Goal: Task Accomplishment & Management: Manage account settings

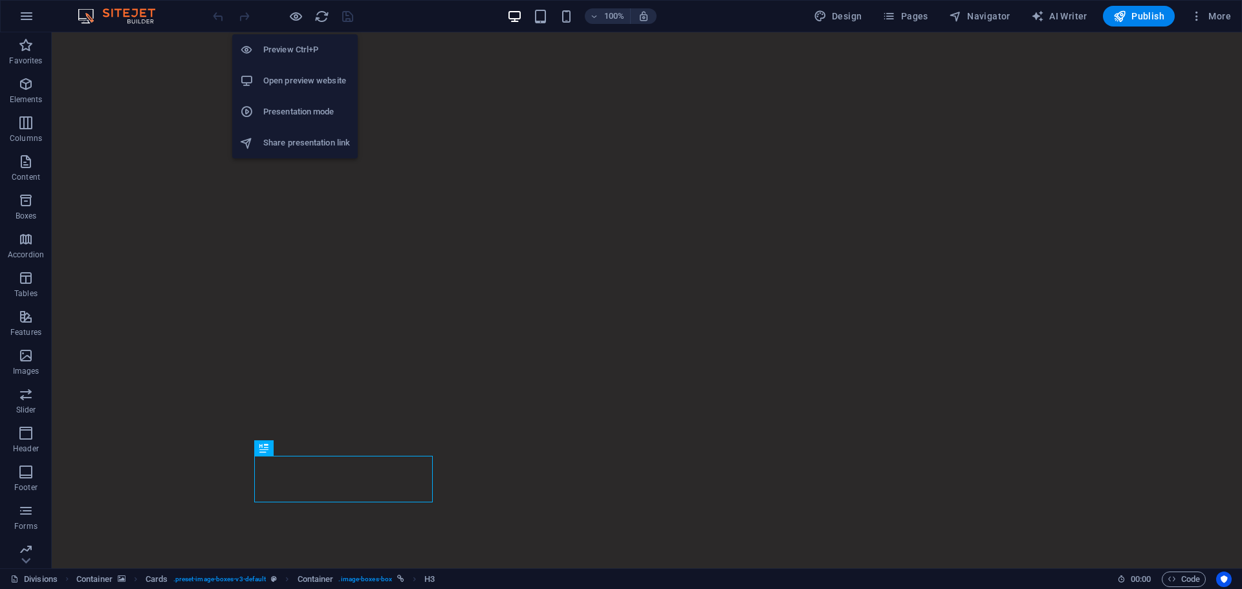
click at [288, 81] on h6 "Open preview website" at bounding box center [306, 81] width 87 height 16
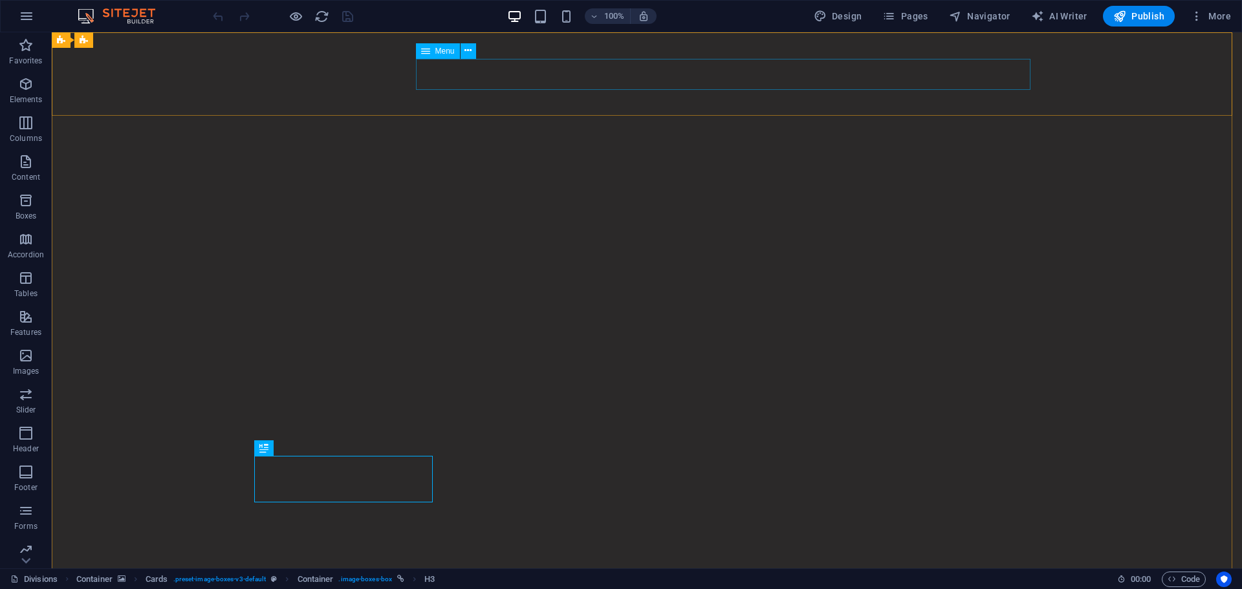
click at [444, 49] on span "Menu" at bounding box center [444, 51] width 19 height 8
select select "1"
select select
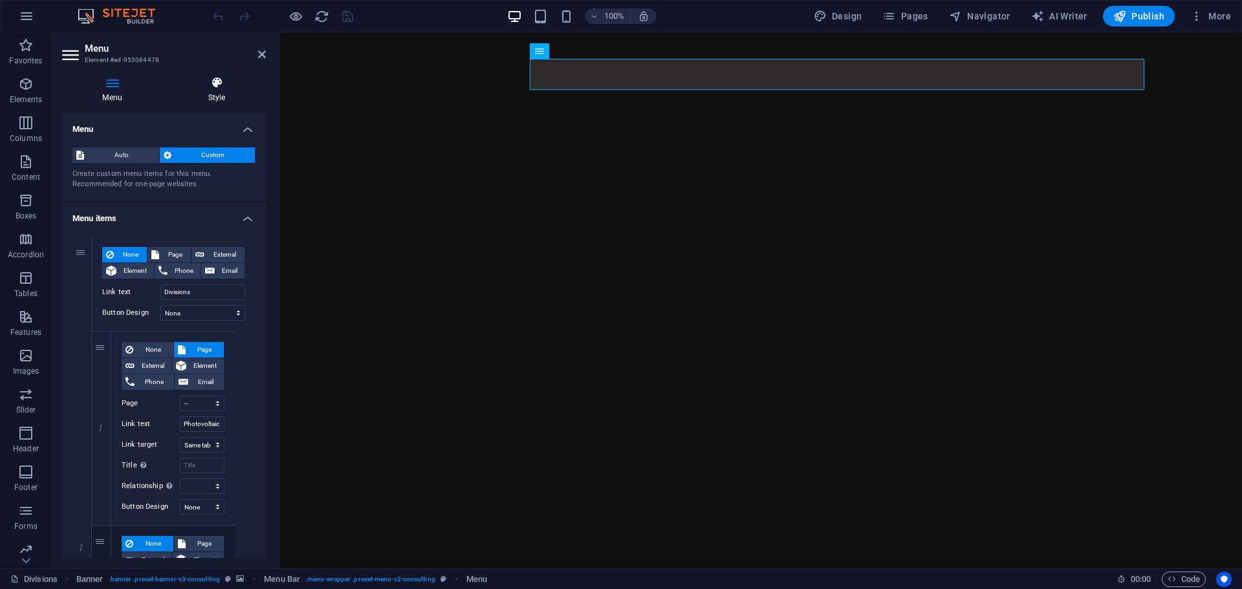
click at [219, 93] on h4 "Style" at bounding box center [217, 89] width 98 height 27
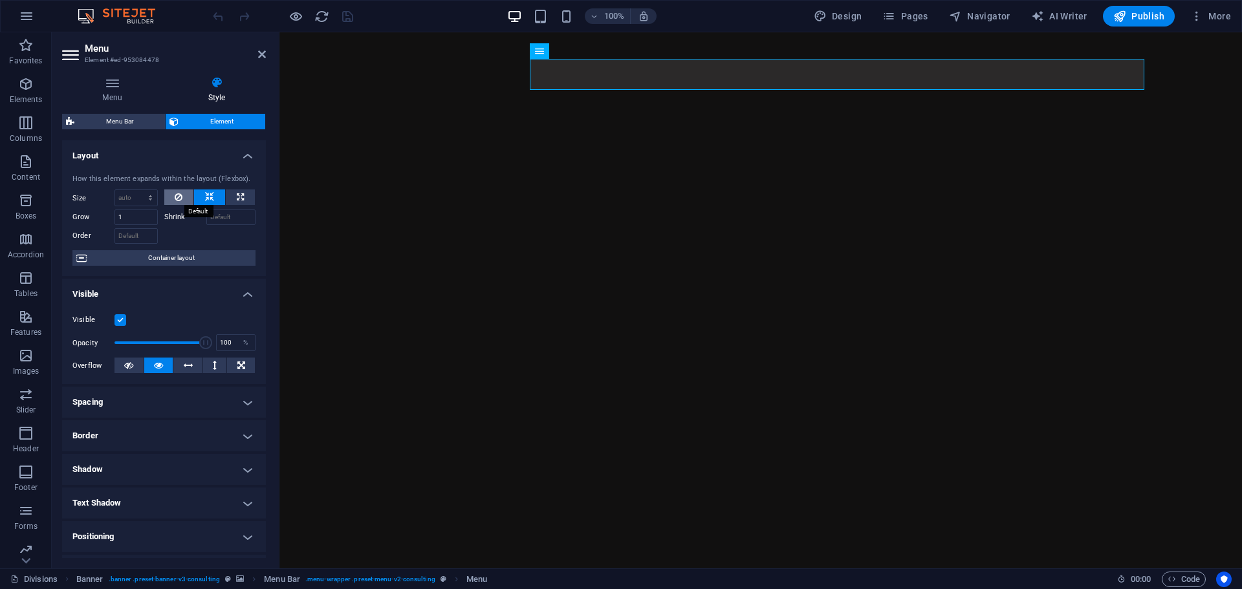
click at [180, 198] on icon at bounding box center [179, 197] width 8 height 16
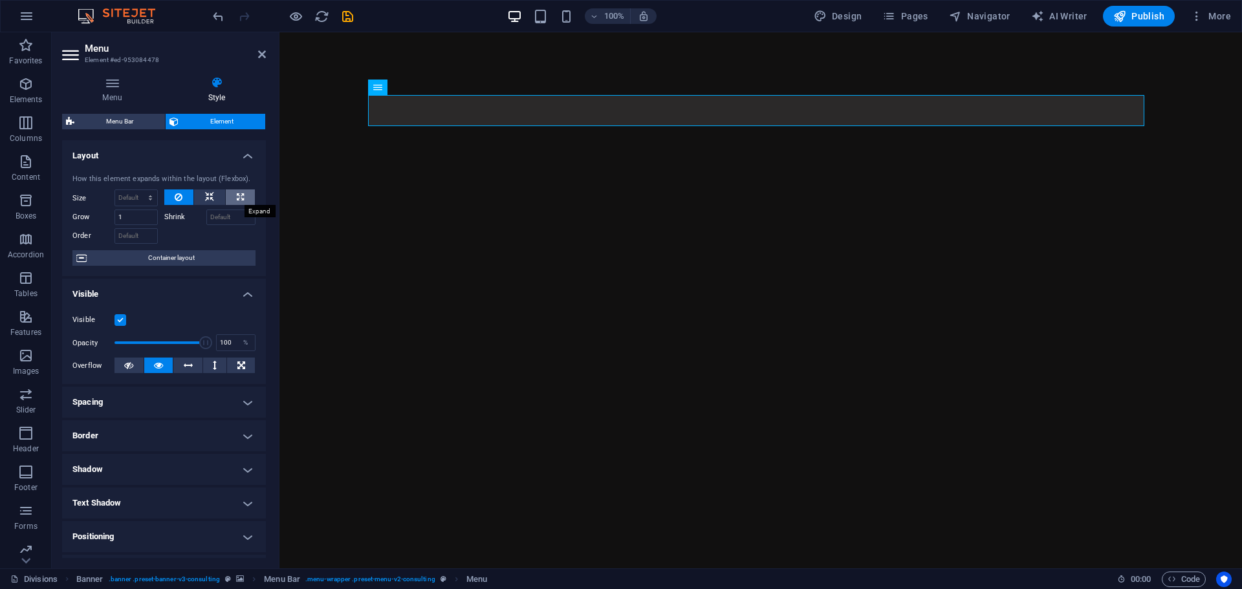
click at [237, 196] on icon at bounding box center [240, 197] width 7 height 16
type input "100"
select select "%"
click at [208, 197] on icon at bounding box center [209, 197] width 9 height 16
select select "DISABLED_OPTION_VALUE"
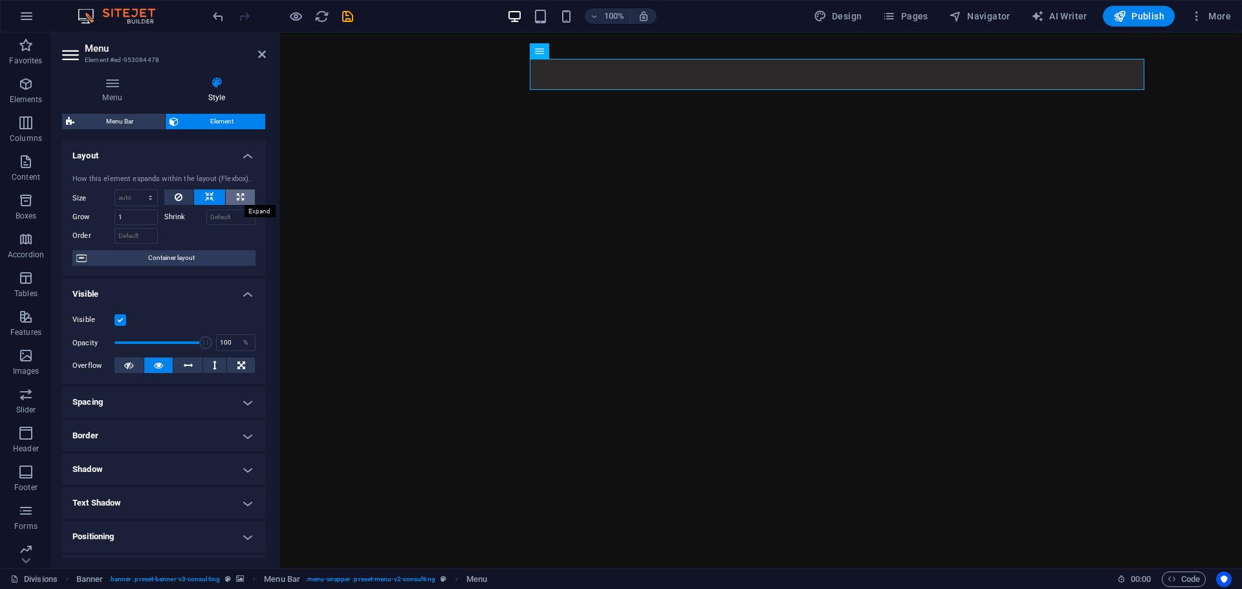
click at [237, 197] on icon at bounding box center [240, 197] width 7 height 16
type input "100"
select select "%"
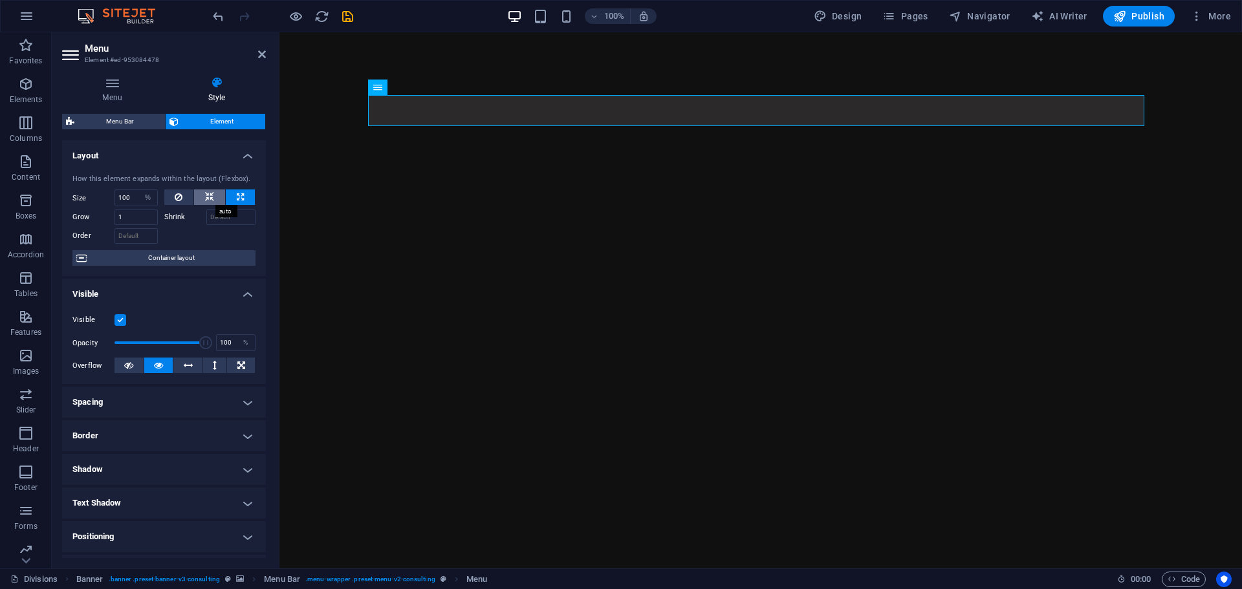
click at [196, 193] on button at bounding box center [209, 197] width 31 height 16
select select "DISABLED_OPTION_VALUE"
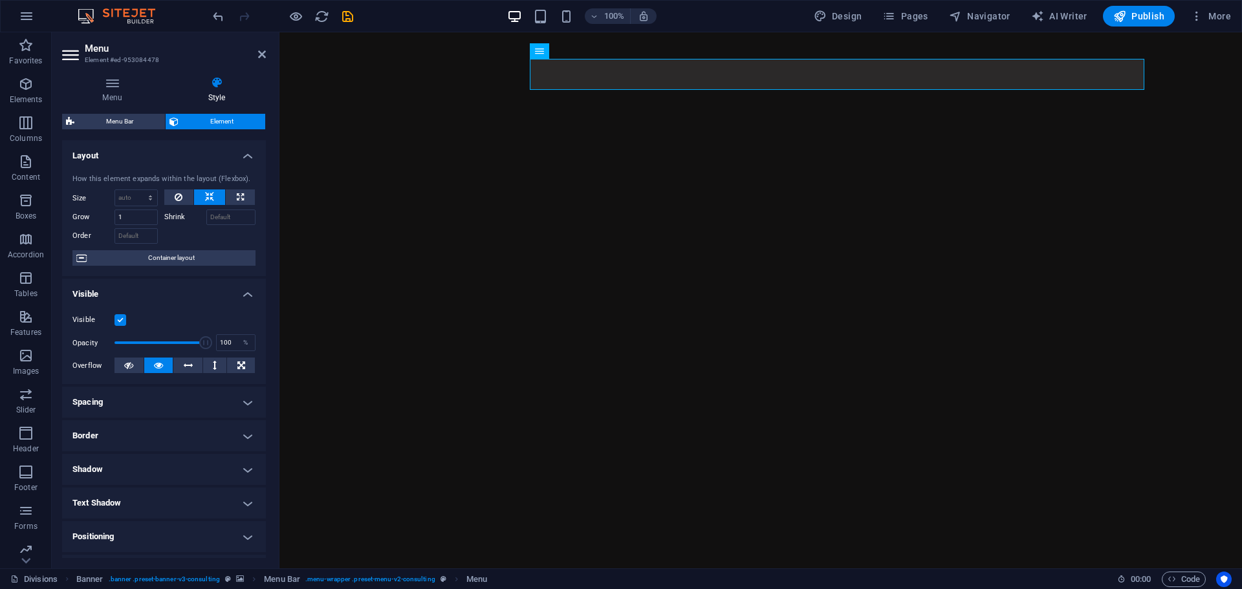
click at [184, 402] on h4 "Spacing" at bounding box center [164, 402] width 204 height 31
click at [182, 396] on h4 "Spacing" at bounding box center [164, 398] width 204 height 23
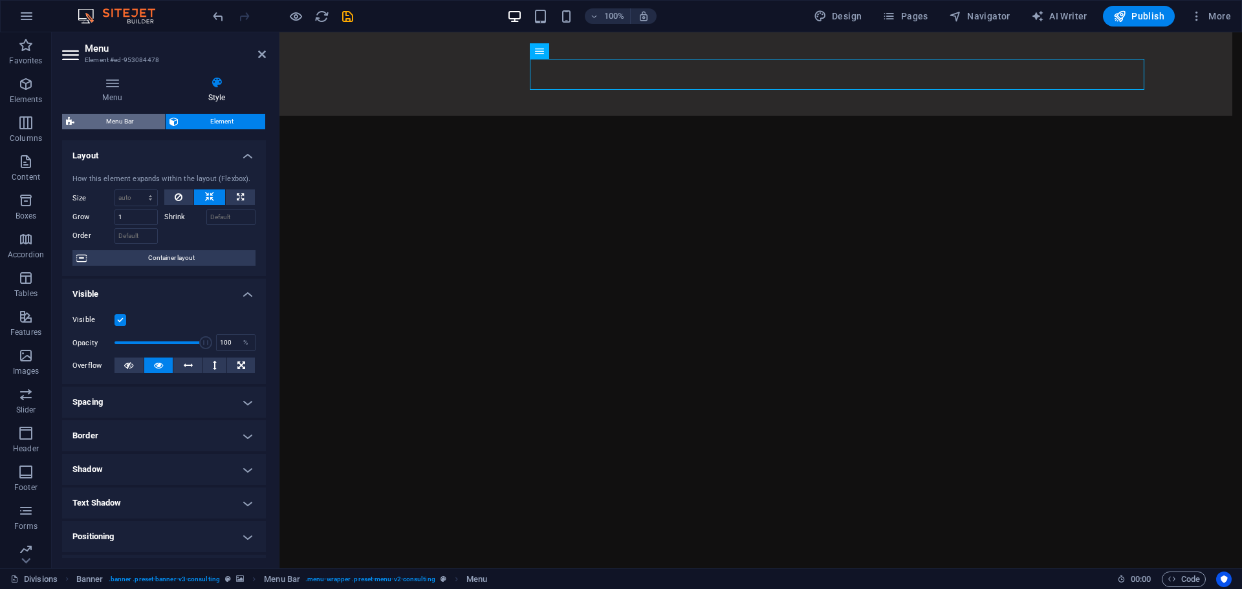
click at [123, 125] on span "Menu Bar" at bounding box center [119, 122] width 83 height 16
select select "rem"
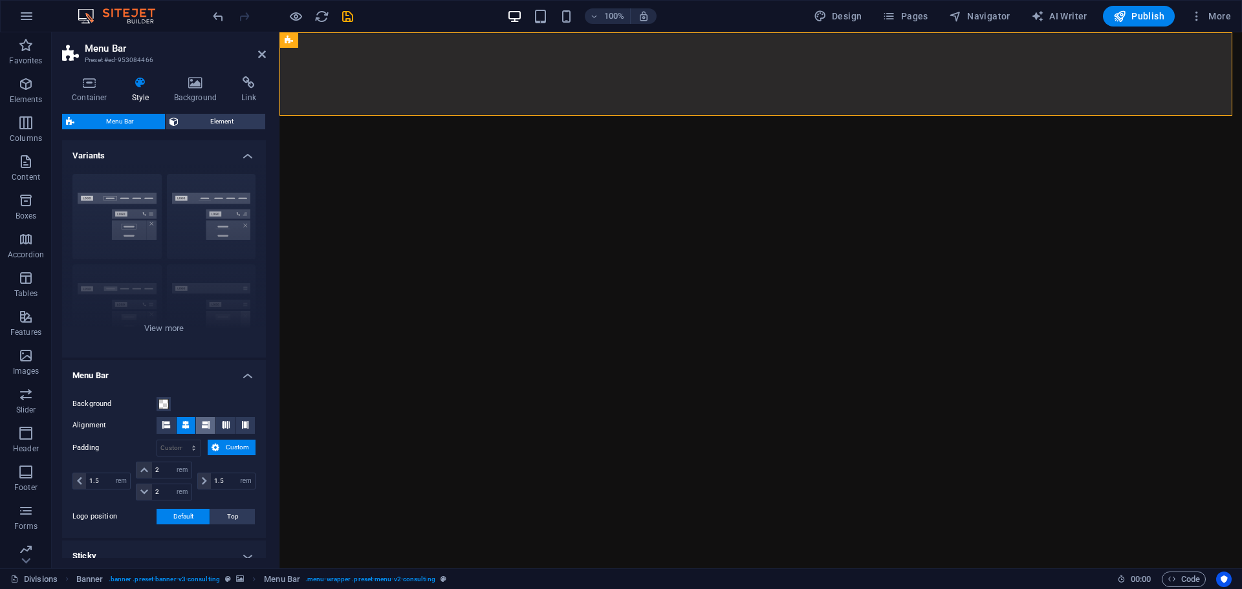
click at [197, 423] on button at bounding box center [205, 425] width 19 height 17
click at [349, 19] on icon "save" at bounding box center [347, 16] width 15 height 15
checkbox input "false"
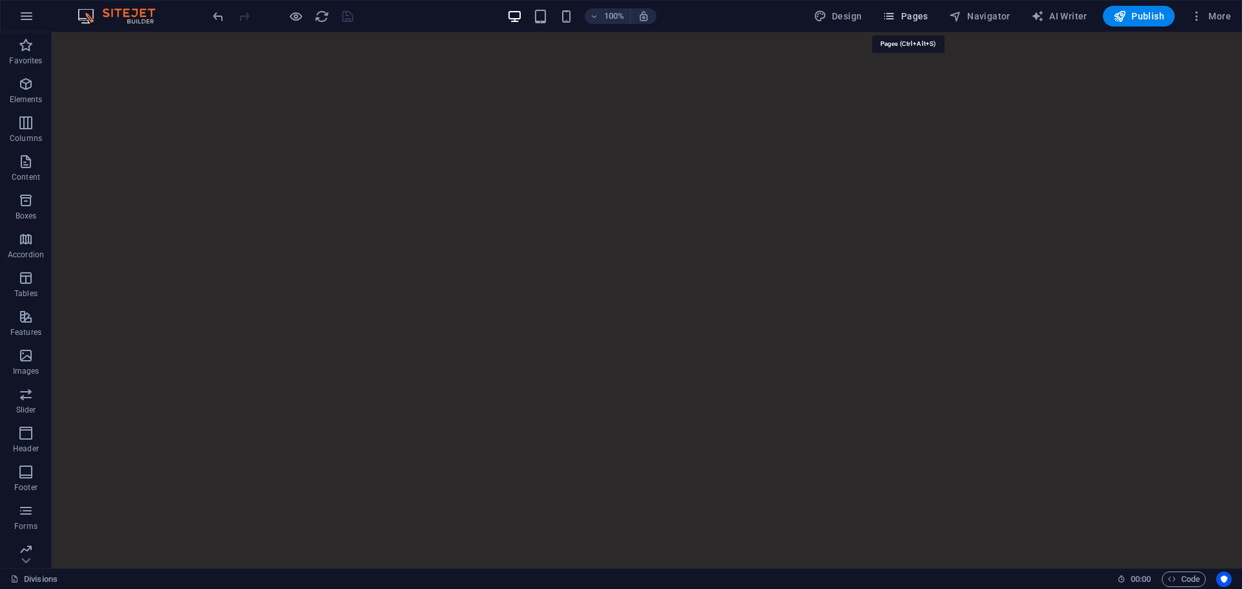
click at [902, 12] on span "Pages" at bounding box center [904, 16] width 45 height 13
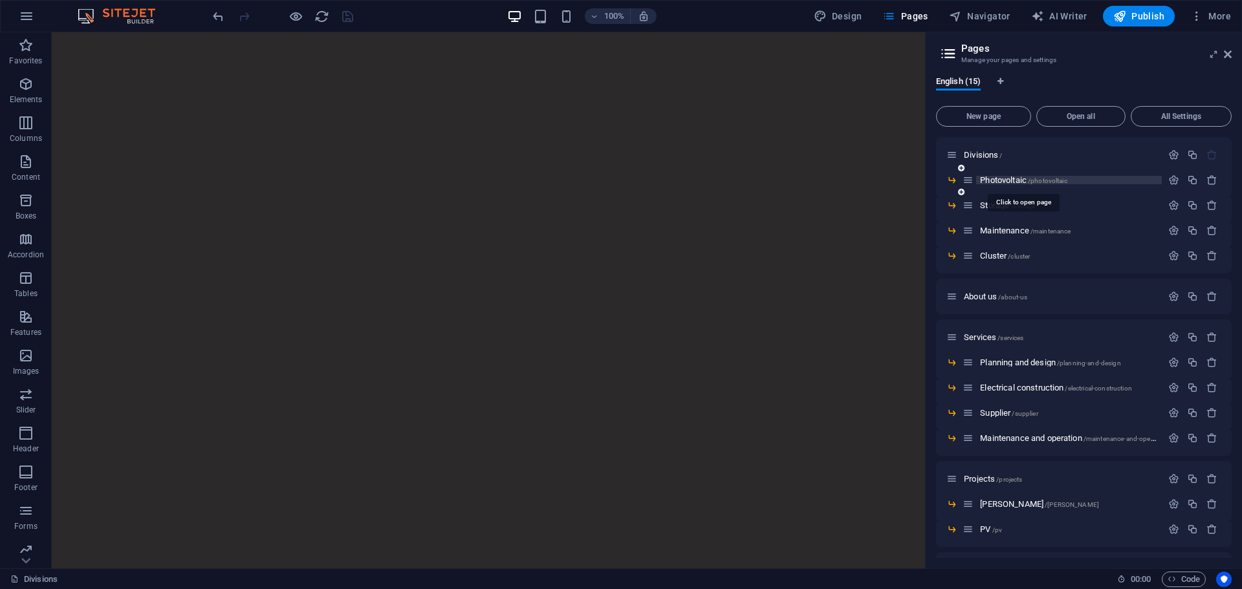
click at [1006, 181] on span "Photovoltaic /photovoltaic" at bounding box center [1023, 180] width 87 height 10
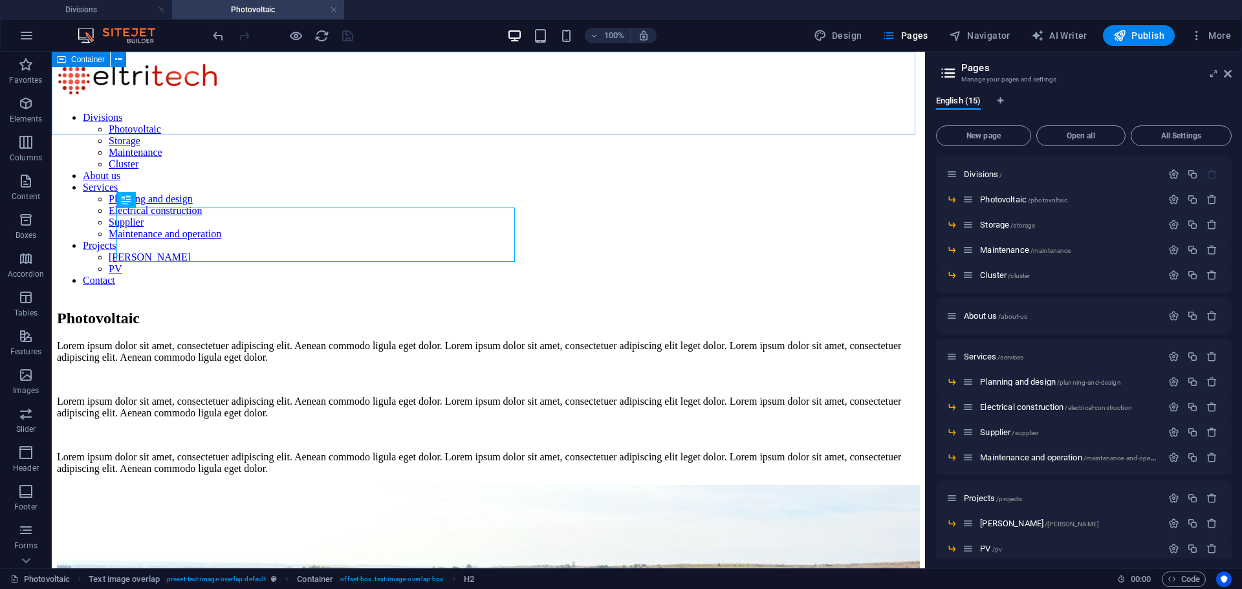
click at [89, 58] on span "Container" at bounding box center [88, 60] width 34 height 8
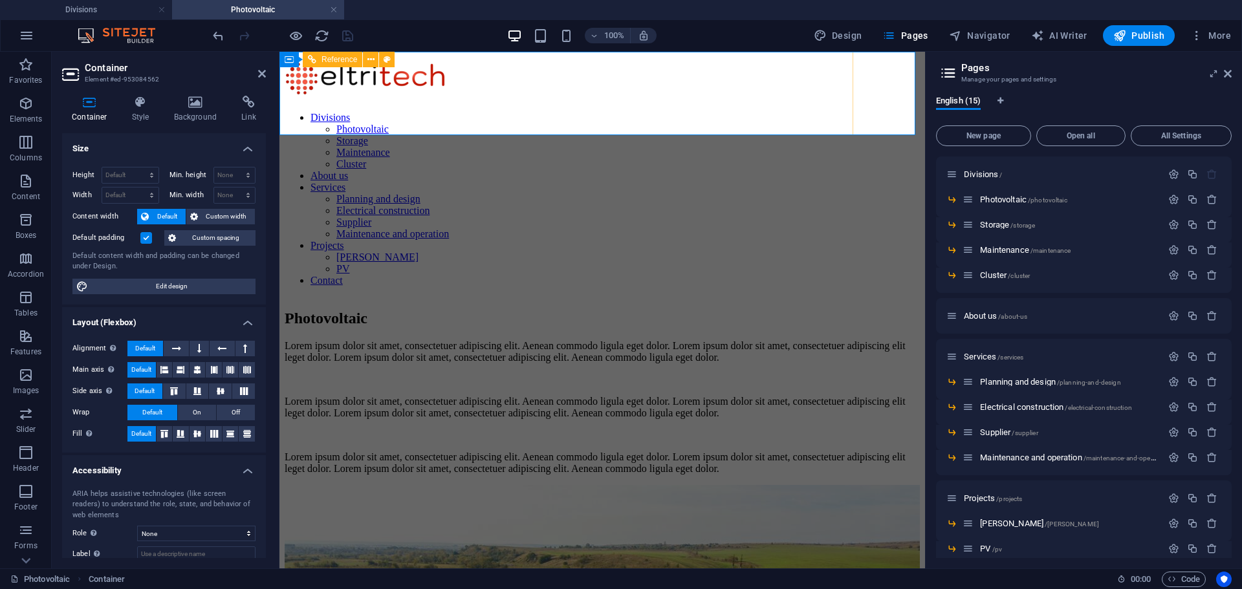
click at [341, 56] on span "Reference" at bounding box center [339, 60] width 36 height 8
select select "rem"
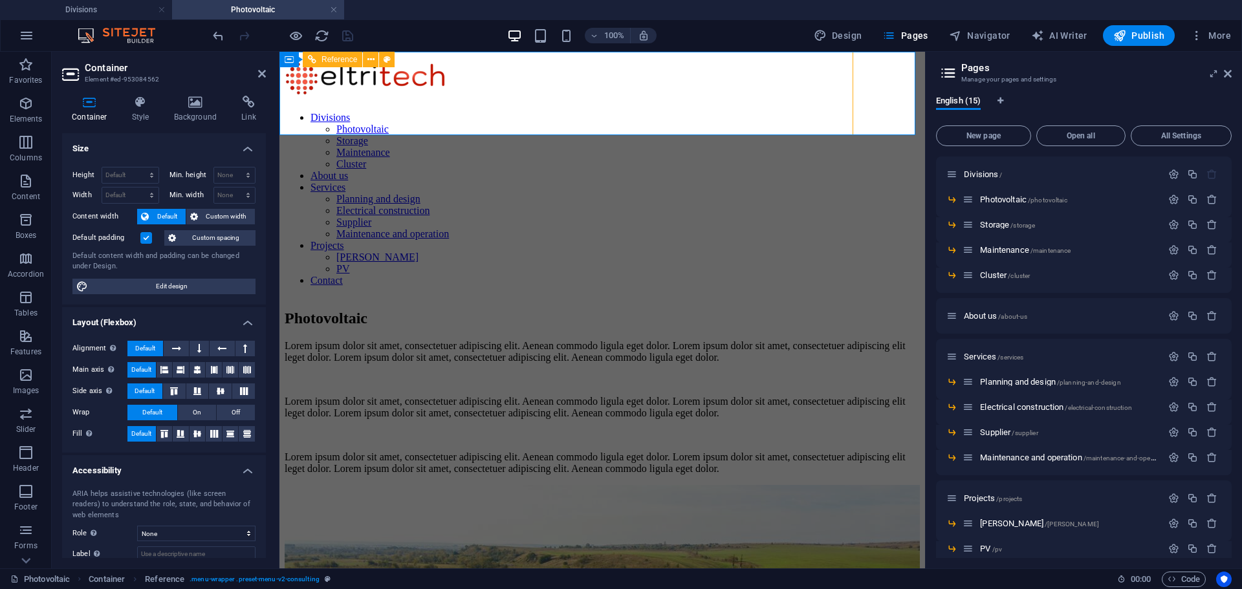
select select "rem"
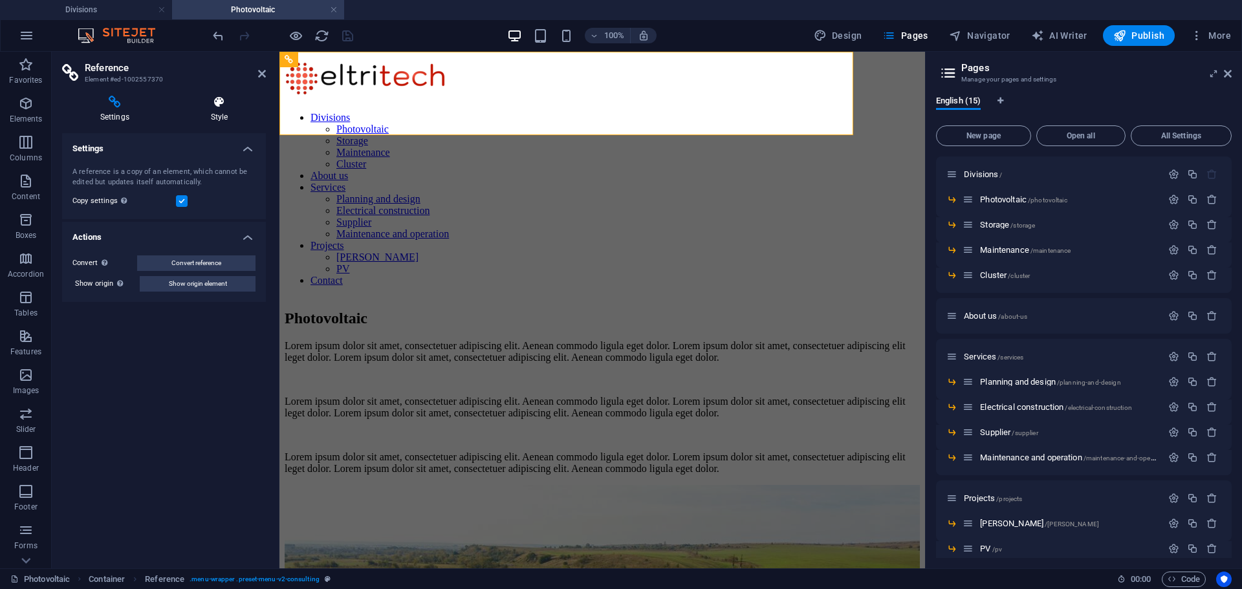
click at [224, 102] on icon at bounding box center [219, 102] width 93 height 13
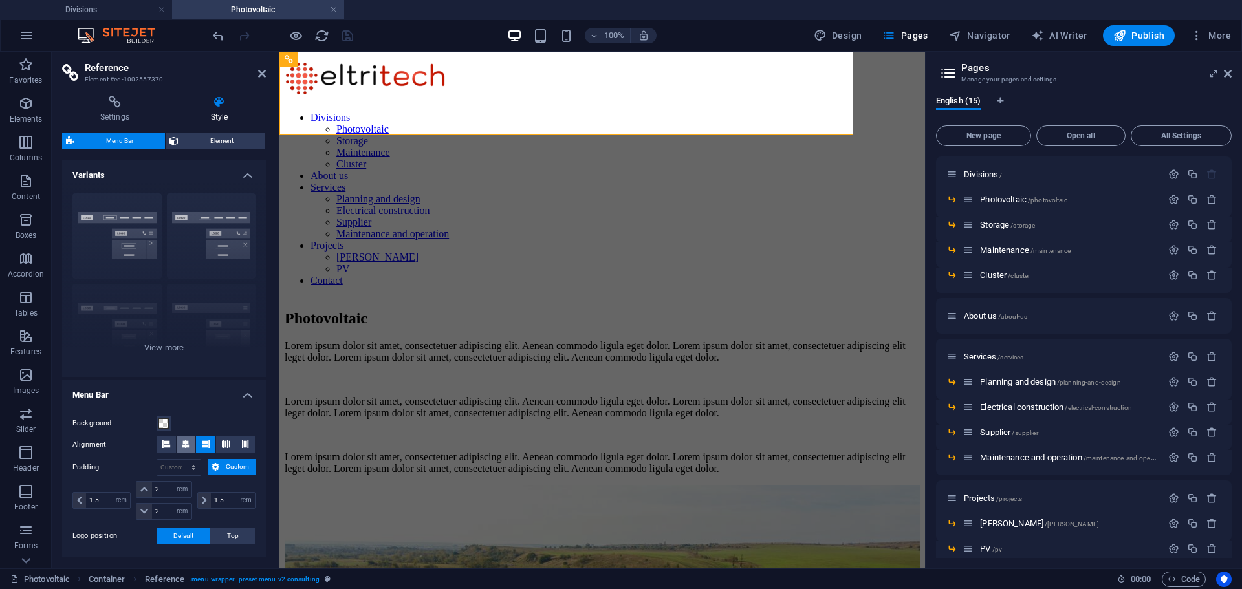
click at [184, 443] on icon at bounding box center [186, 444] width 8 height 8
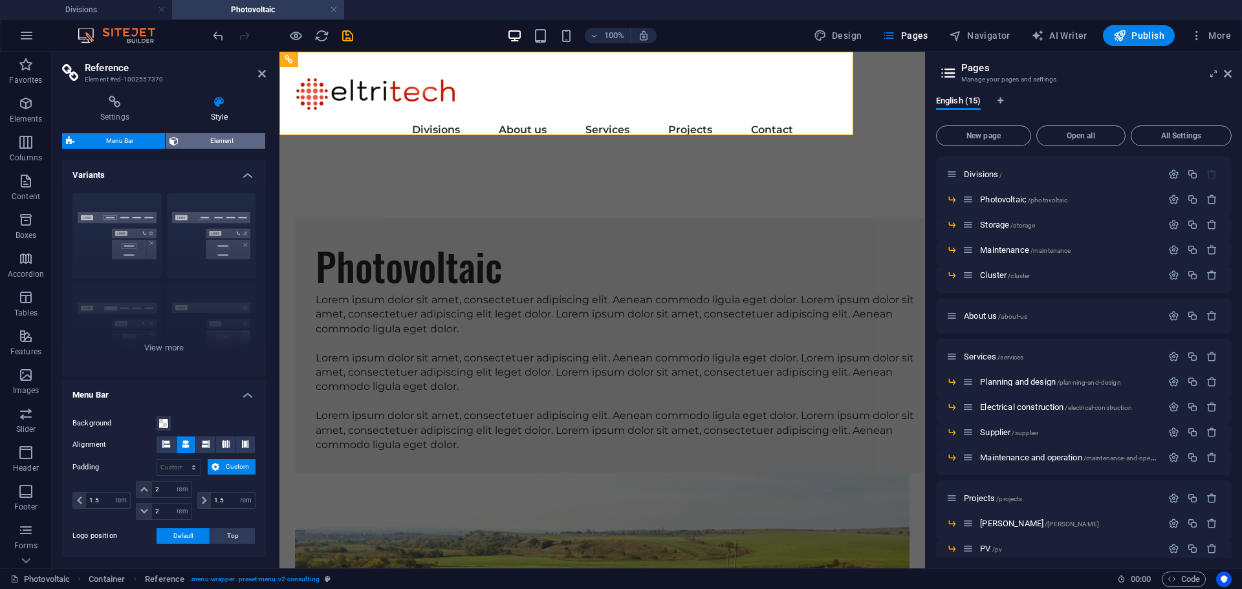
click at [206, 139] on span "Element" at bounding box center [221, 141] width 79 height 16
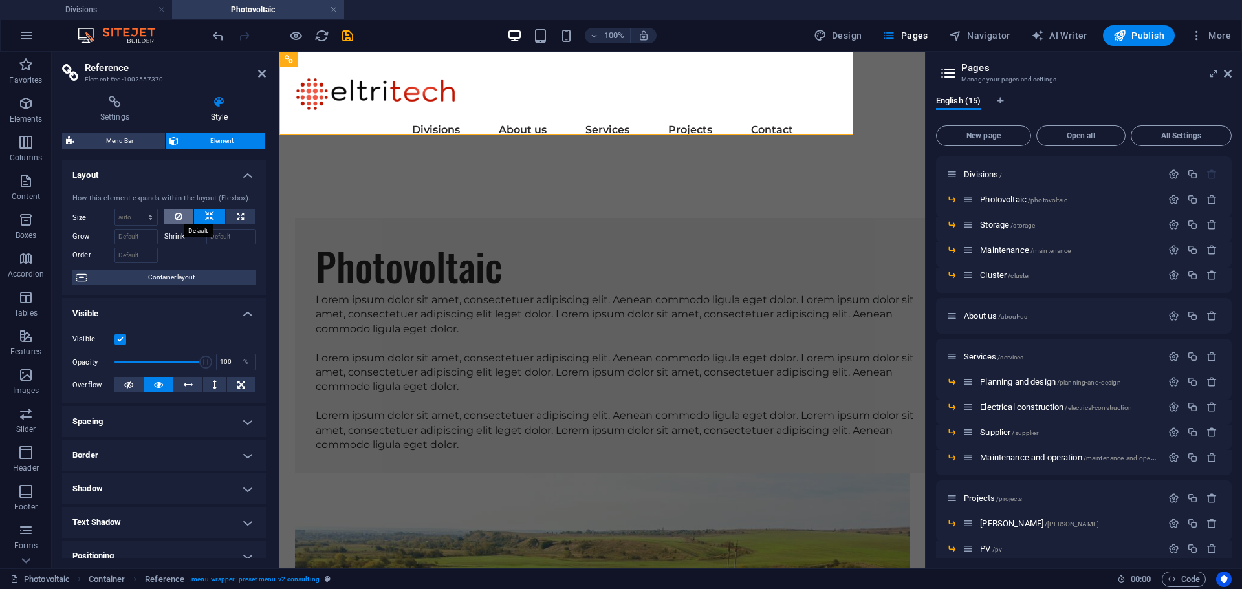
click at [182, 217] on button at bounding box center [179, 217] width 30 height 16
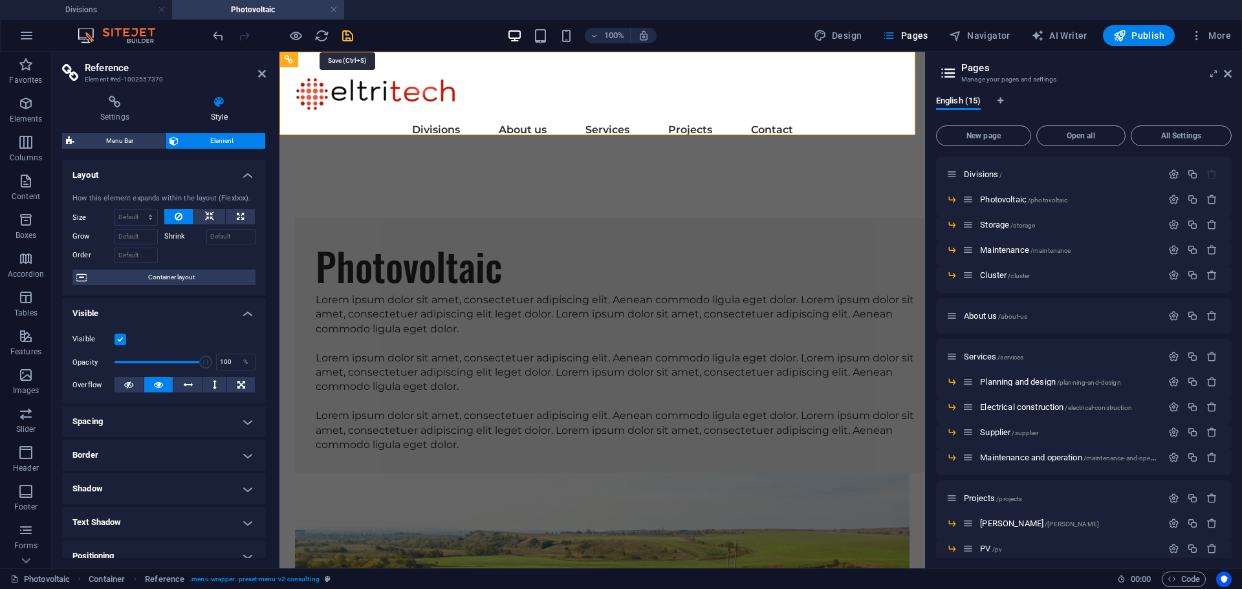
click at [347, 36] on icon "save" at bounding box center [347, 35] width 15 height 15
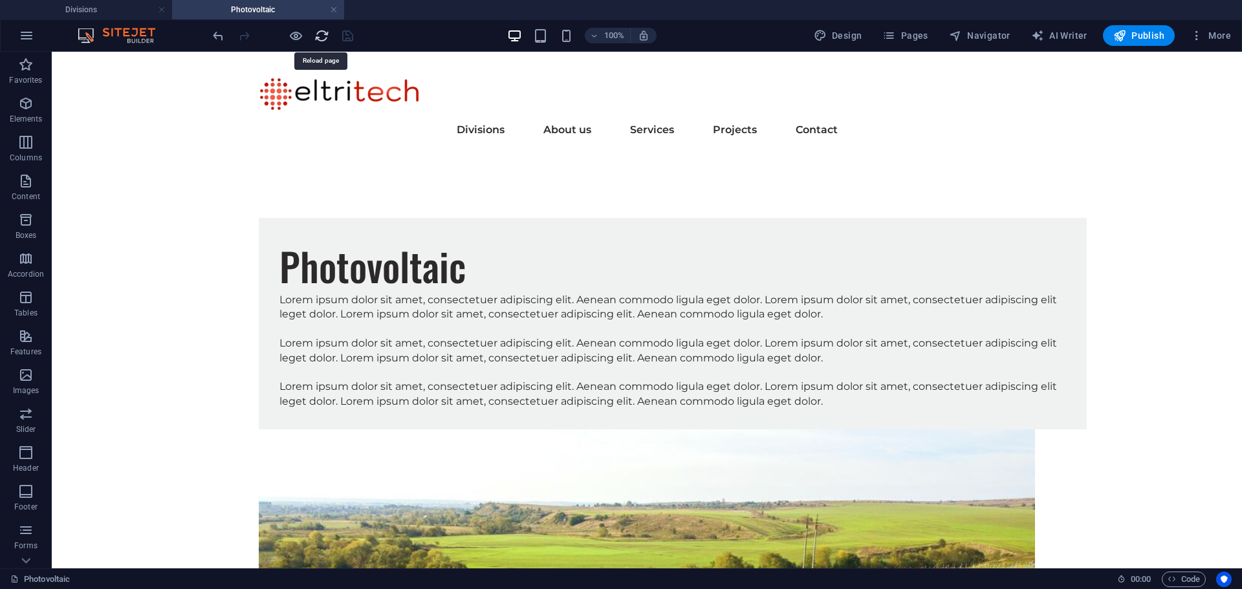
click at [327, 36] on icon "reload" at bounding box center [321, 35] width 15 height 15
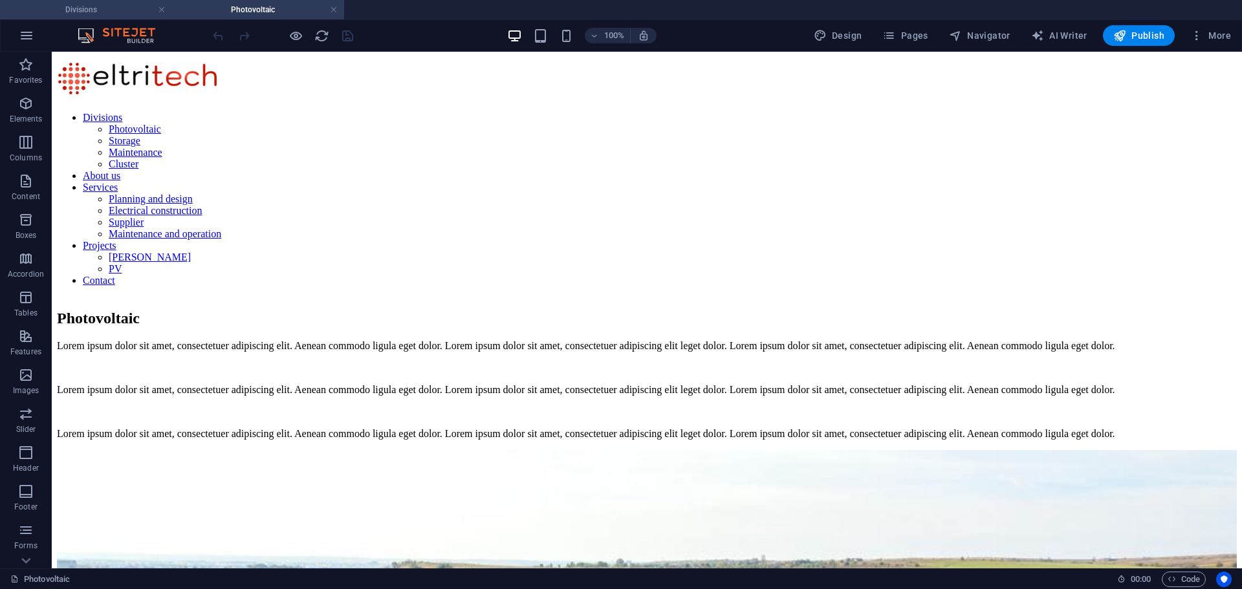
click at [93, 7] on h4 "Divisions" at bounding box center [86, 10] width 172 height 14
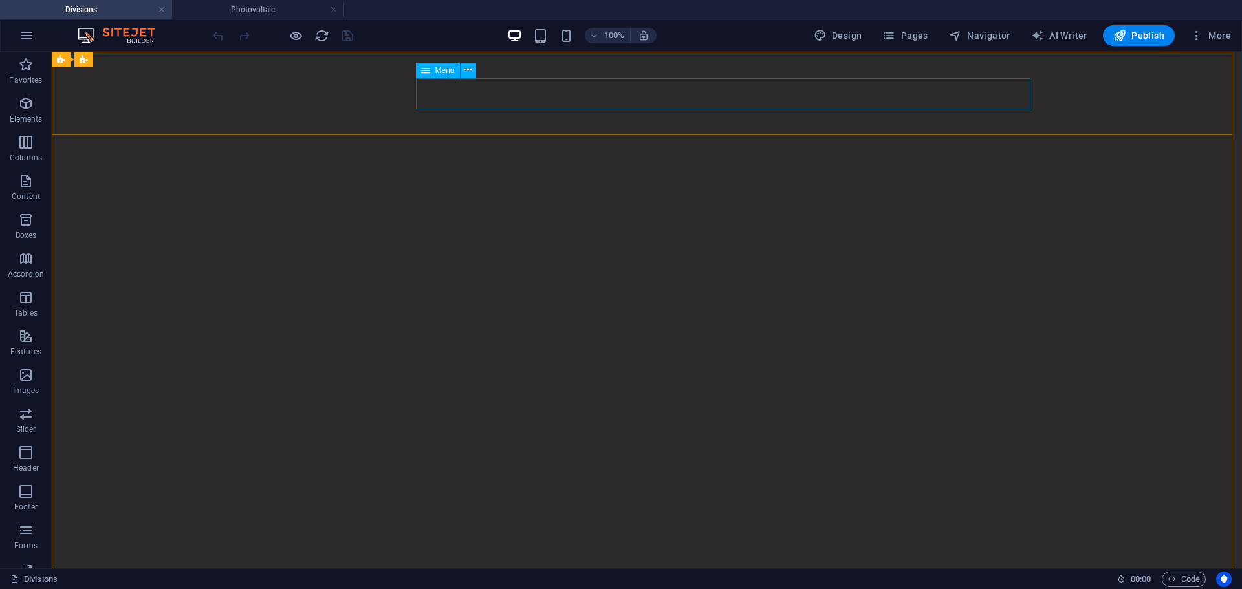
click at [448, 69] on span "Menu" at bounding box center [444, 71] width 19 height 8
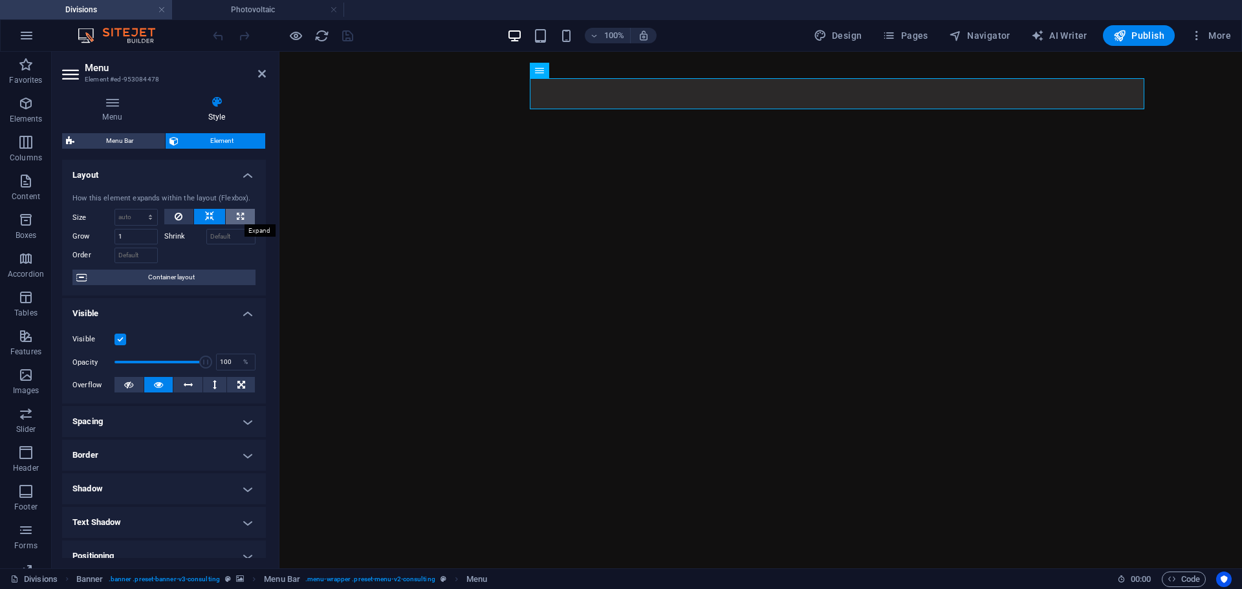
click at [241, 216] on icon at bounding box center [240, 217] width 7 height 16
type input "100"
select select "%"
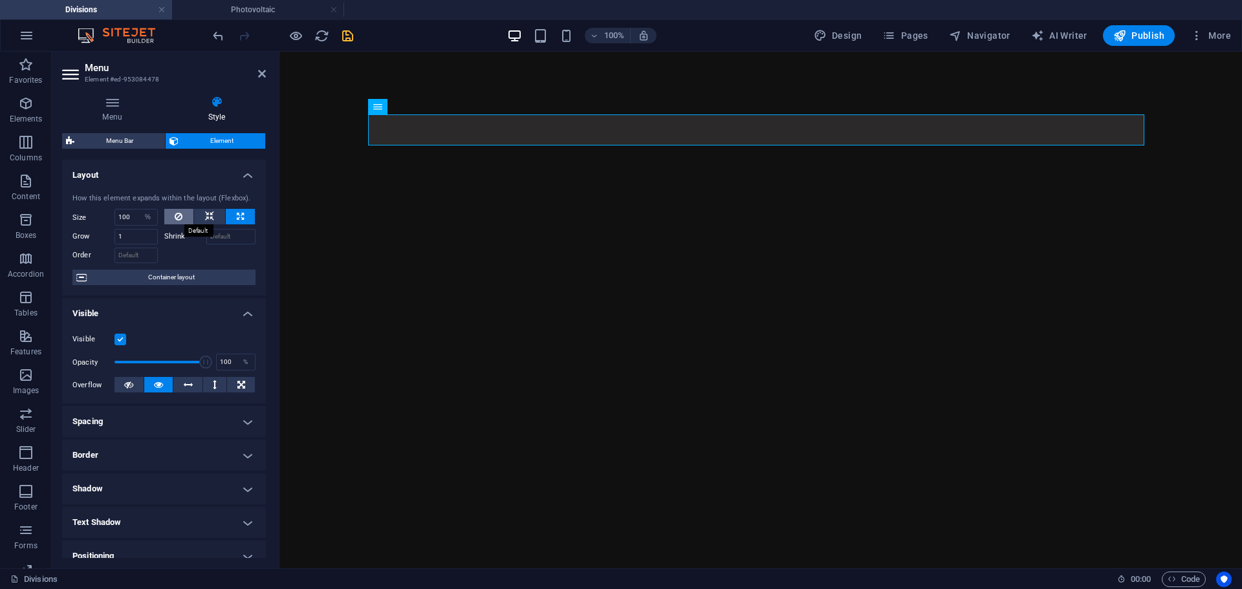
click at [182, 217] on button at bounding box center [179, 217] width 30 height 16
click at [211, 215] on icon at bounding box center [209, 217] width 9 height 16
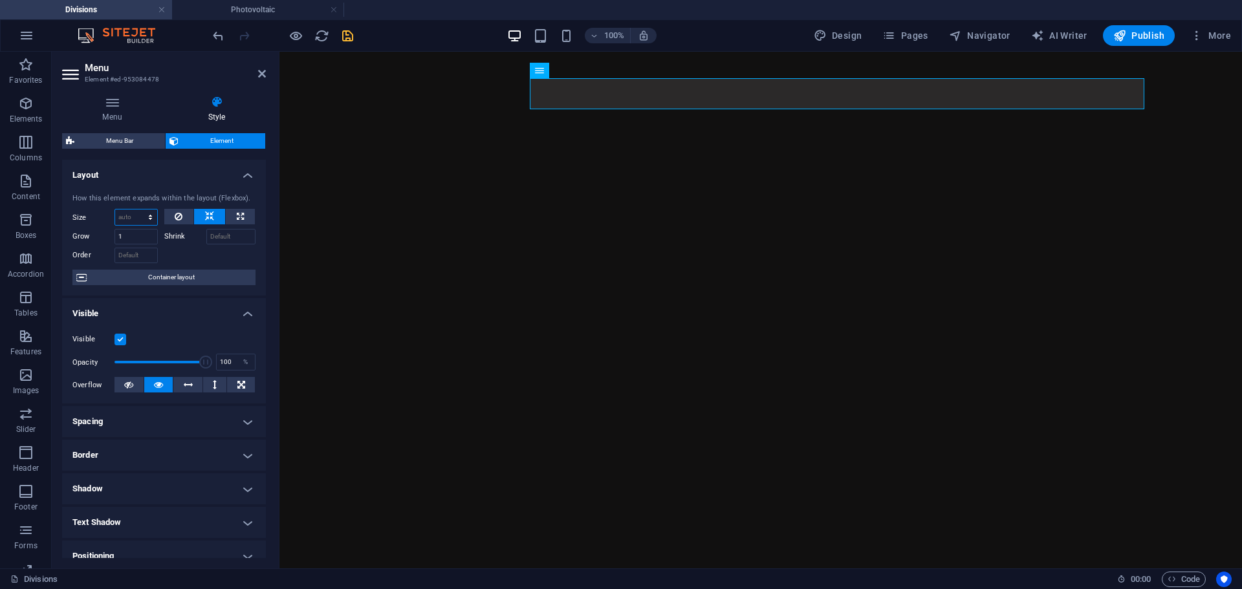
click at [138, 215] on select "Default auto px % 1/1 1/2 1/3 1/4 1/5 1/6 1/7 1/8 1/9 1/10" at bounding box center [136, 218] width 42 height 16
select select "%"
click at [137, 210] on select "Default auto px % 1/1 1/2 1/3 1/4 1/5 1/6 1/7 1/8 1/9 1/10" at bounding box center [136, 218] width 42 height 16
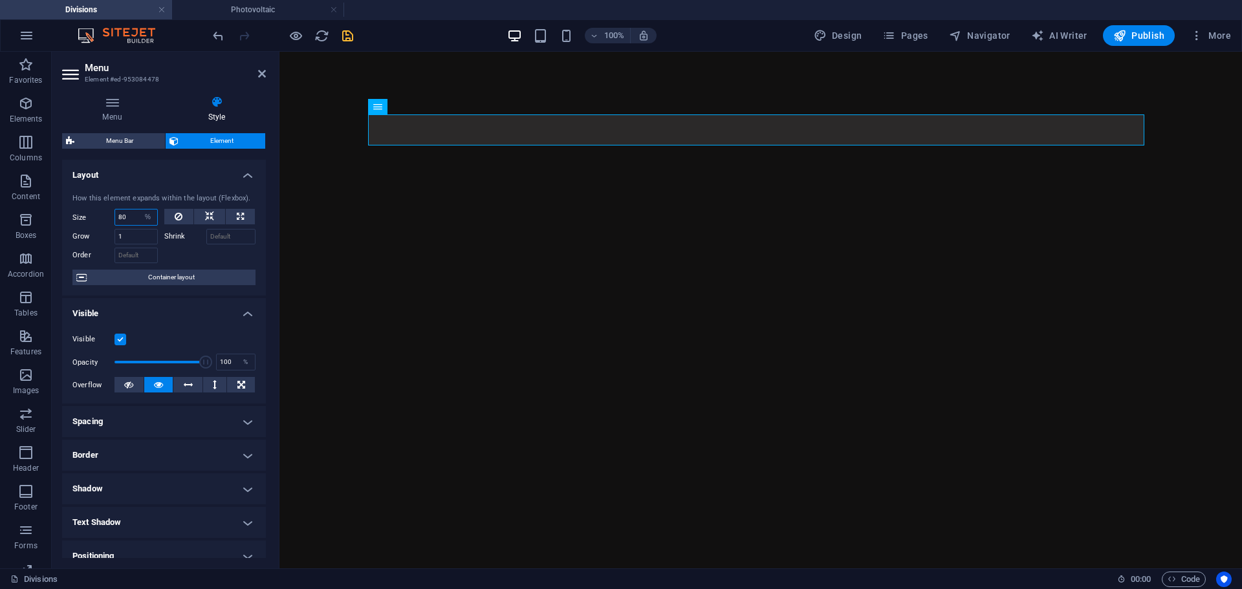
type input "80"
click at [133, 177] on h4 "Layout" at bounding box center [164, 171] width 204 height 23
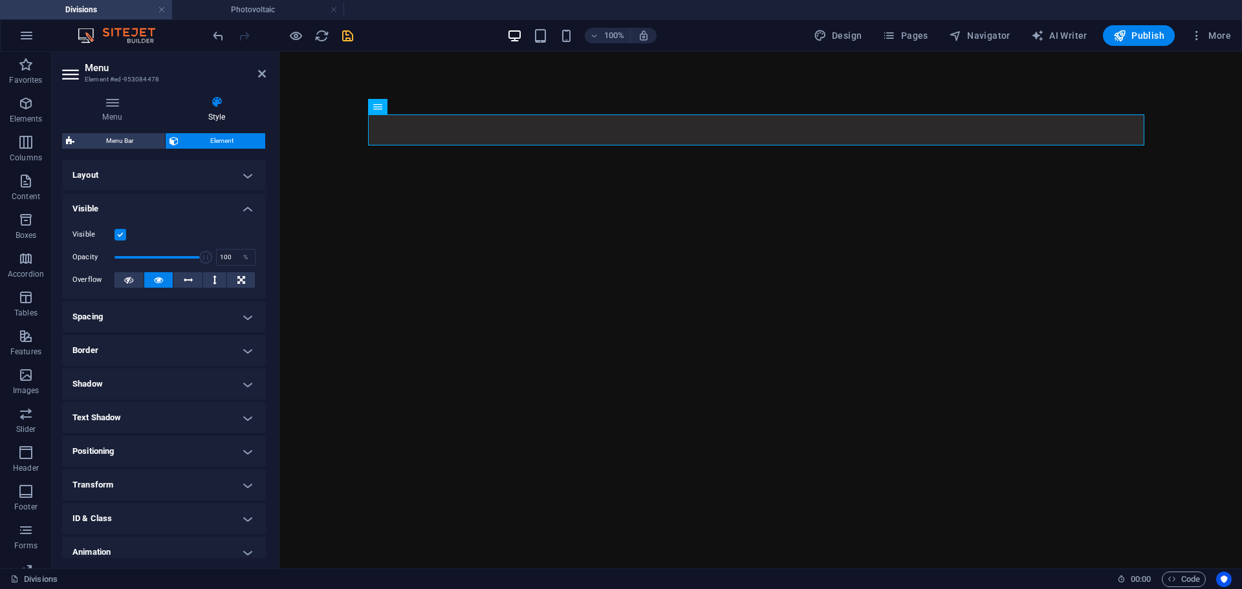
click at [137, 179] on h4 "Layout" at bounding box center [164, 175] width 204 height 31
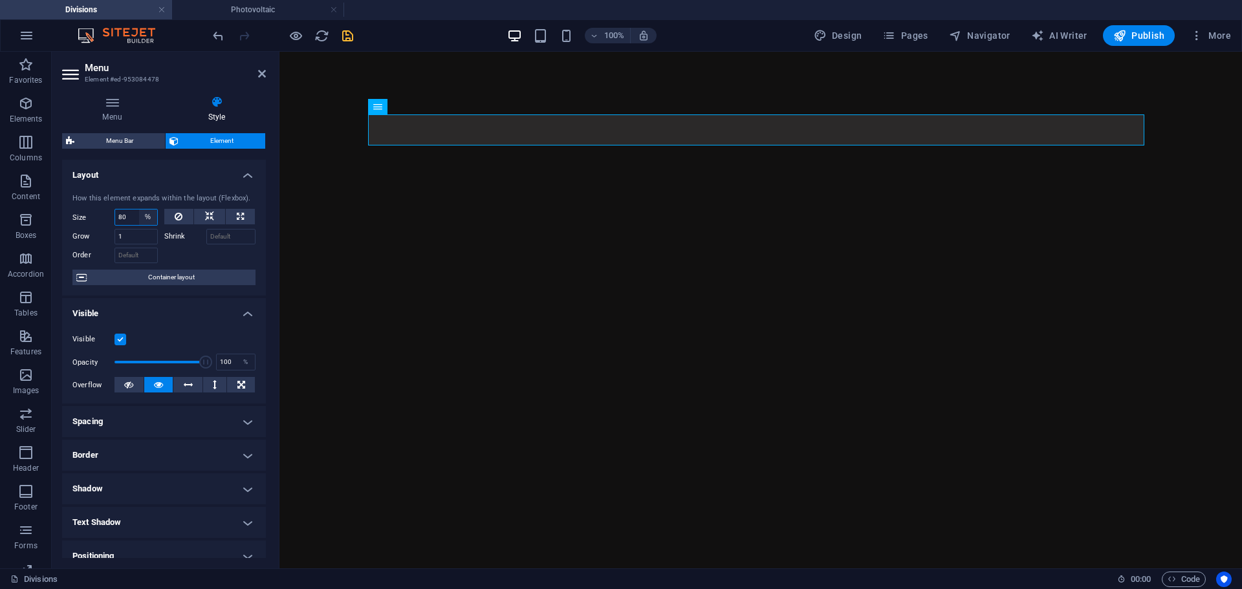
click at [144, 215] on select "Default auto px % 1/1 1/2 1/3 1/4 1/5 1/6 1/7 1/8 1/9 1/10" at bounding box center [148, 218] width 18 height 16
select select "1/4"
click at [139, 210] on select "Default auto px % 1/1 1/2 1/3 1/4 1/5 1/6 1/7 1/8 1/9 1/10" at bounding box center [148, 218] width 18 height 16
type input "25"
select select "%"
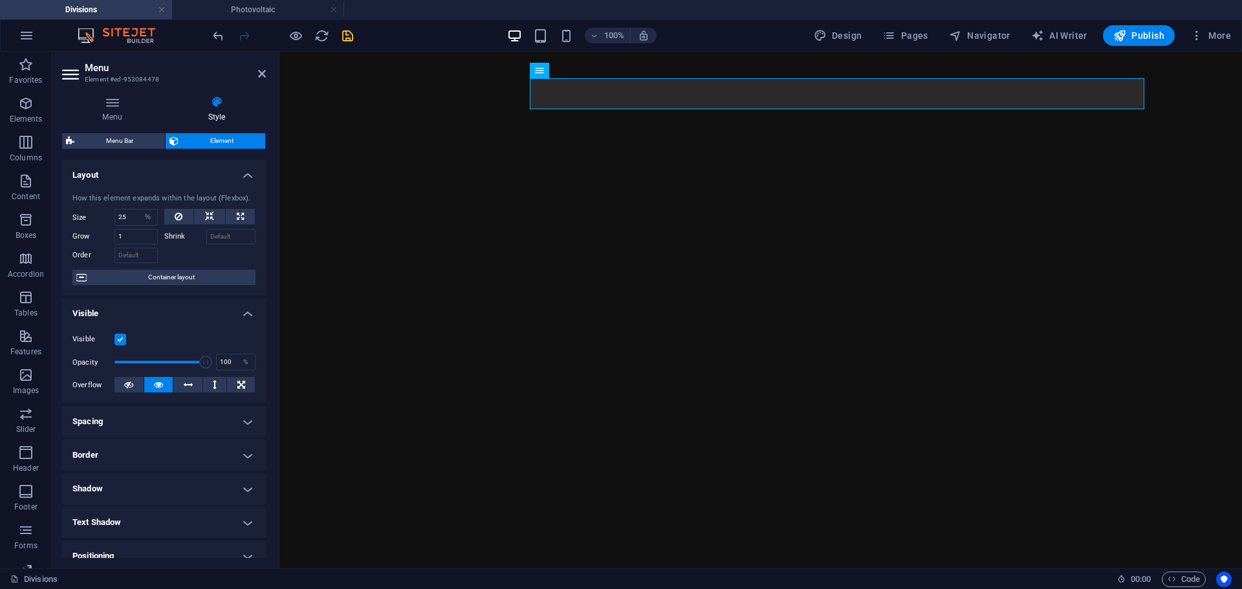
click at [339, 35] on div at bounding box center [282, 35] width 145 height 21
click at [345, 38] on icon "save" at bounding box center [347, 35] width 15 height 15
checkbox input "false"
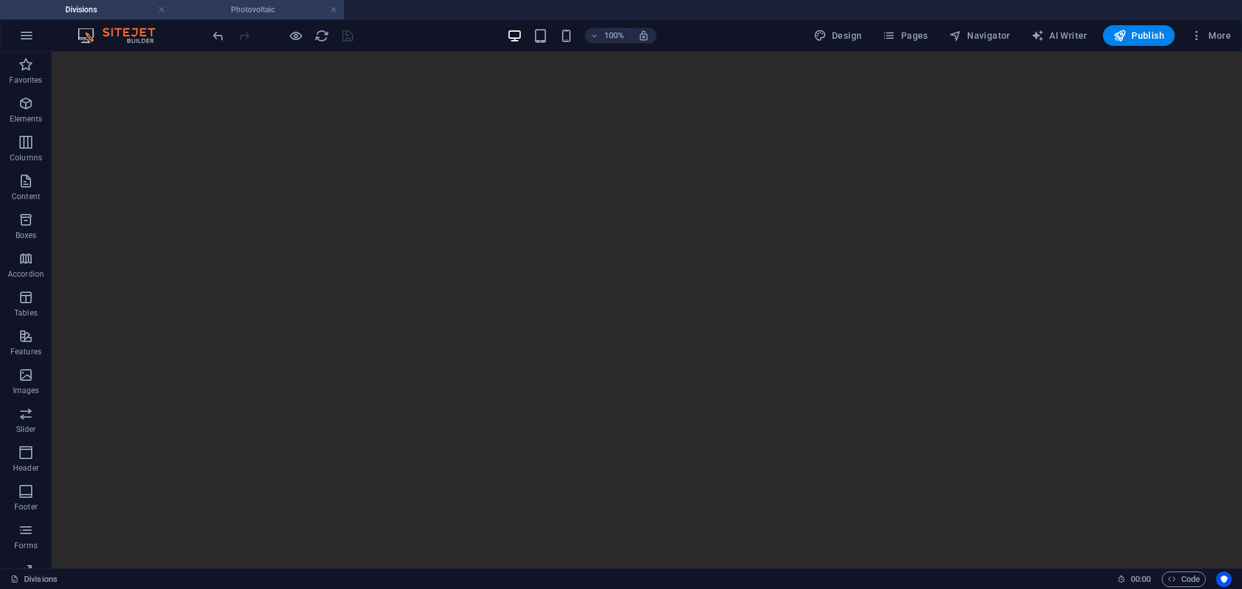
click at [269, 9] on h4 "Photovoltaic" at bounding box center [258, 10] width 172 height 14
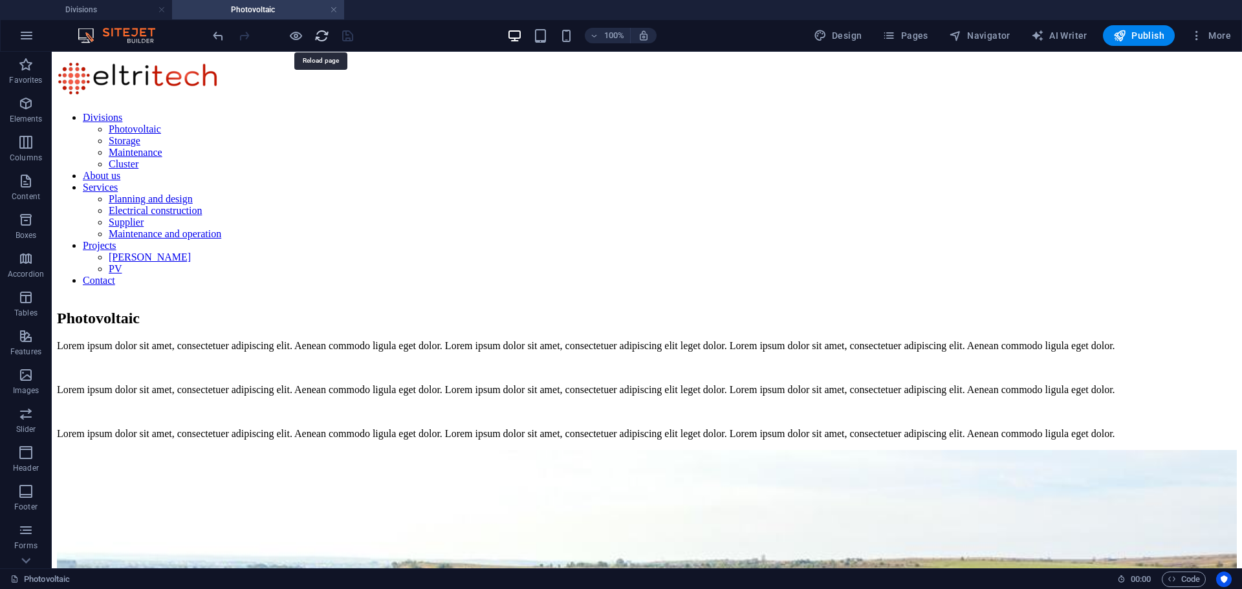
click at [319, 36] on icon "reload" at bounding box center [321, 35] width 15 height 15
click at [219, 92] on div "Divisions Photovoltaic Storage Maintenance Cluster About us Services Planning a…" at bounding box center [647, 172] width 1180 height 230
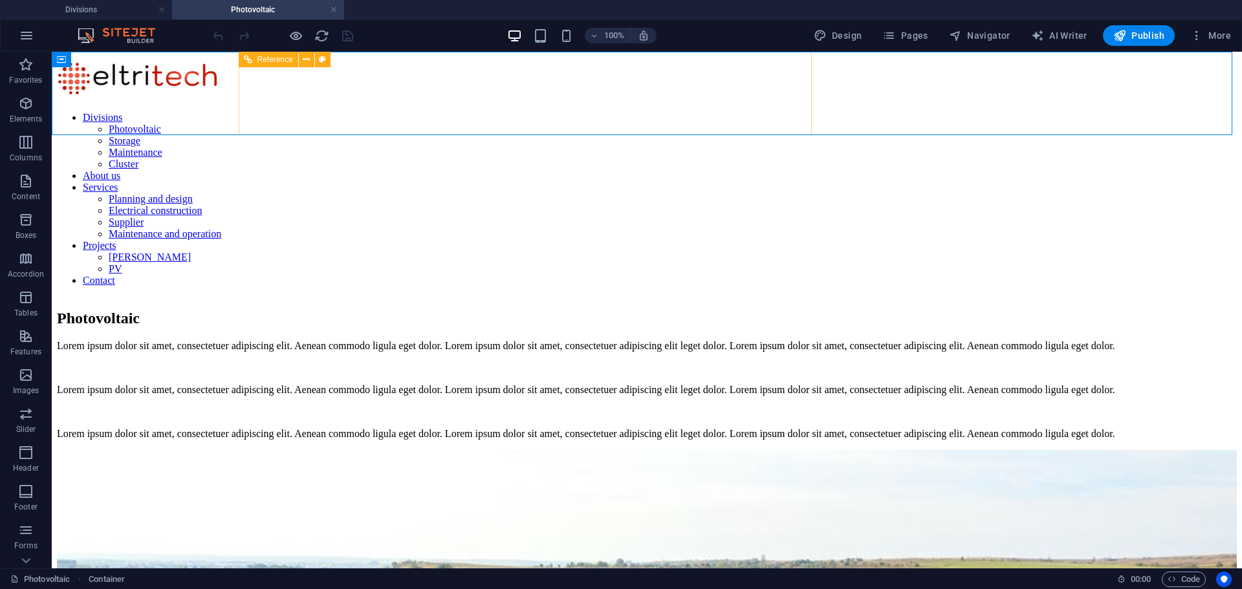
click at [265, 58] on span "Reference" at bounding box center [275, 60] width 36 height 8
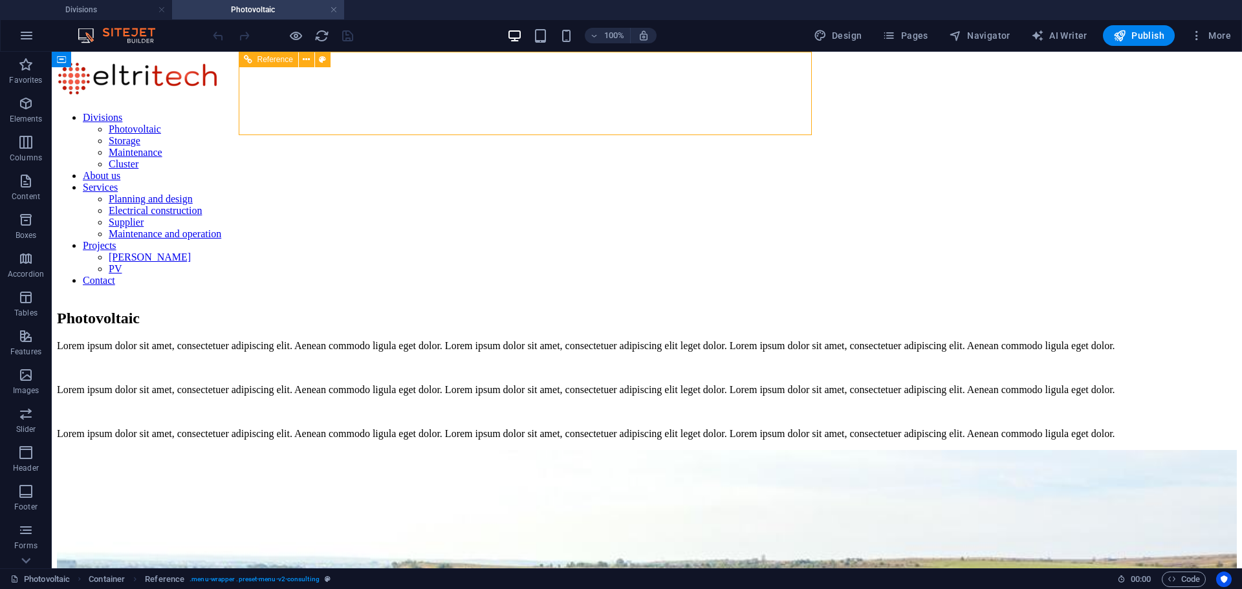
click at [265, 58] on span "Reference" at bounding box center [275, 60] width 36 height 8
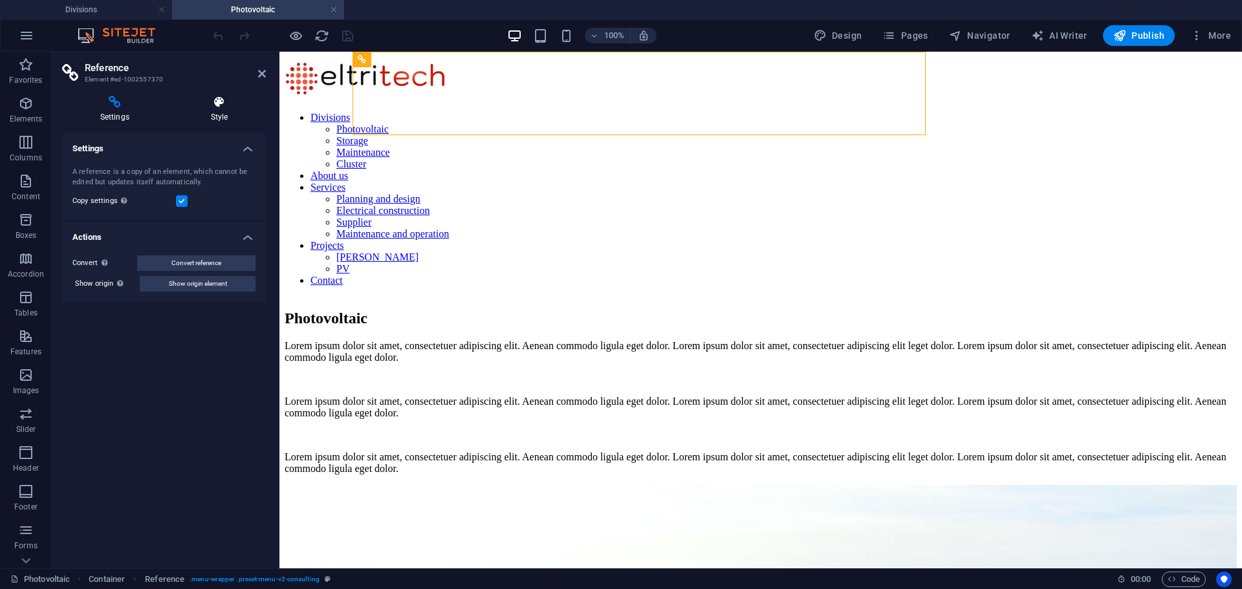
click at [219, 100] on icon at bounding box center [219, 102] width 93 height 13
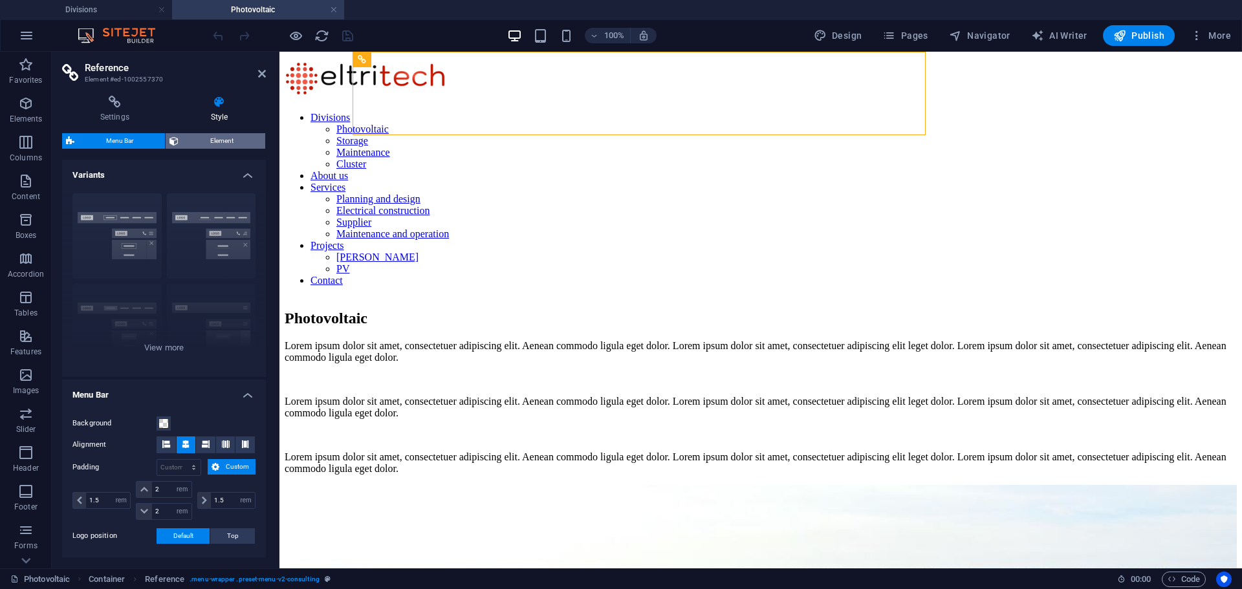
click at [214, 138] on span "Element" at bounding box center [221, 141] width 79 height 16
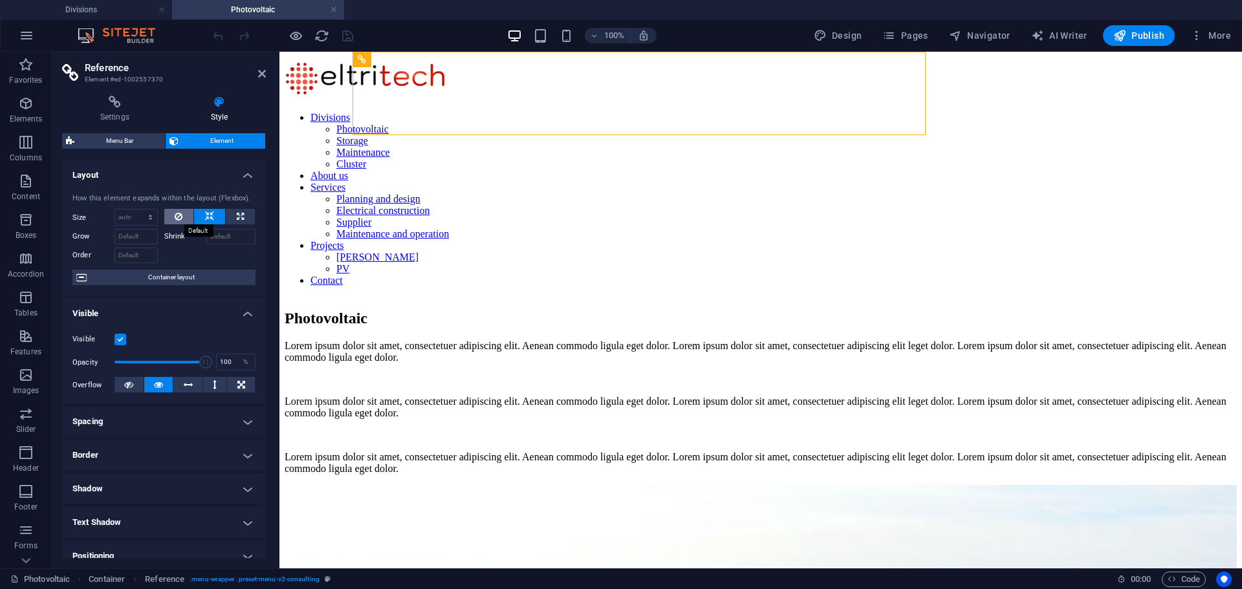
click at [175, 215] on icon at bounding box center [179, 217] width 8 height 16
click at [347, 39] on icon "save" at bounding box center [347, 35] width 15 height 15
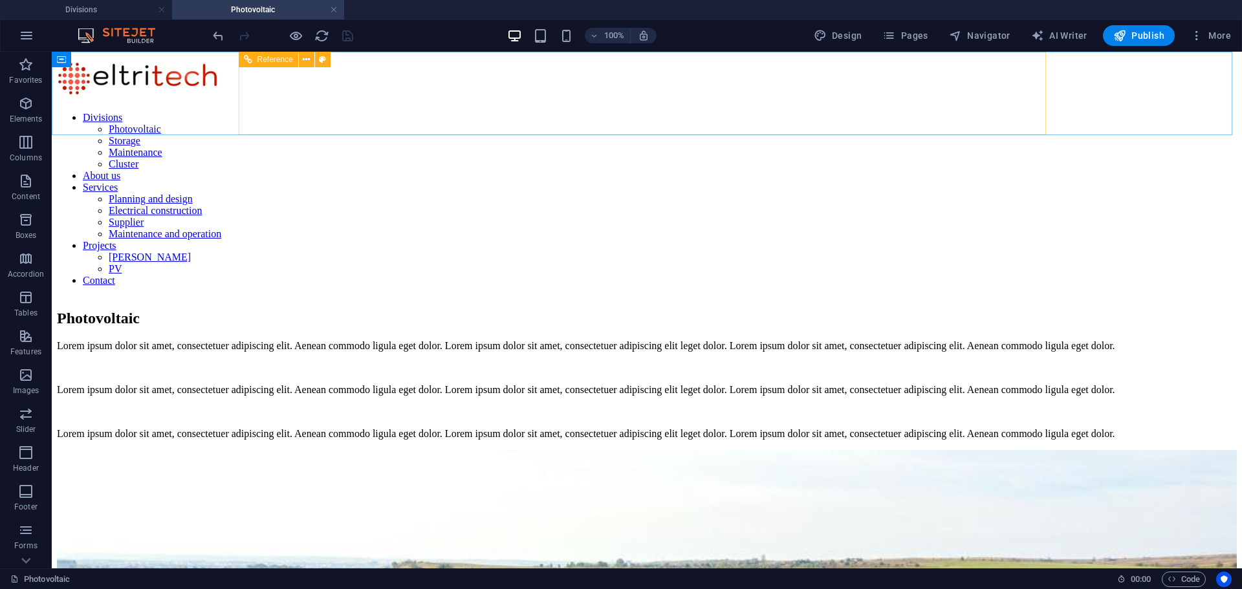
click at [285, 61] on span "Reference" at bounding box center [275, 60] width 36 height 8
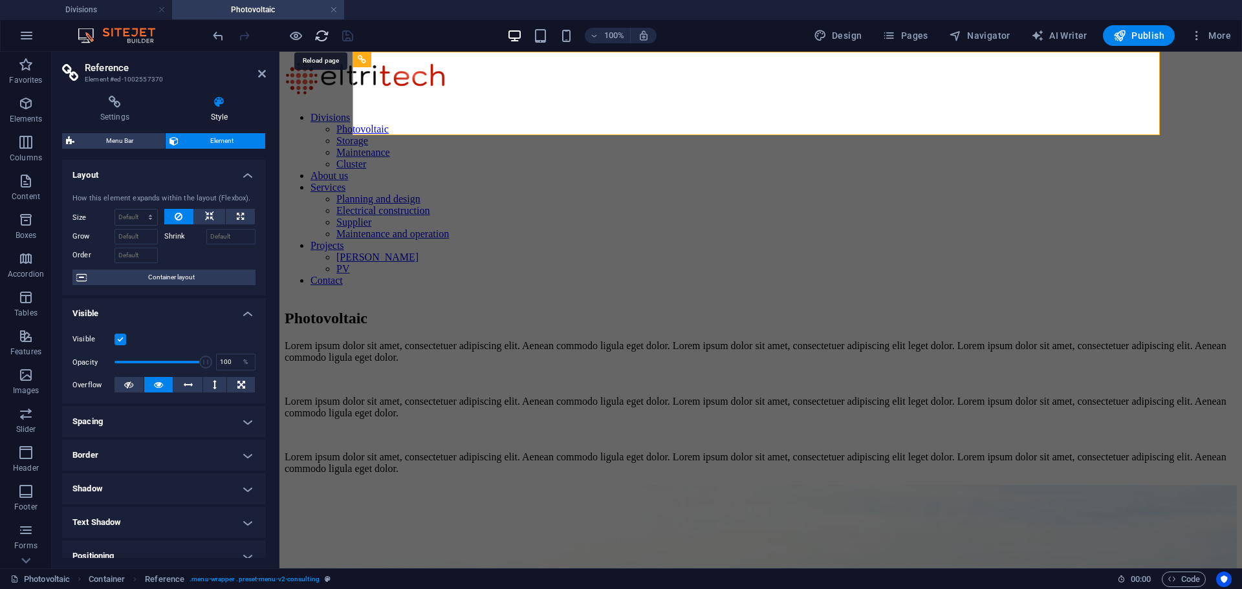
click at [318, 35] on icon "reload" at bounding box center [321, 35] width 15 height 15
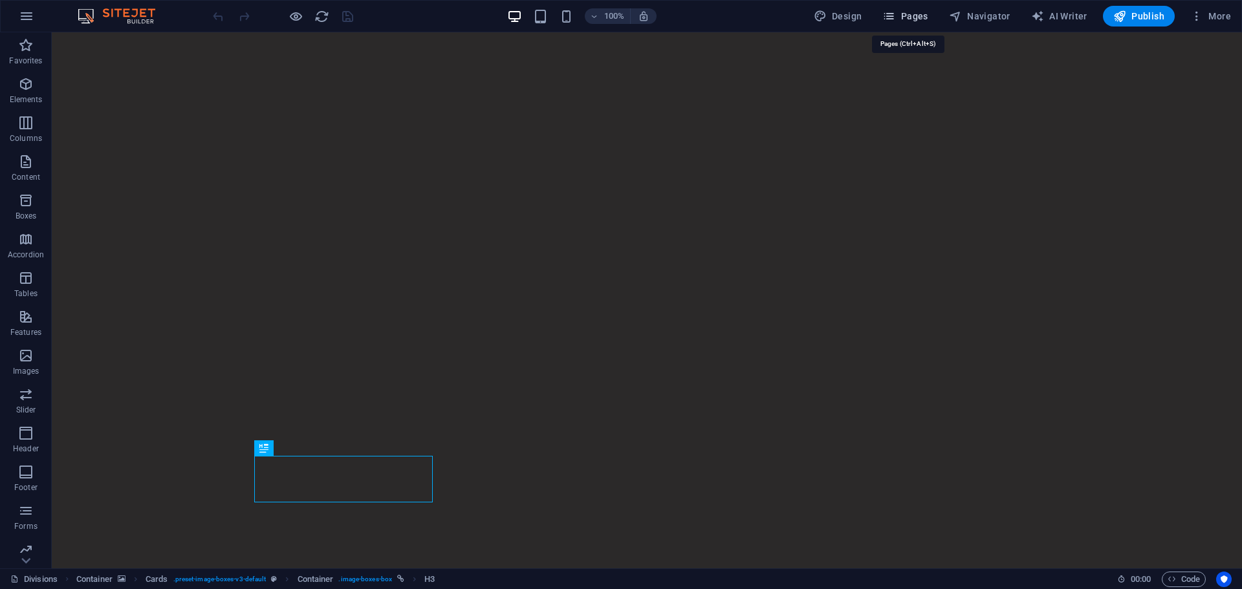
click at [907, 14] on span "Pages" at bounding box center [904, 16] width 45 height 13
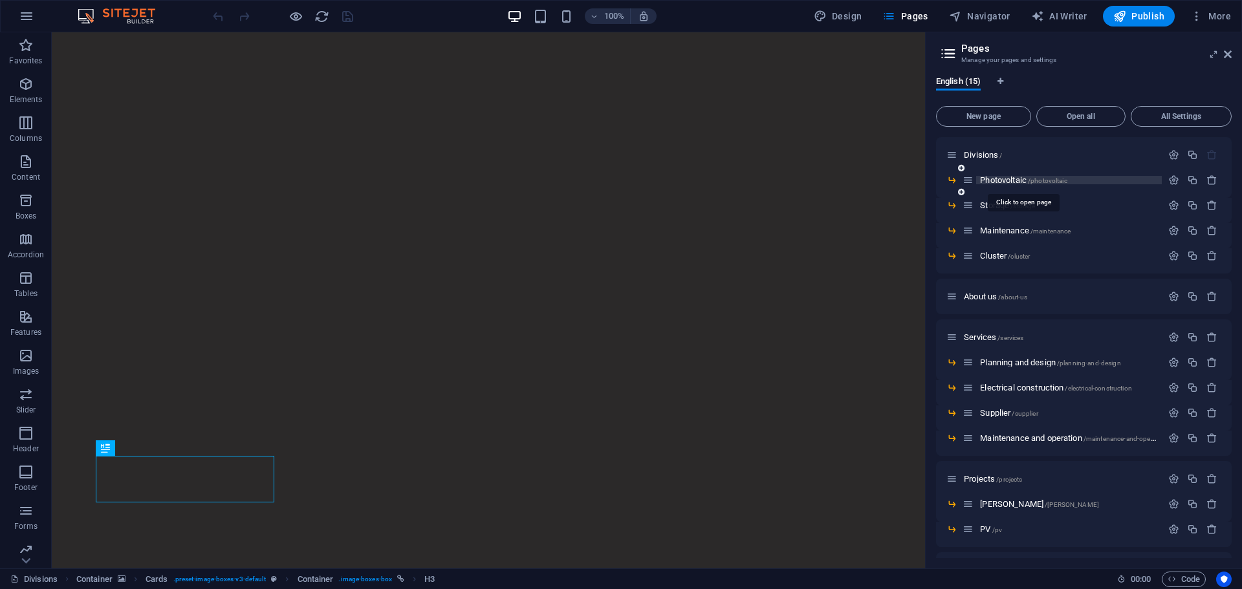
click at [1004, 182] on span "Photovoltaic /photovoltaic" at bounding box center [1023, 180] width 87 height 10
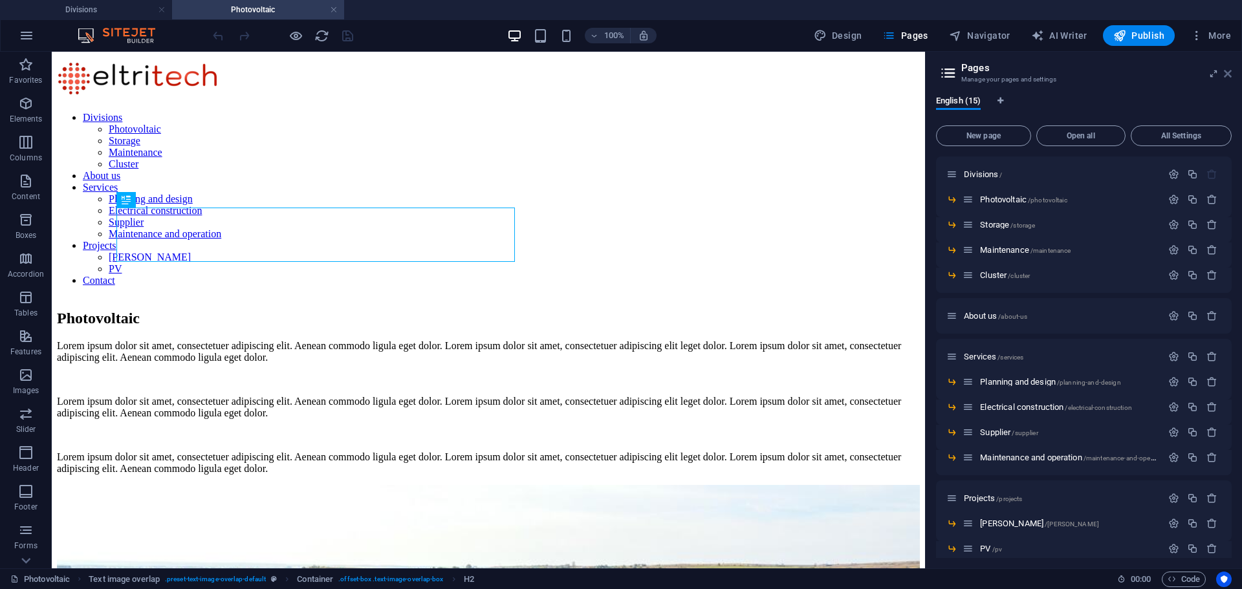
click at [1226, 72] on icon at bounding box center [1228, 74] width 8 height 10
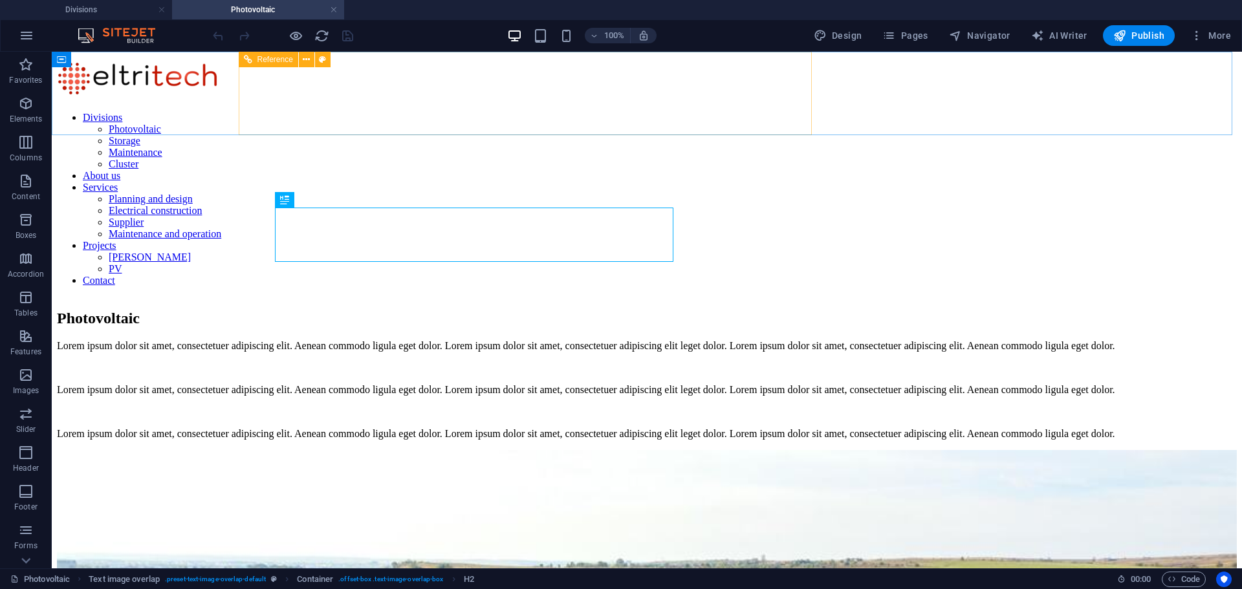
click at [268, 58] on span "Reference" at bounding box center [275, 60] width 36 height 8
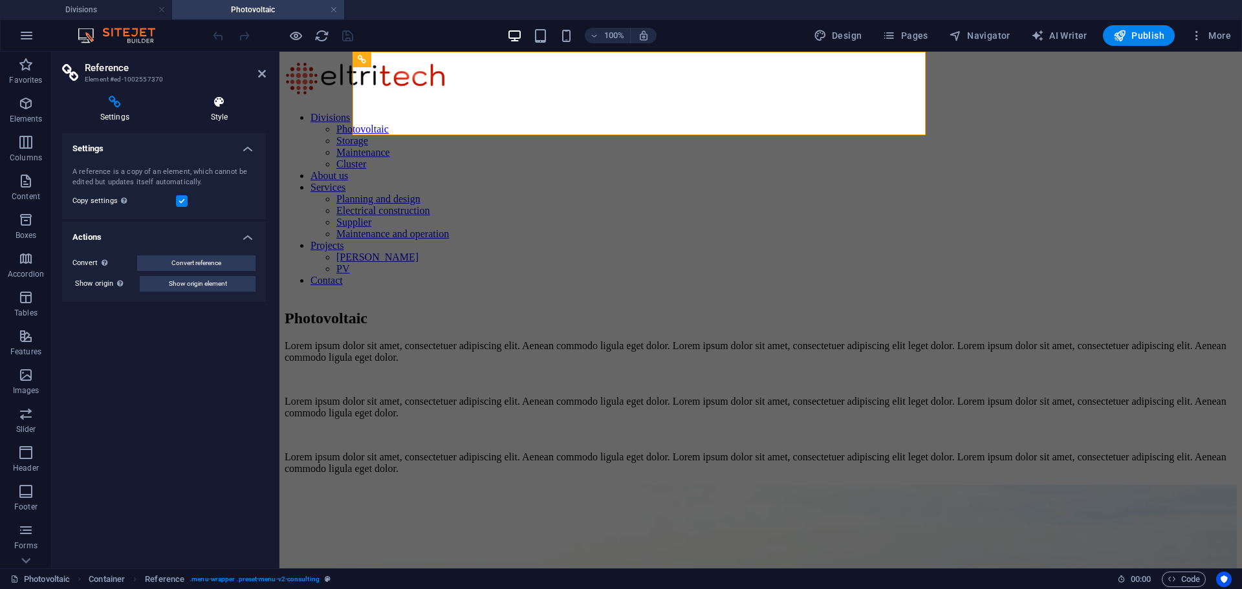
click at [215, 107] on icon at bounding box center [219, 102] width 93 height 13
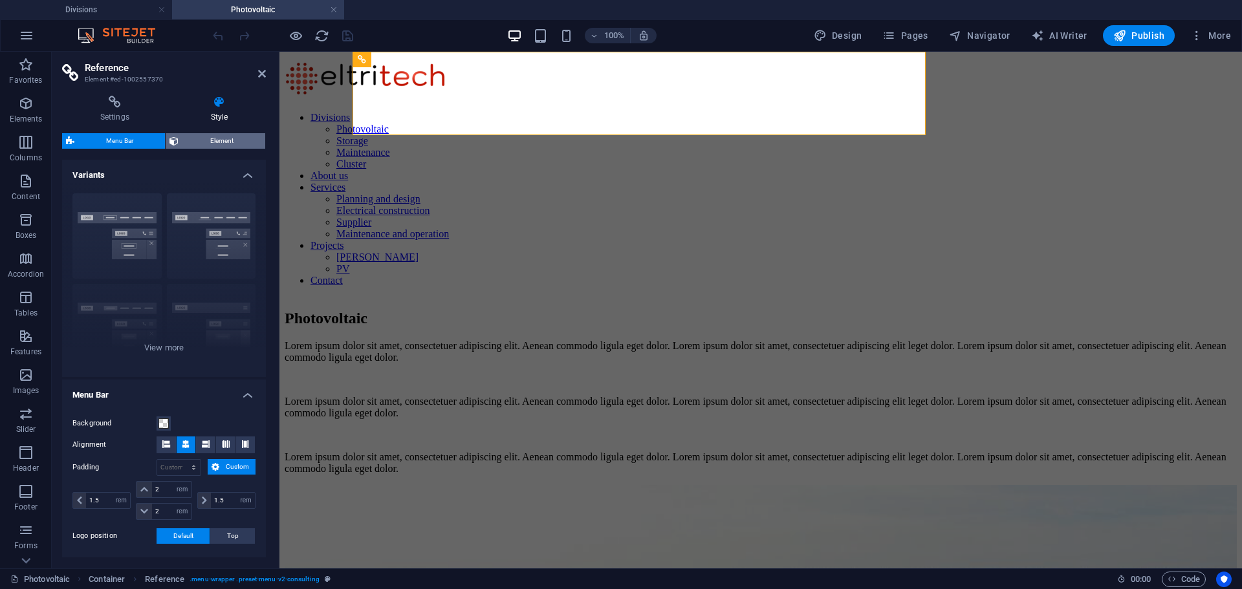
click at [219, 148] on span "Element" at bounding box center [221, 141] width 79 height 16
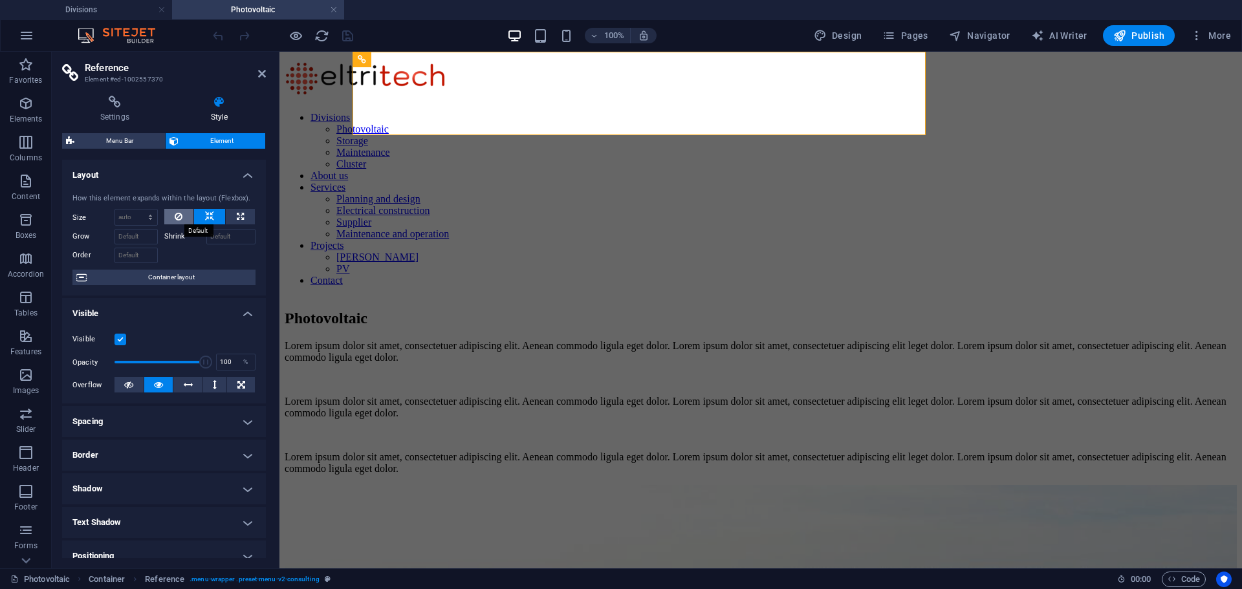
click at [180, 213] on icon at bounding box center [179, 217] width 8 height 16
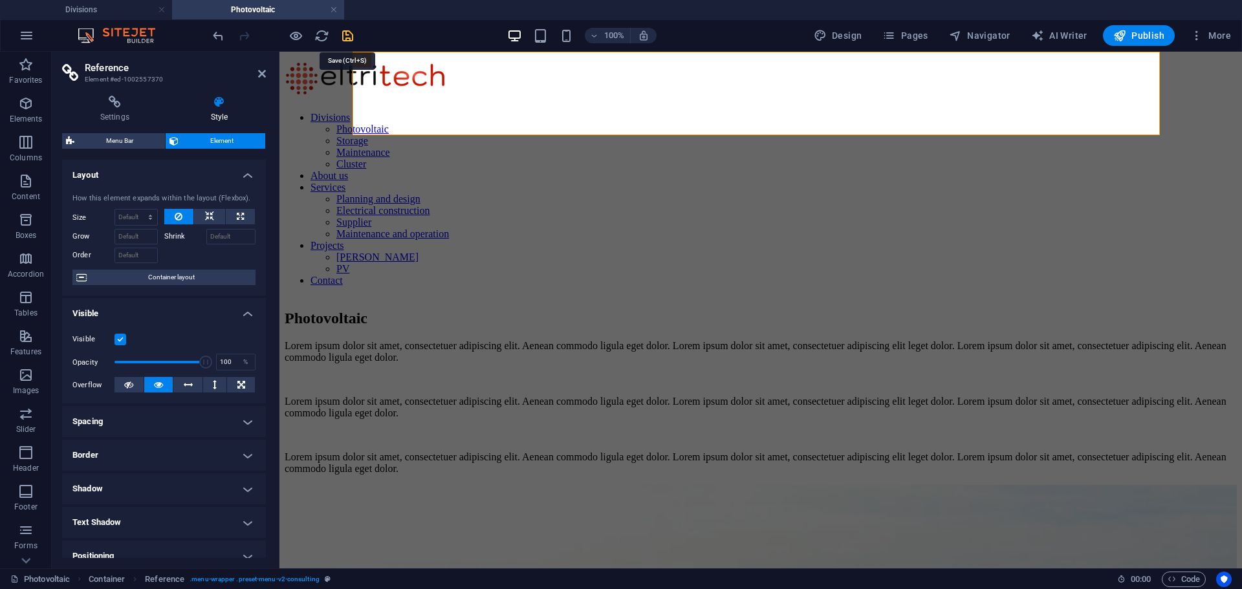
click at [343, 36] on icon "save" at bounding box center [347, 35] width 15 height 15
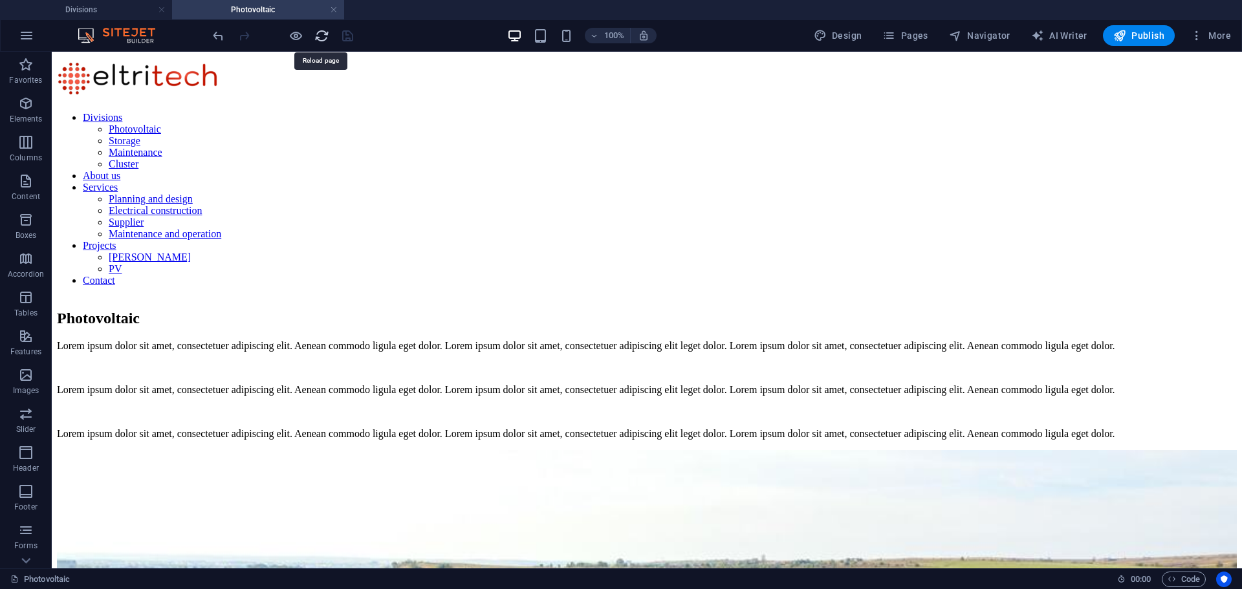
click at [315, 37] on icon "reload" at bounding box center [321, 35] width 15 height 15
click at [275, 56] on span "Reference" at bounding box center [275, 60] width 36 height 8
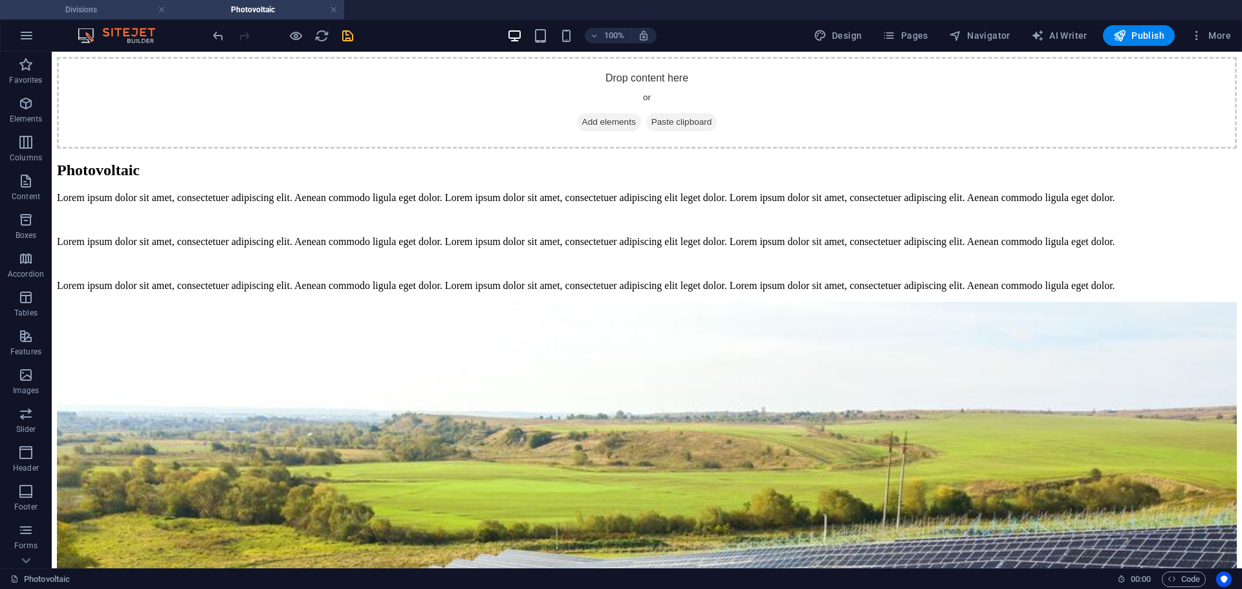
click at [123, 10] on h4 "Divisions" at bounding box center [86, 10] width 172 height 14
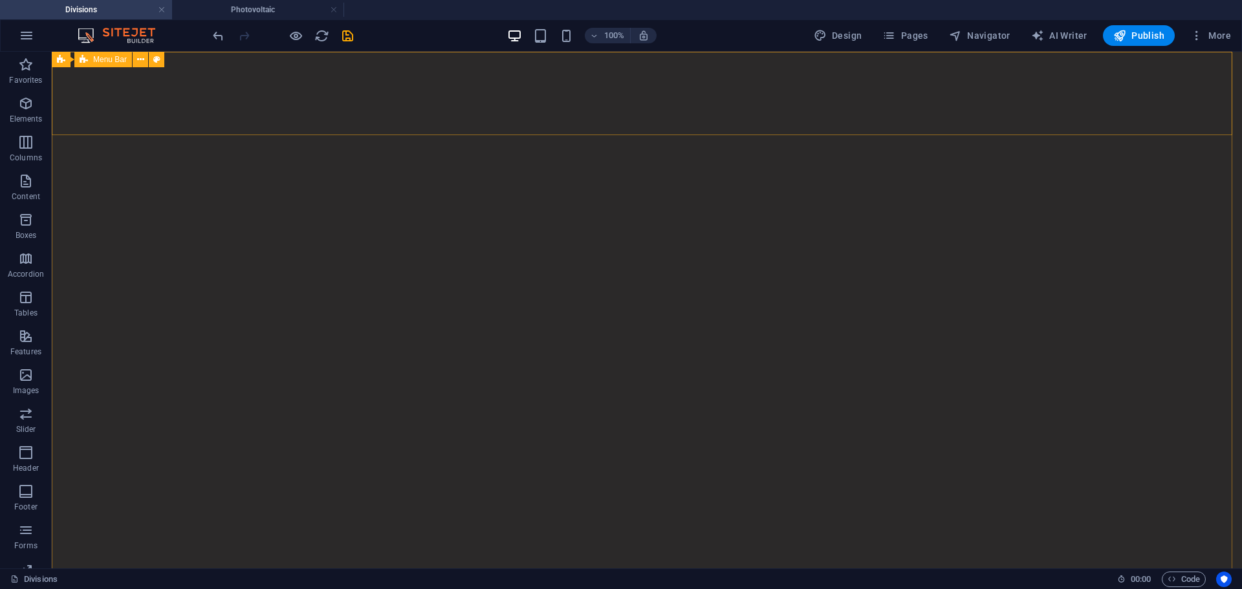
click at [120, 62] on span "Menu Bar" at bounding box center [110, 60] width 34 height 8
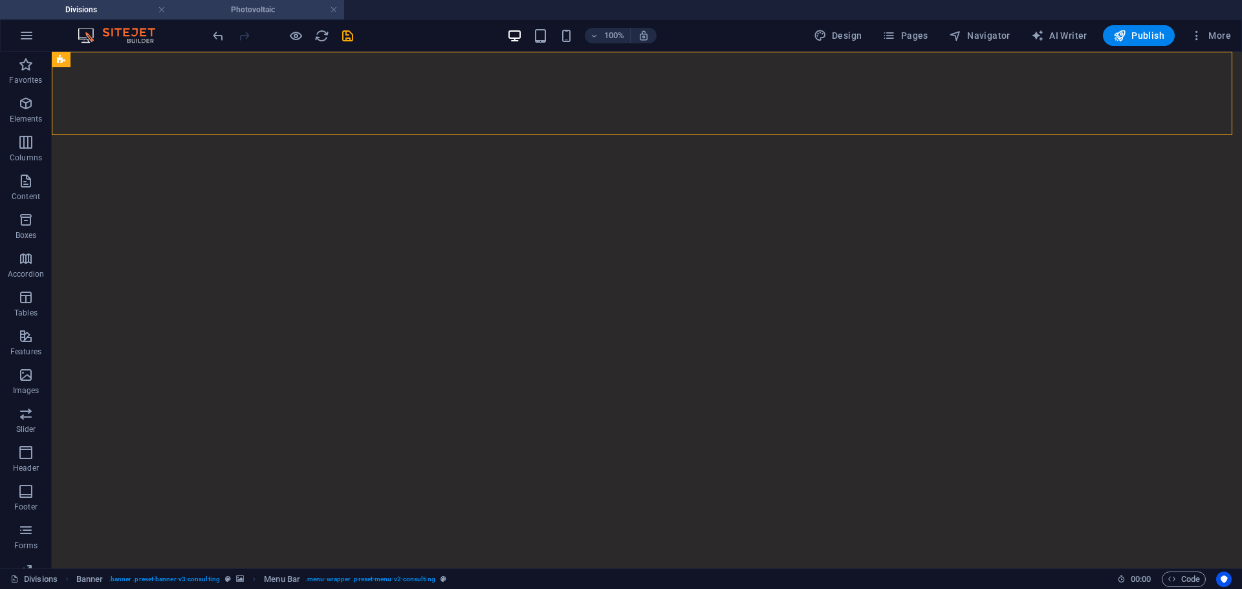
click at [276, 14] on h4 "Photovoltaic" at bounding box center [258, 10] width 172 height 14
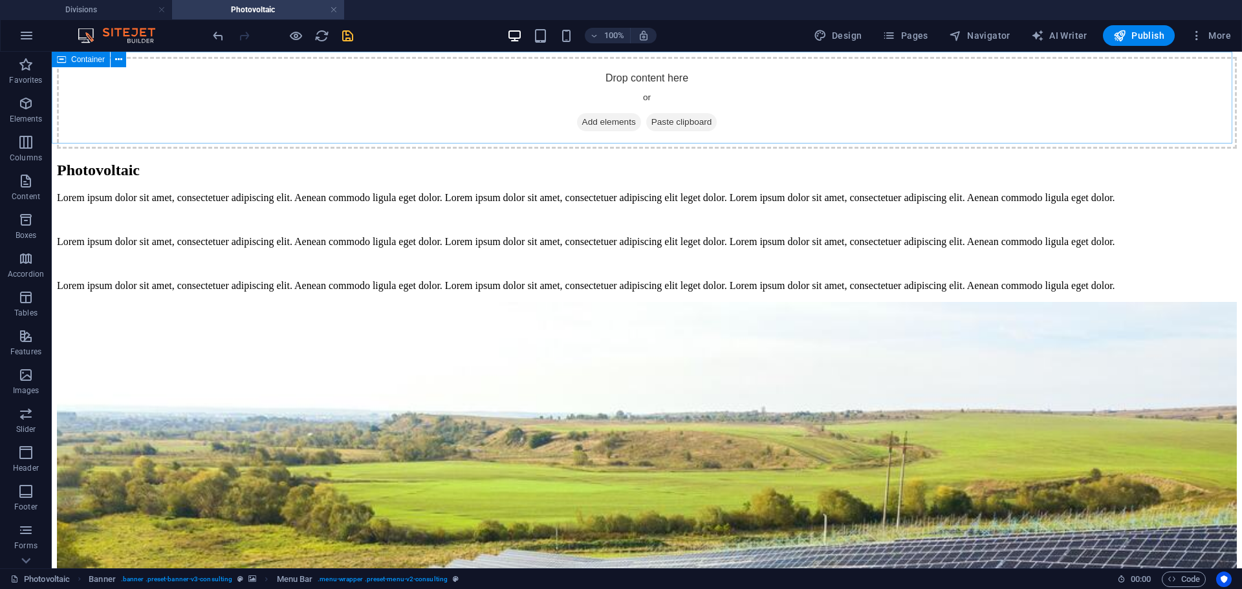
click at [93, 61] on span "Container" at bounding box center [88, 60] width 34 height 8
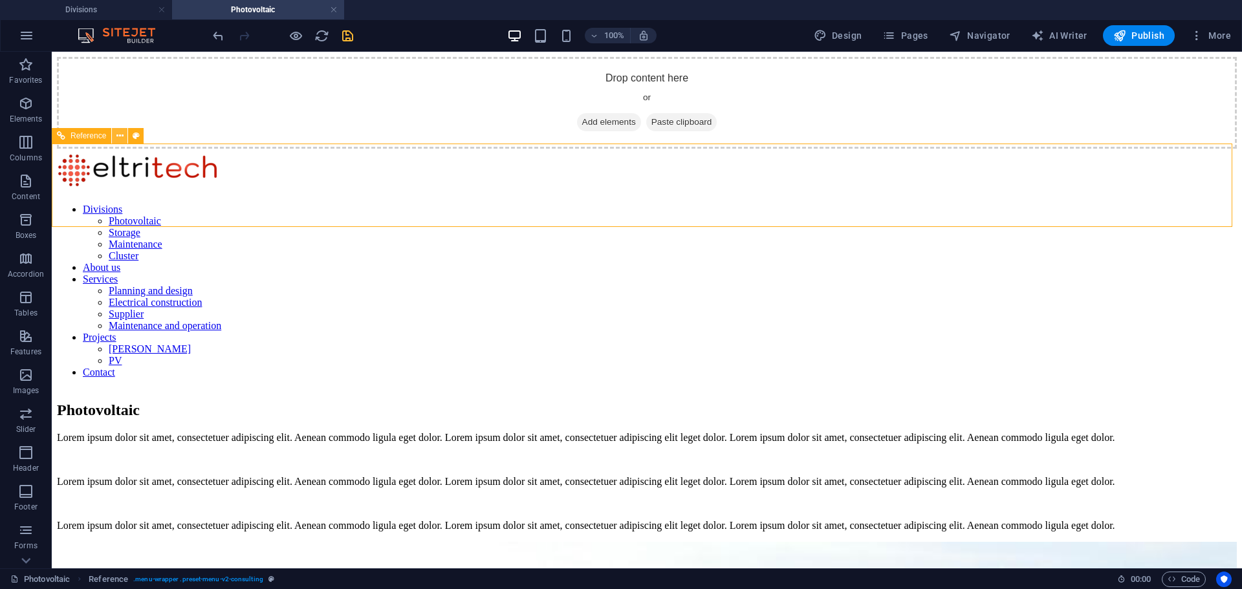
click at [122, 133] on icon at bounding box center [119, 136] width 7 height 14
click at [120, 132] on icon at bounding box center [119, 136] width 7 height 14
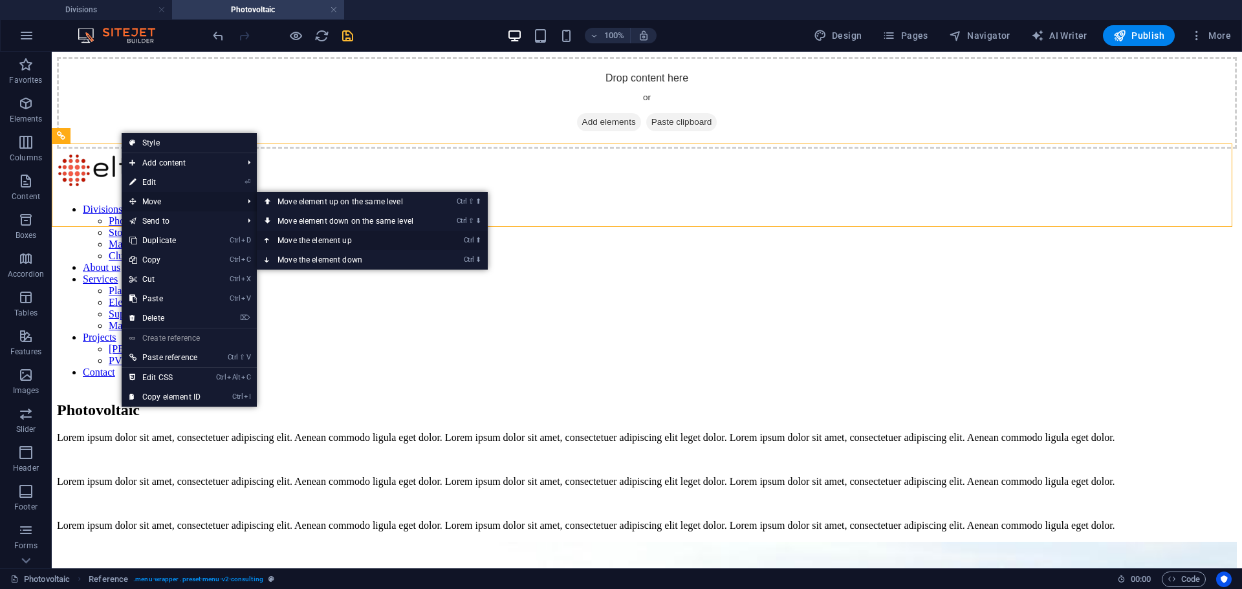
click at [317, 238] on link "Ctrl ⬆ Move the element up" at bounding box center [348, 240] width 182 height 19
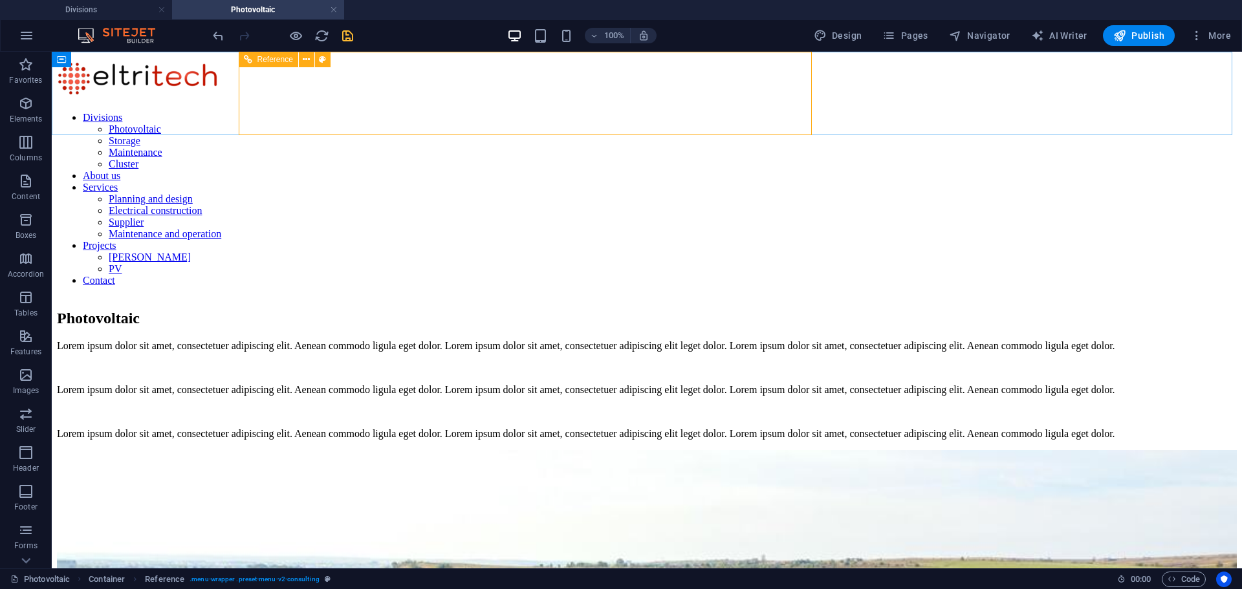
click at [245, 60] on icon at bounding box center [248, 60] width 8 height 16
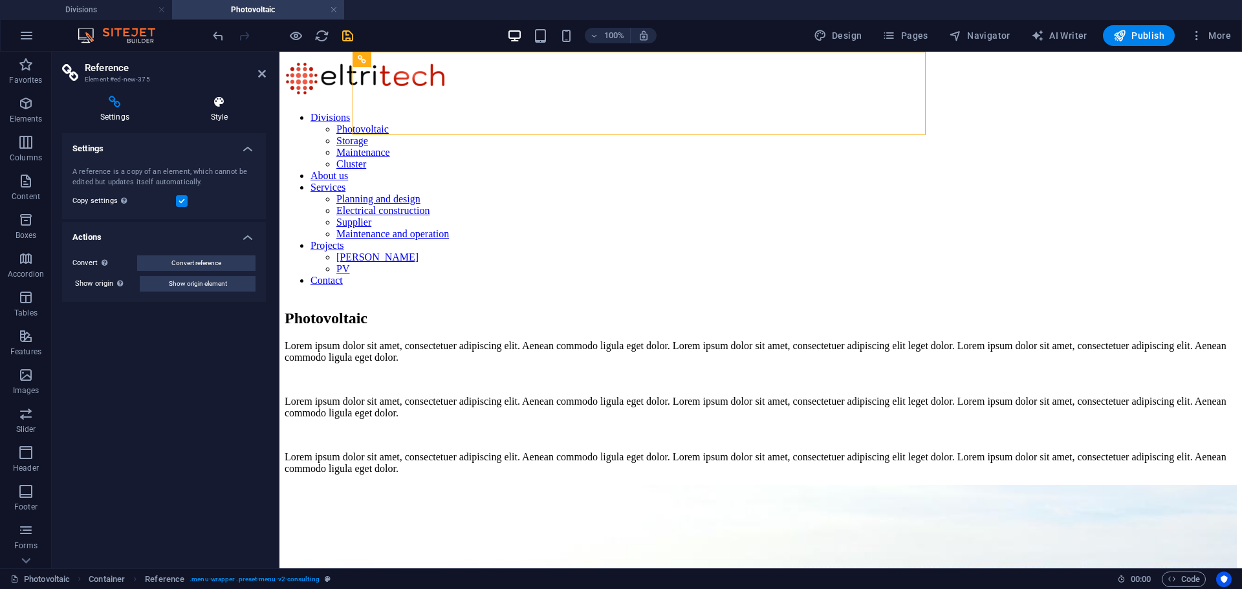
click at [217, 114] on h4 "Style" at bounding box center [219, 109] width 93 height 27
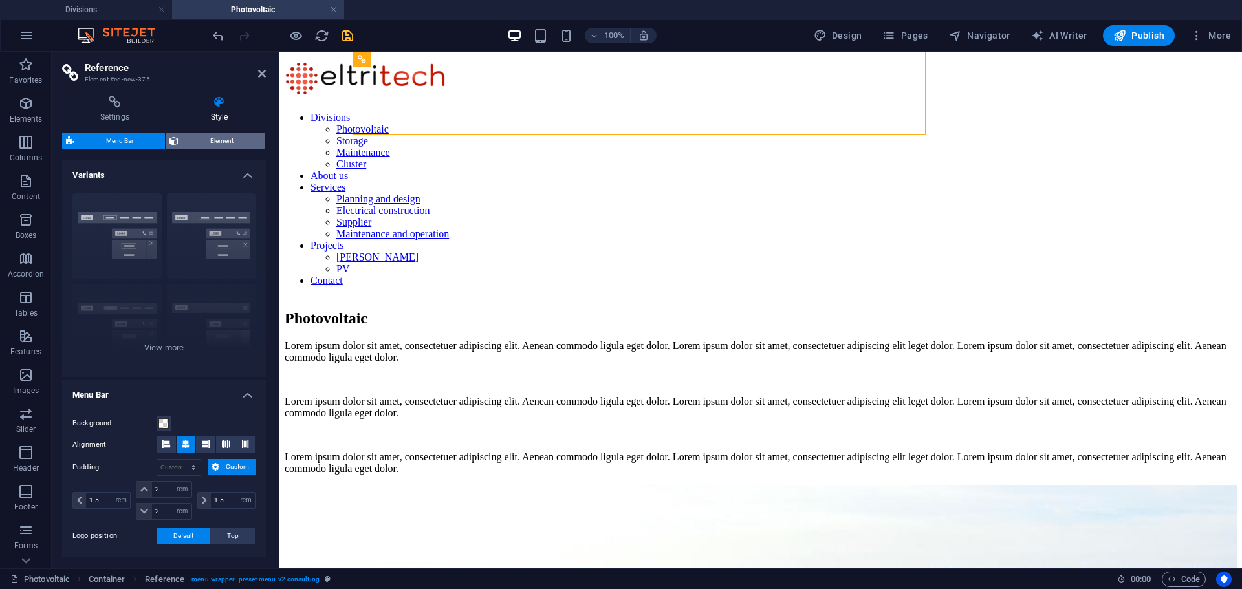
click at [217, 144] on span "Element" at bounding box center [221, 141] width 79 height 16
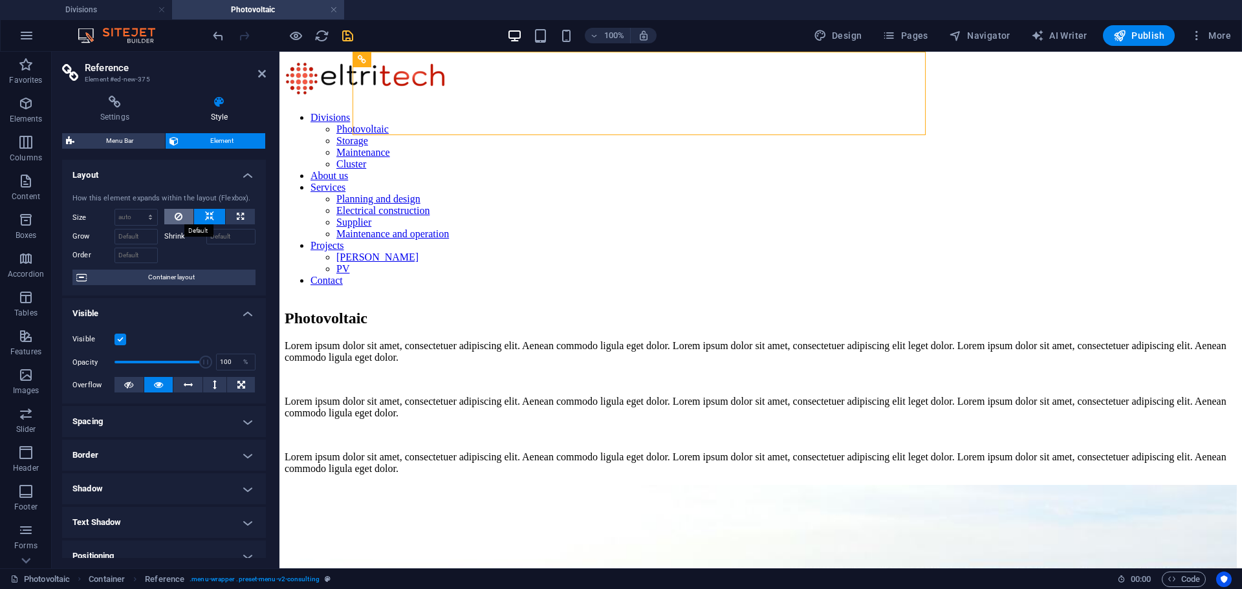
click at [178, 213] on icon at bounding box center [179, 217] width 8 height 16
click at [262, 74] on icon at bounding box center [262, 74] width 8 height 10
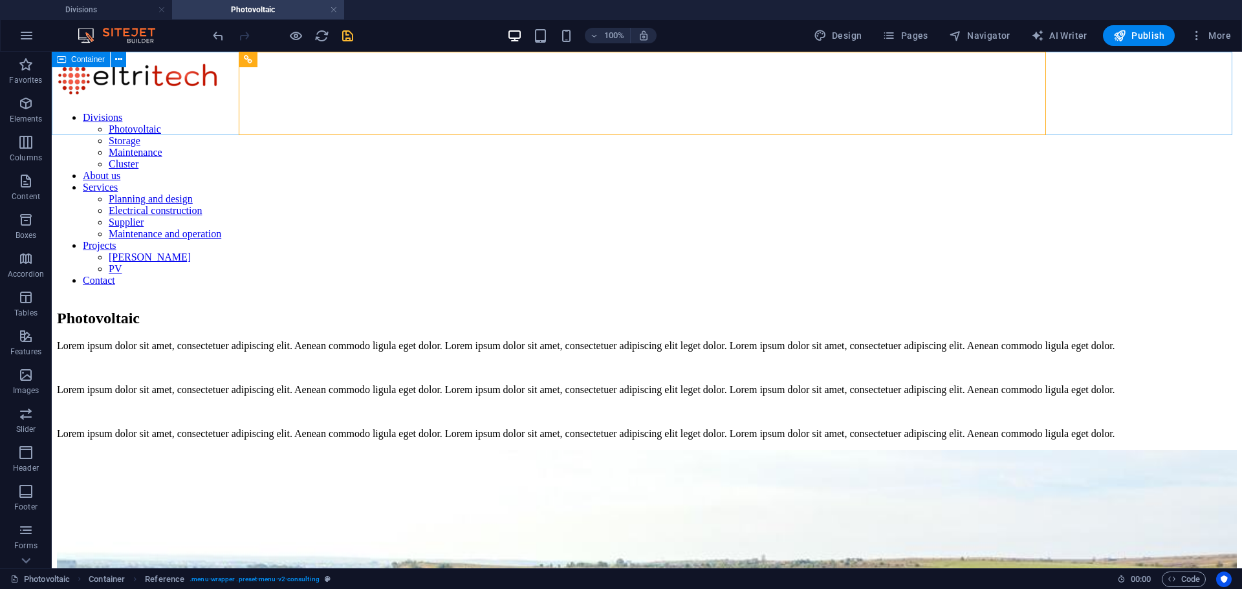
click at [92, 60] on span "Container" at bounding box center [88, 60] width 34 height 8
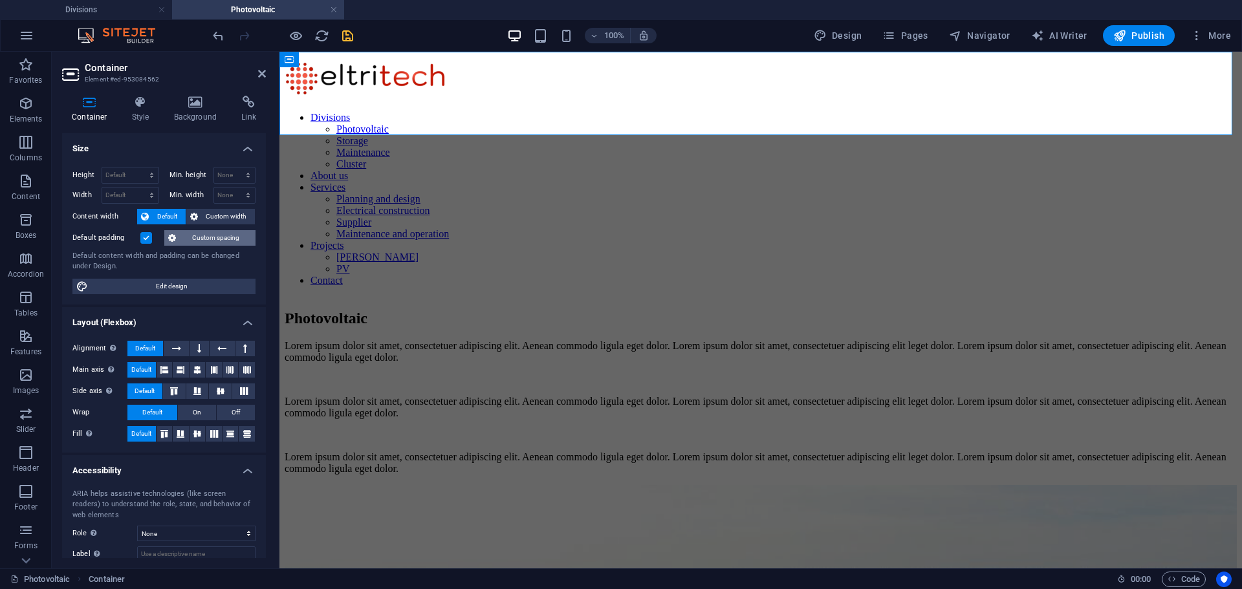
click at [191, 238] on span "Custom spacing" at bounding box center [216, 238] width 72 height 16
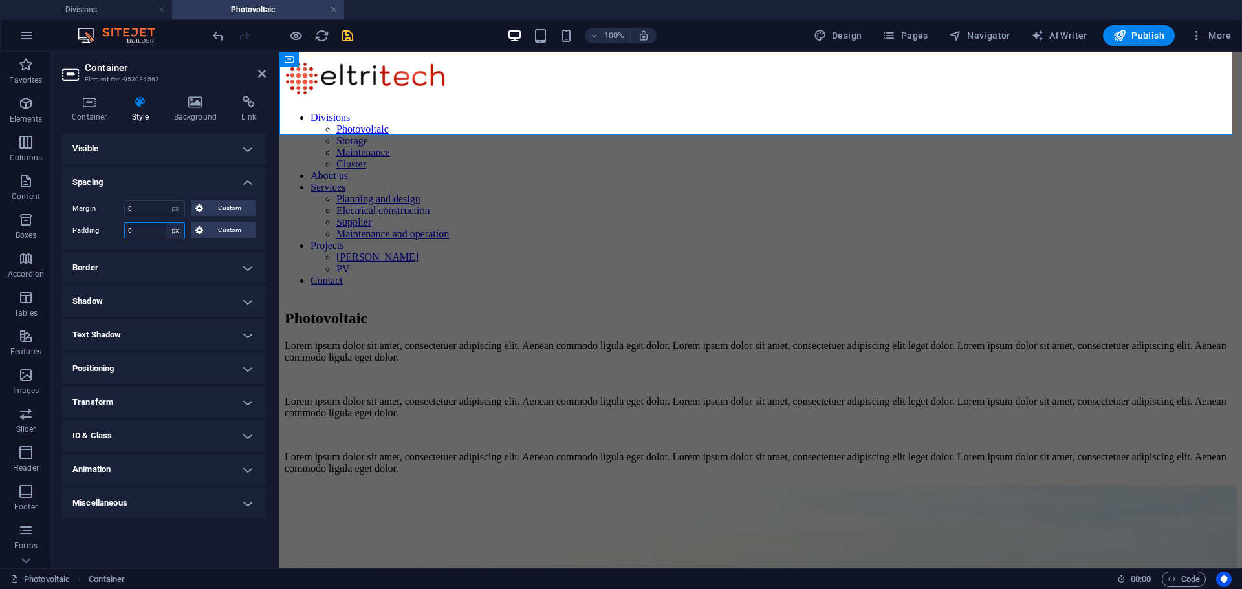
click at [173, 230] on select "Default px rem % vh vw Custom" at bounding box center [175, 231] width 18 height 16
select select "default"
click at [166, 223] on select "Default px rem % vh vw Custom" at bounding box center [175, 231] width 18 height 16
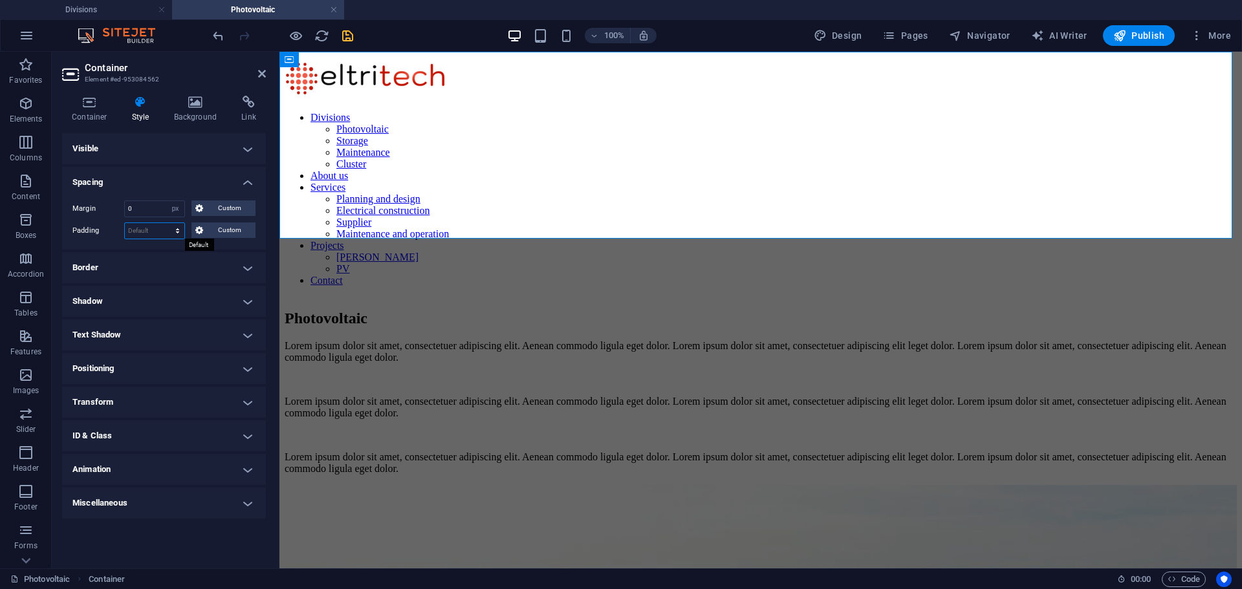
click at [178, 231] on select "Default px rem % vh vw Custom" at bounding box center [155, 231] width 60 height 16
select select "px"
click at [166, 223] on select "Default px rem % vh vw Custom" at bounding box center [155, 231] width 60 height 16
type input "0"
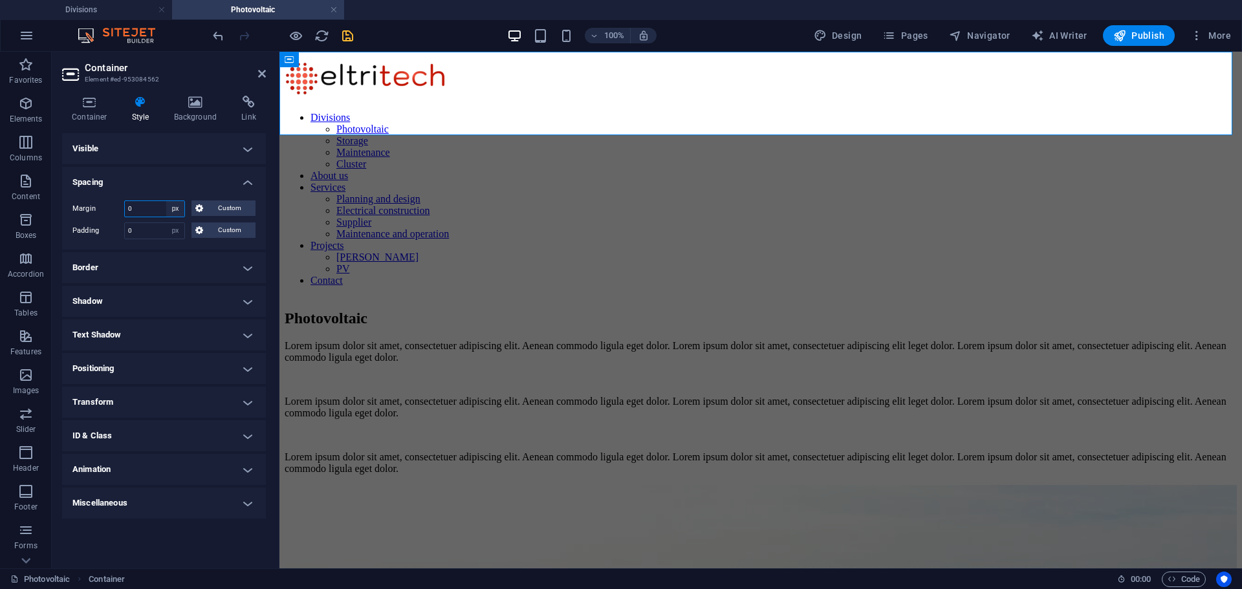
click at [178, 208] on select "Default auto px % rem vw vh Custom" at bounding box center [175, 209] width 18 height 16
click at [138, 144] on h4 "Visible" at bounding box center [164, 148] width 204 height 31
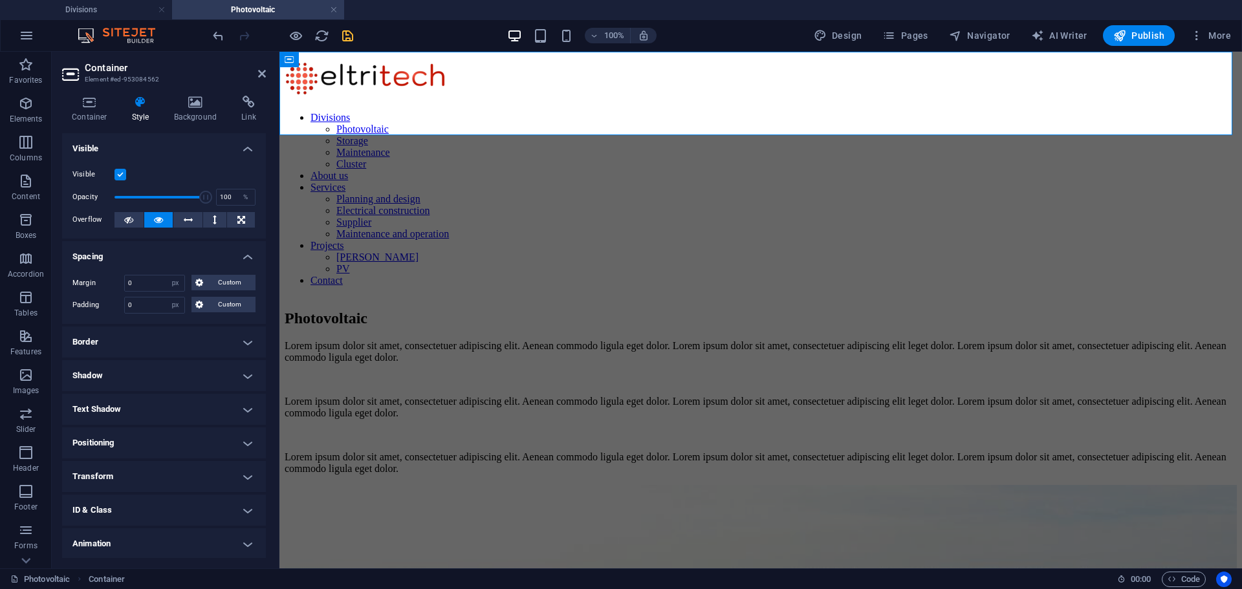
click at [142, 105] on icon at bounding box center [140, 102] width 37 height 13
click at [345, 32] on icon "save" at bounding box center [347, 35] width 15 height 15
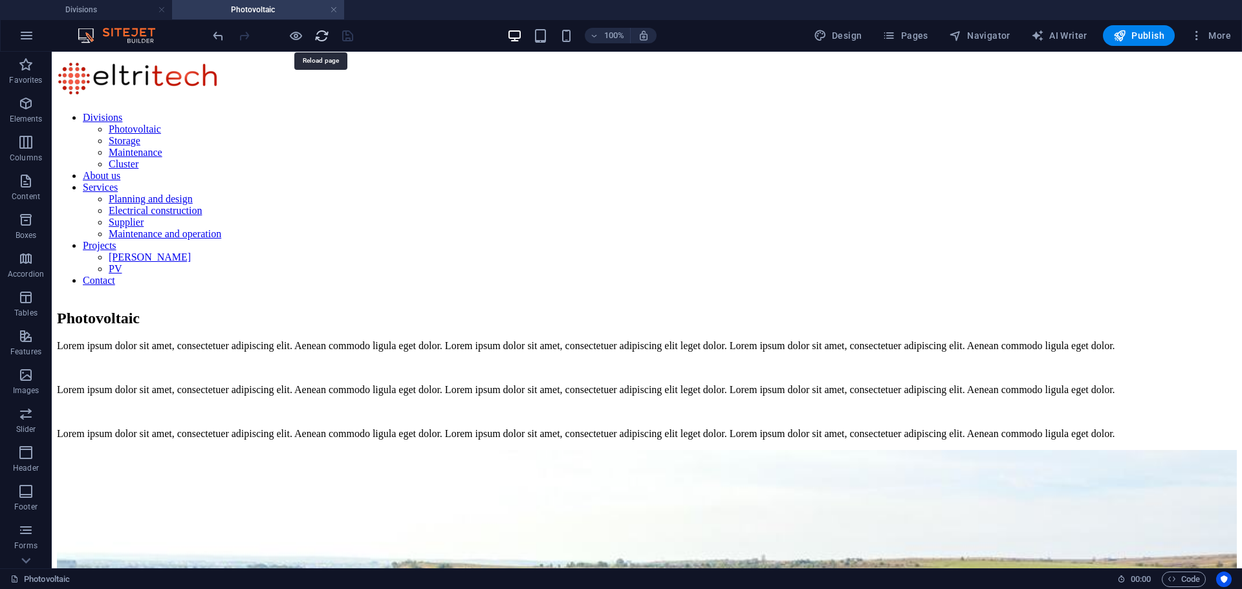
click at [321, 38] on icon "reload" at bounding box center [321, 35] width 15 height 15
click at [141, 85] on div "Divisions Photovoltaic Storage Maintenance Cluster About us Services Planning a…" at bounding box center [647, 172] width 1180 height 230
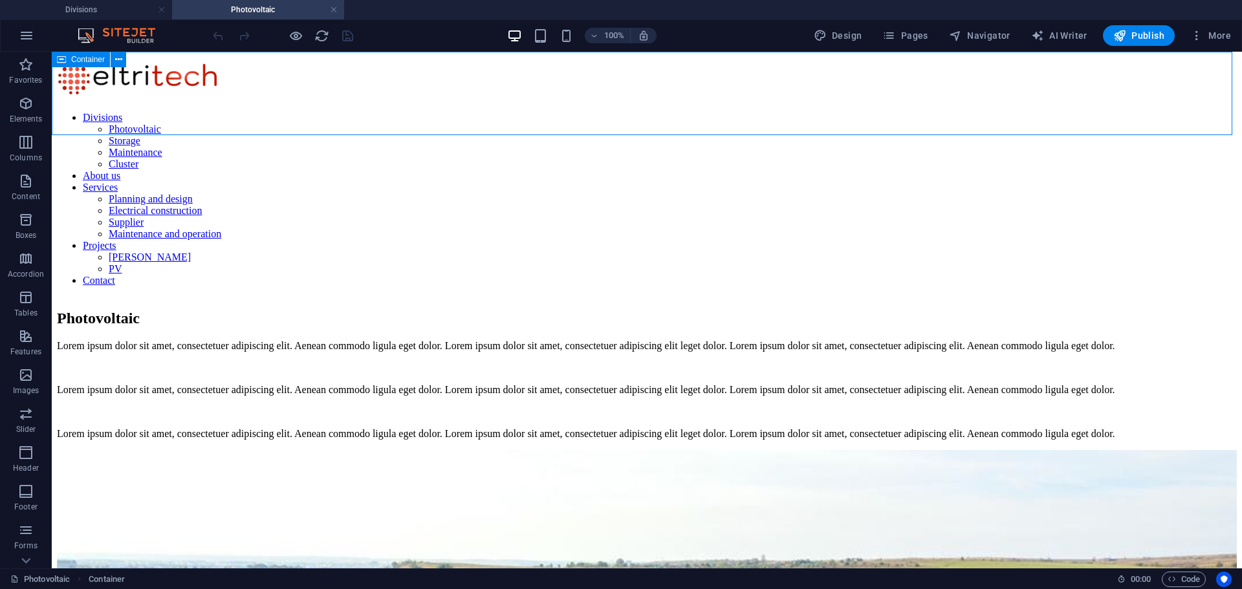
click at [90, 61] on span "Container" at bounding box center [88, 60] width 34 height 8
click at [270, 58] on span "Reference" at bounding box center [275, 60] width 36 height 8
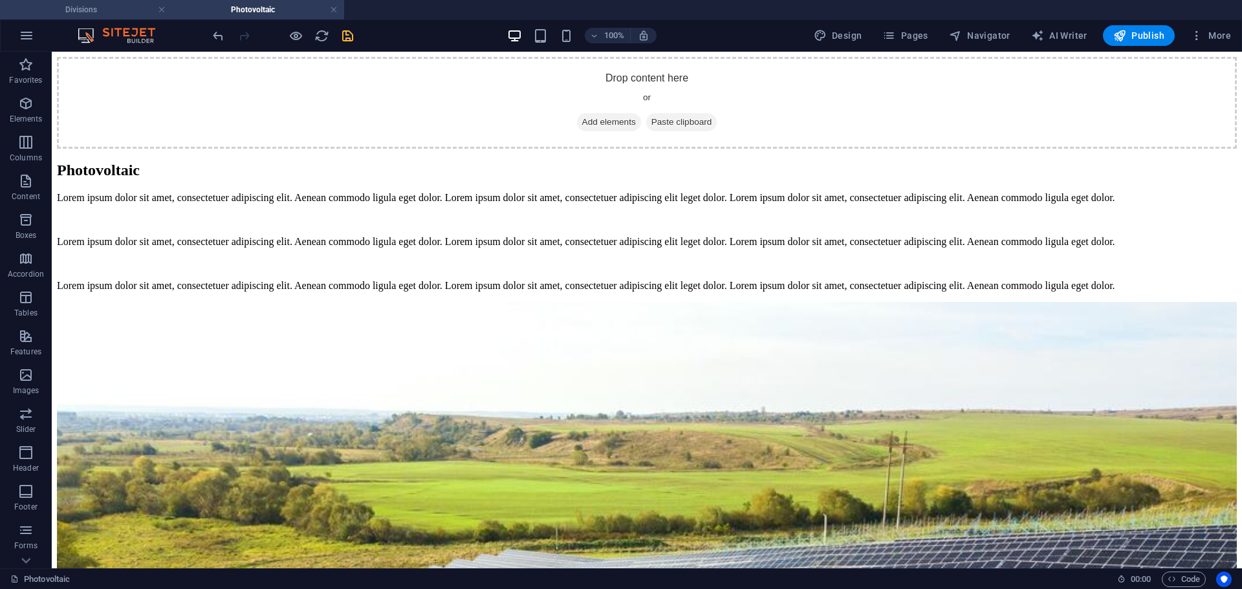
click at [98, 7] on h4 "Divisions" at bounding box center [86, 10] width 172 height 14
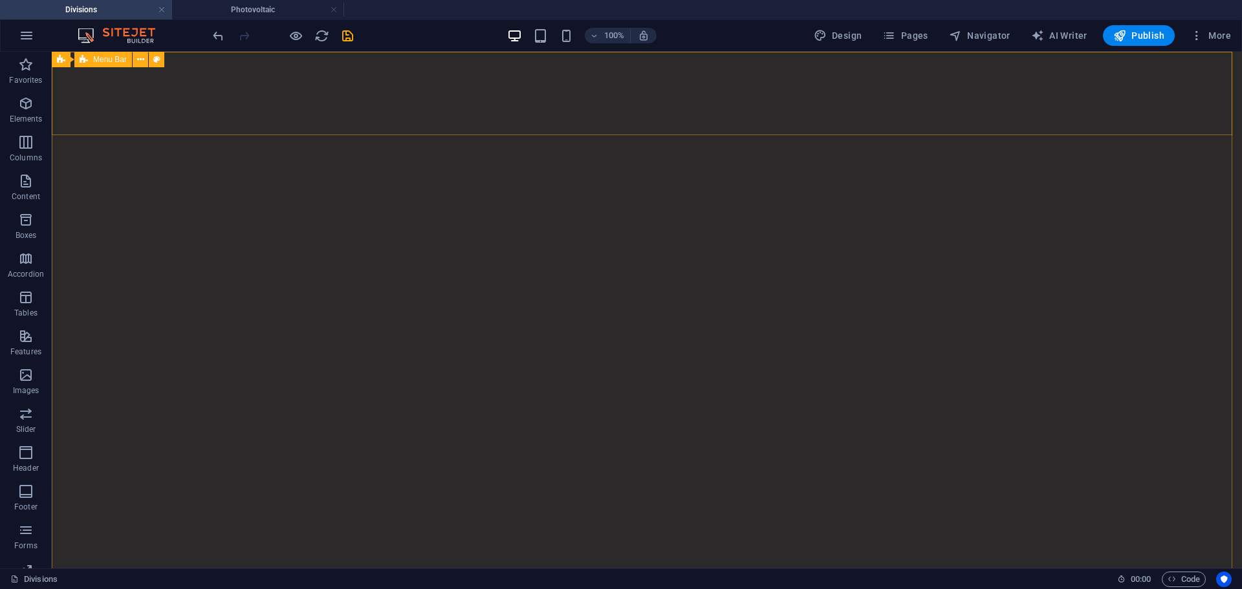
click at [108, 58] on span "Menu Bar" at bounding box center [110, 60] width 34 height 8
click at [117, 58] on span "Menu Bar" at bounding box center [110, 60] width 34 height 8
click at [60, 58] on icon at bounding box center [61, 60] width 8 height 16
click at [255, 8] on h4 "Photovoltaic" at bounding box center [258, 10] width 172 height 14
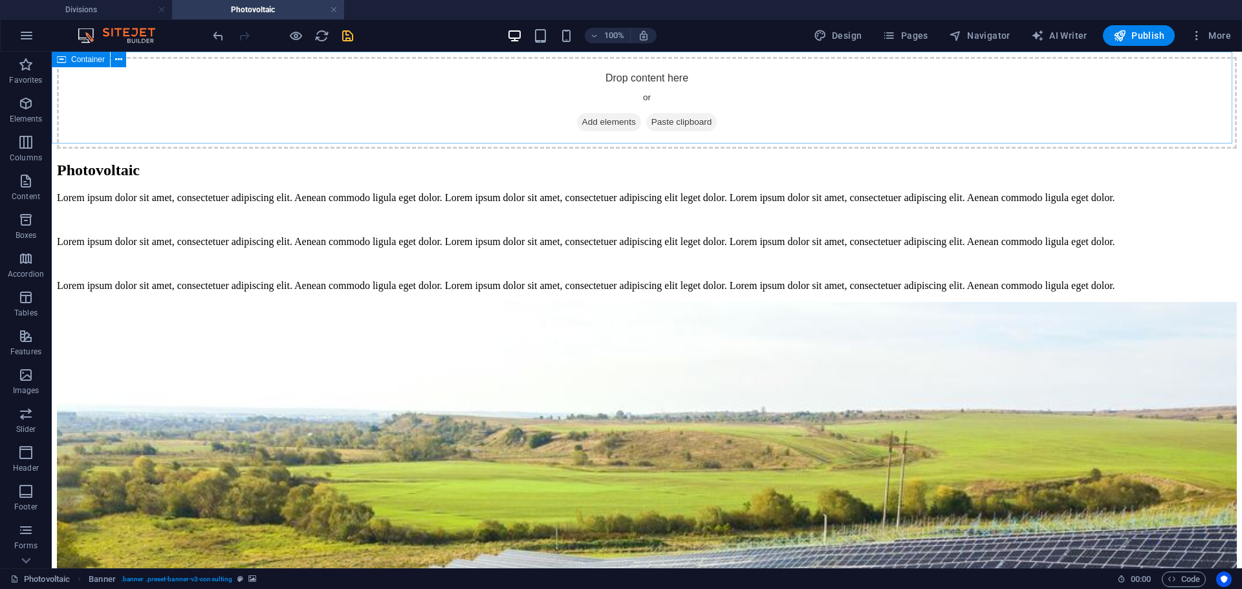
click at [96, 58] on span "Container" at bounding box center [88, 60] width 34 height 8
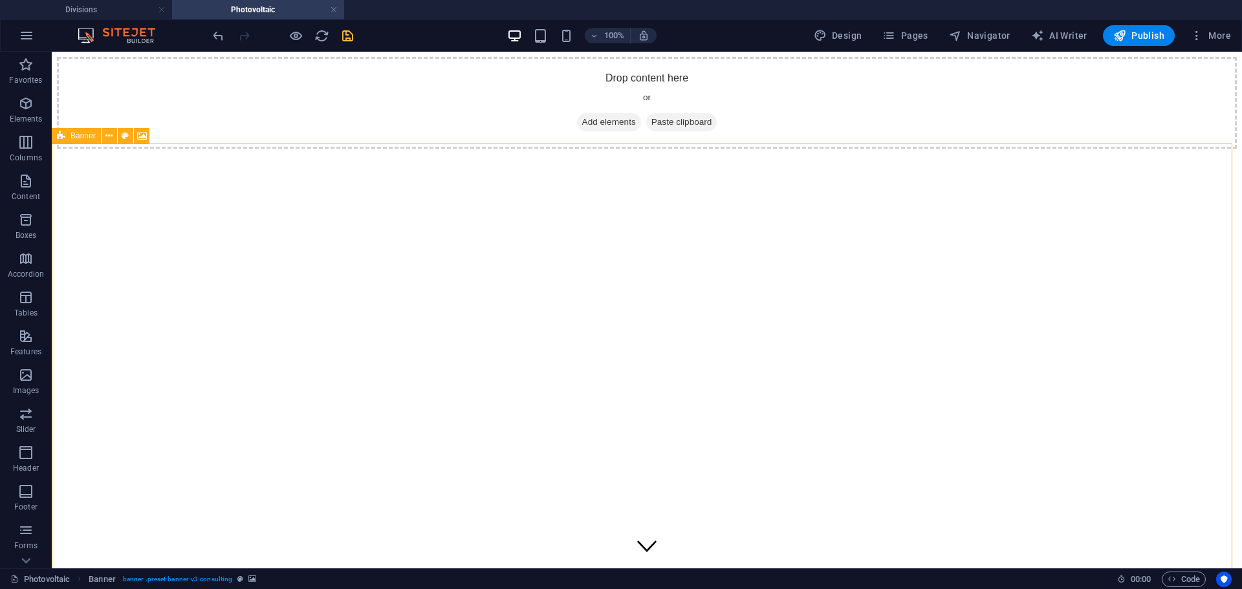
click at [74, 138] on span "Banner" at bounding box center [82, 136] width 25 height 8
click at [137, 136] on icon at bounding box center [140, 136] width 7 height 14
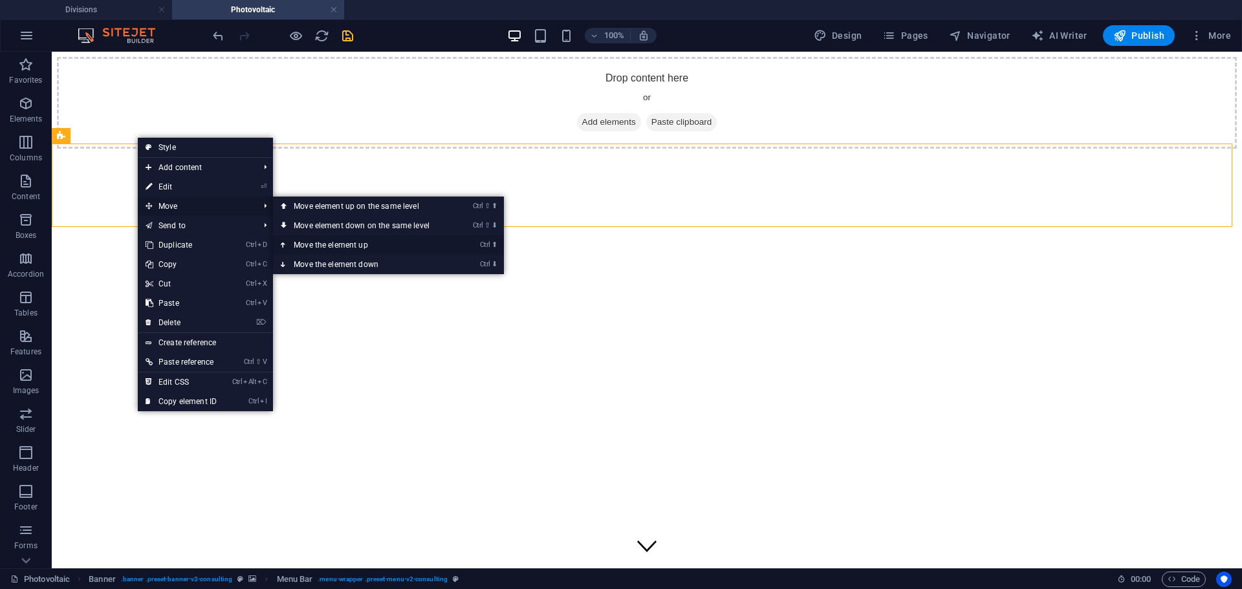
click at [329, 245] on link "Ctrl ⬆ Move the element up" at bounding box center [364, 244] width 182 height 19
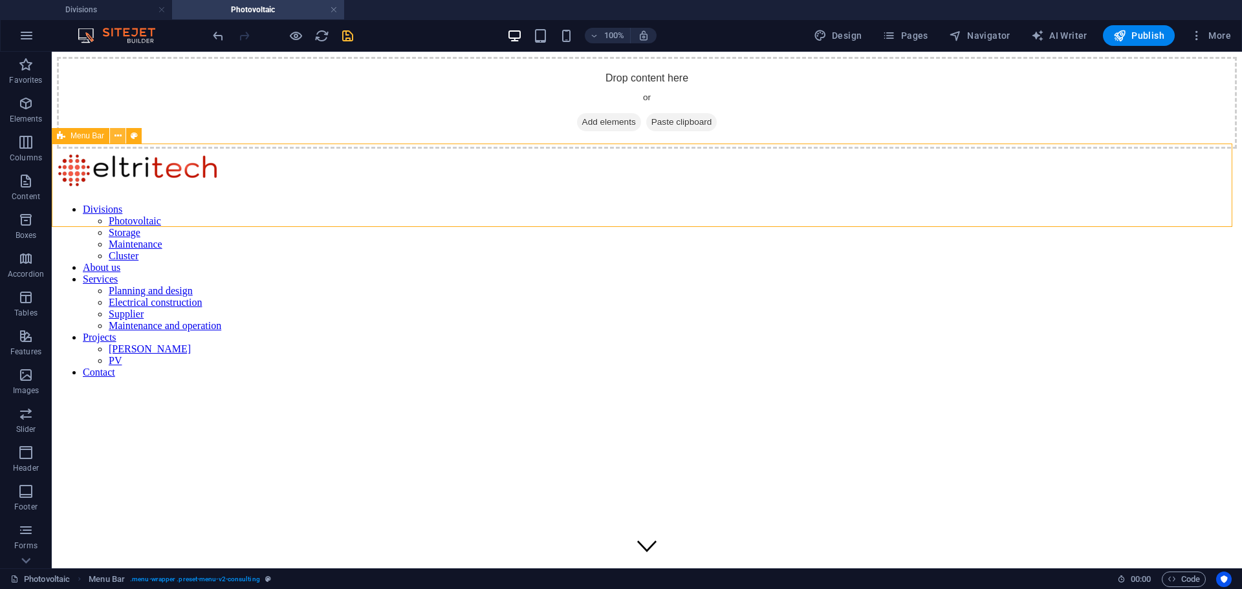
click at [116, 136] on icon at bounding box center [117, 136] width 7 height 14
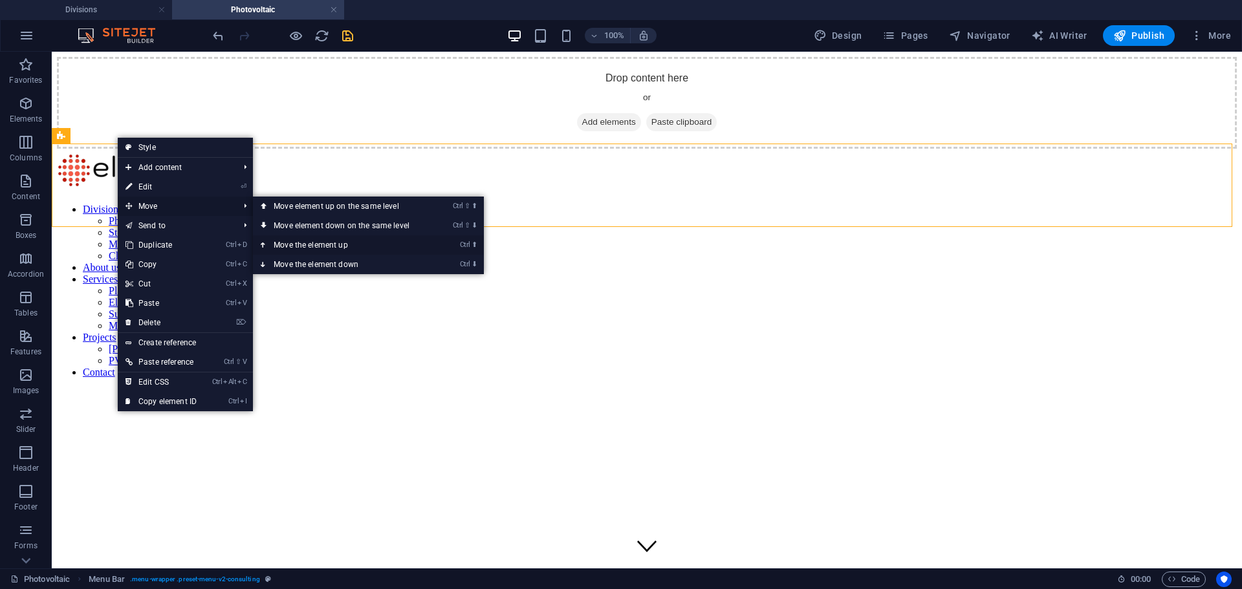
click at [300, 244] on link "Ctrl ⬆ Move the element up" at bounding box center [344, 244] width 182 height 19
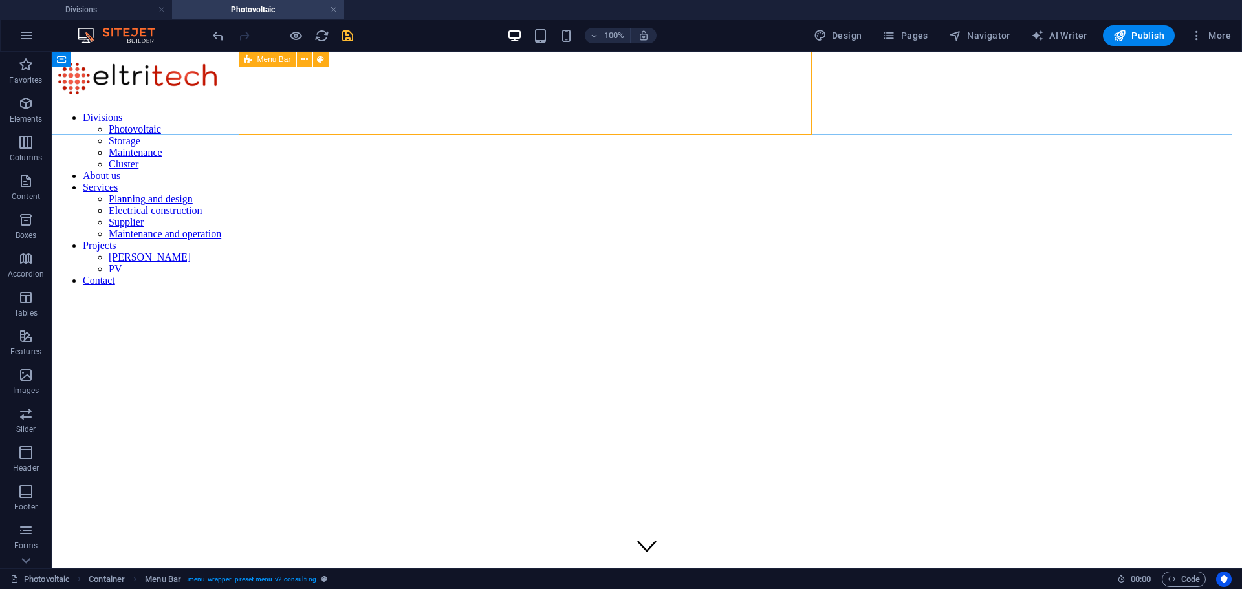
click at [264, 60] on span "Menu Bar" at bounding box center [274, 60] width 34 height 8
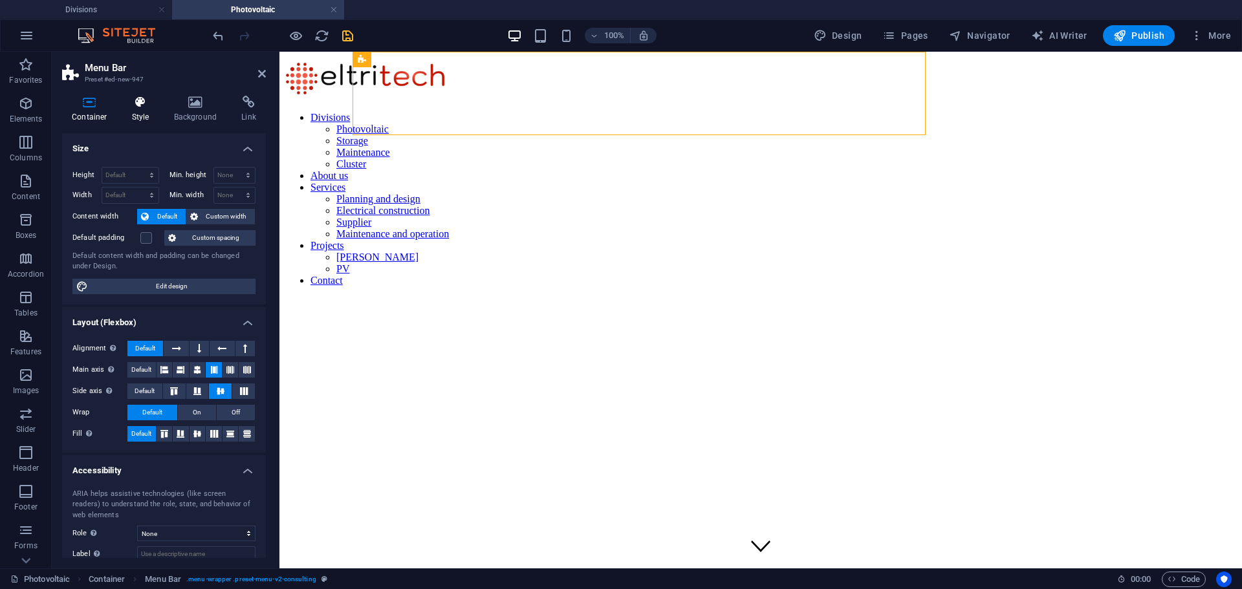
click at [143, 106] on icon at bounding box center [140, 102] width 37 height 13
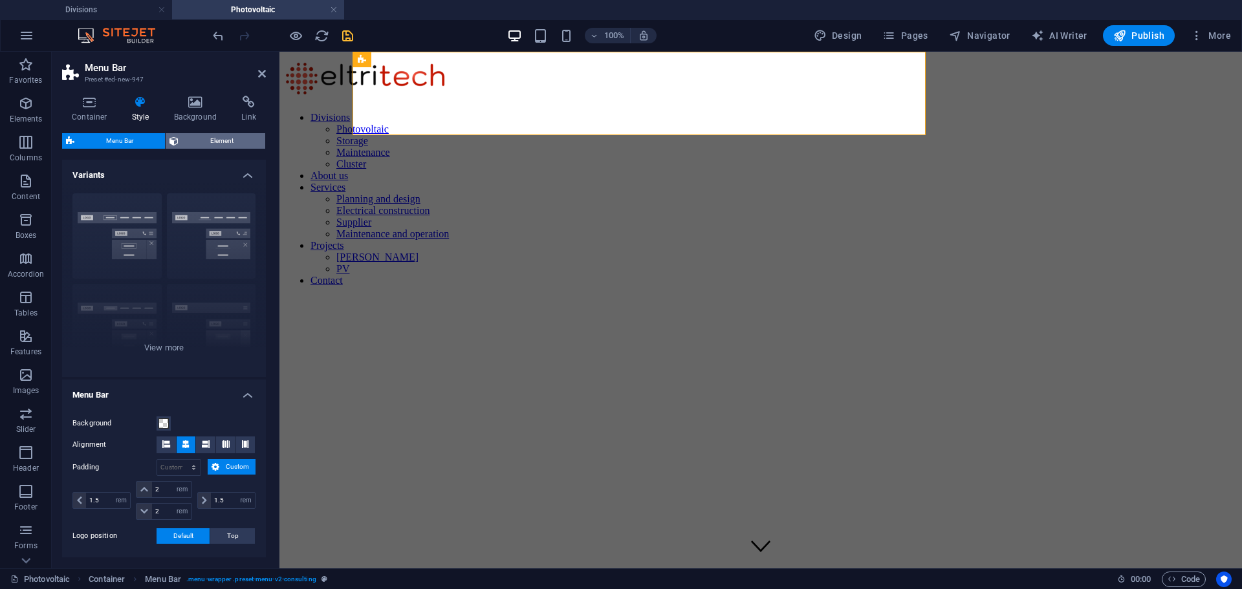
click at [222, 138] on span "Element" at bounding box center [221, 141] width 79 height 16
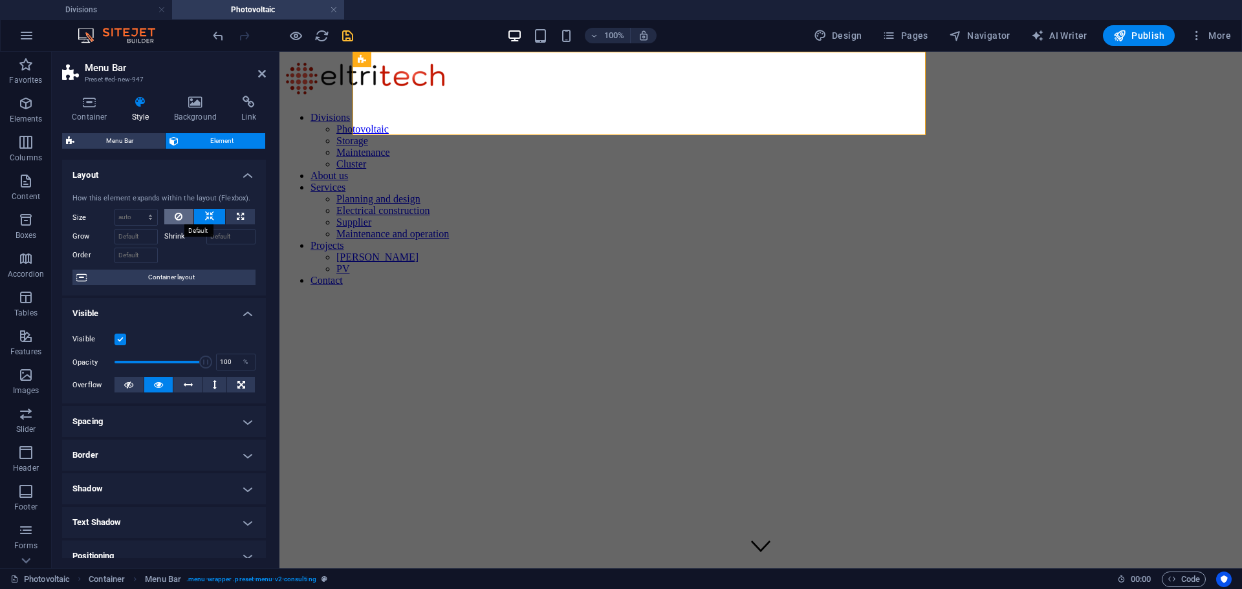
click at [171, 216] on button at bounding box center [179, 217] width 30 height 16
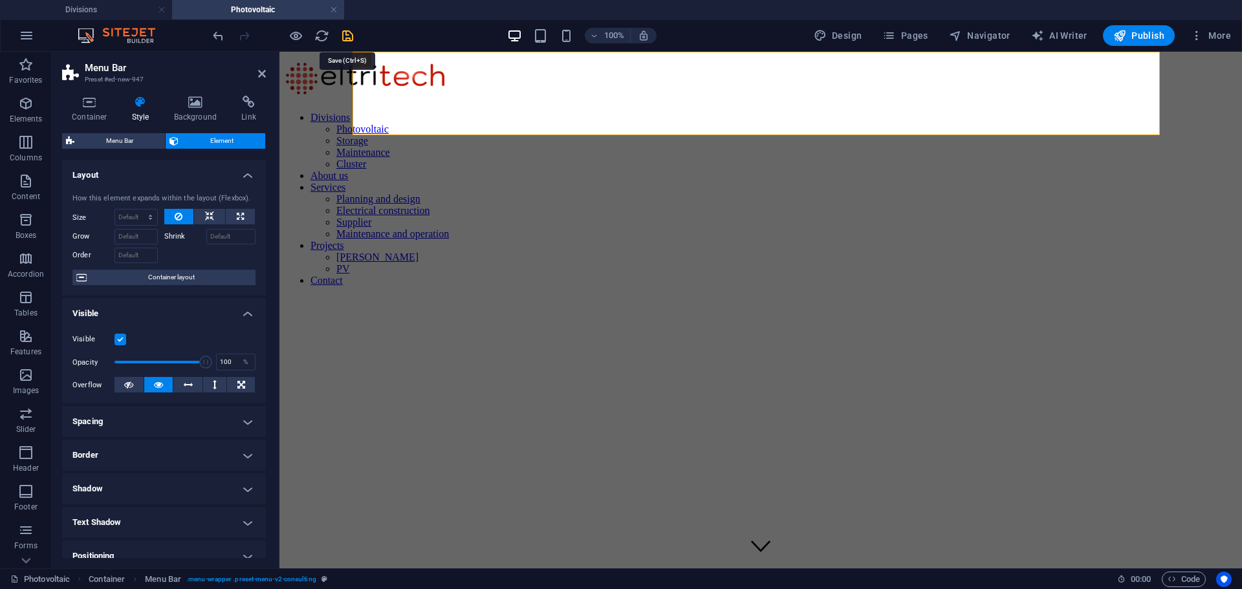
click at [347, 33] on icon "save" at bounding box center [347, 35] width 15 height 15
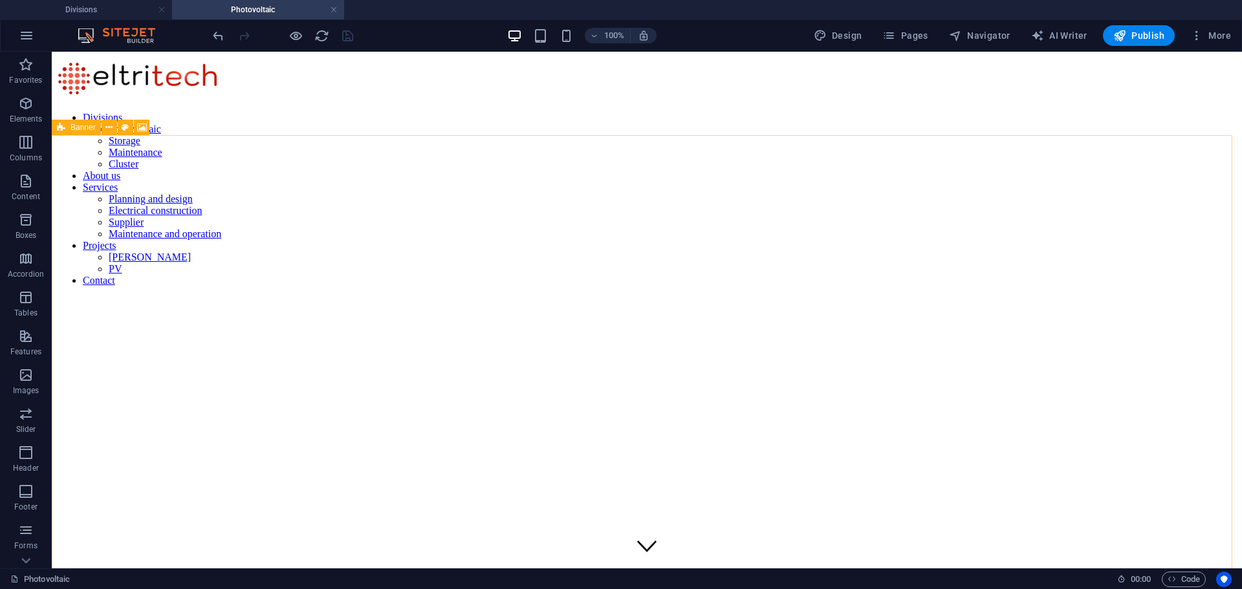
click at [70, 129] on span "Banner" at bounding box center [82, 128] width 25 height 8
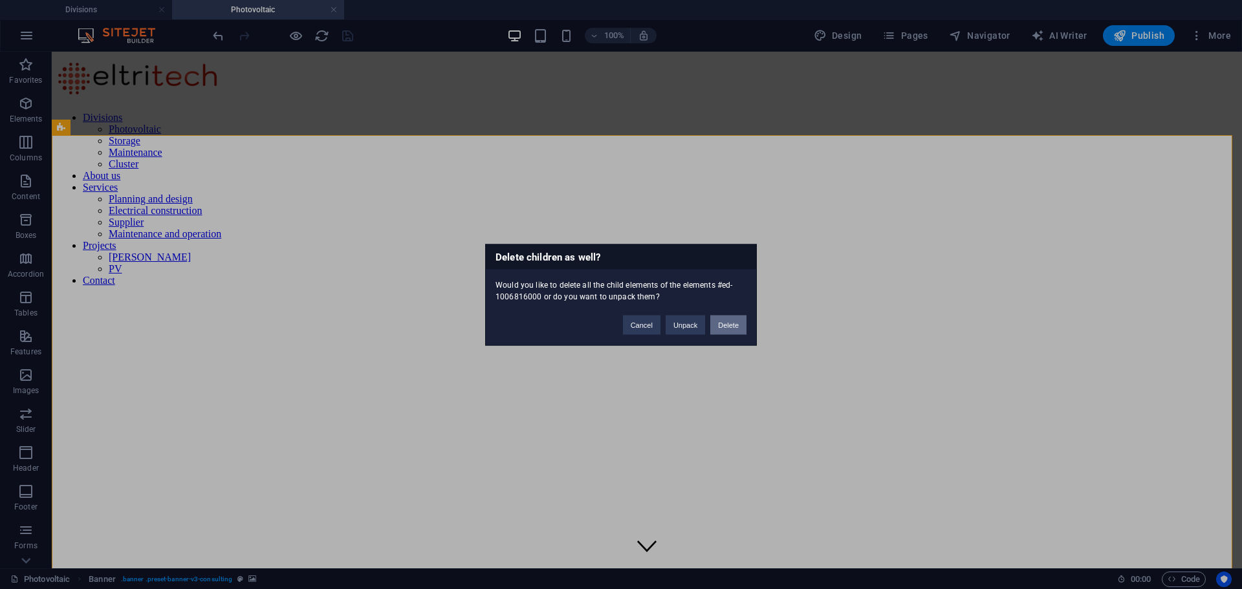
click at [723, 325] on button "Delete" at bounding box center [728, 324] width 36 height 19
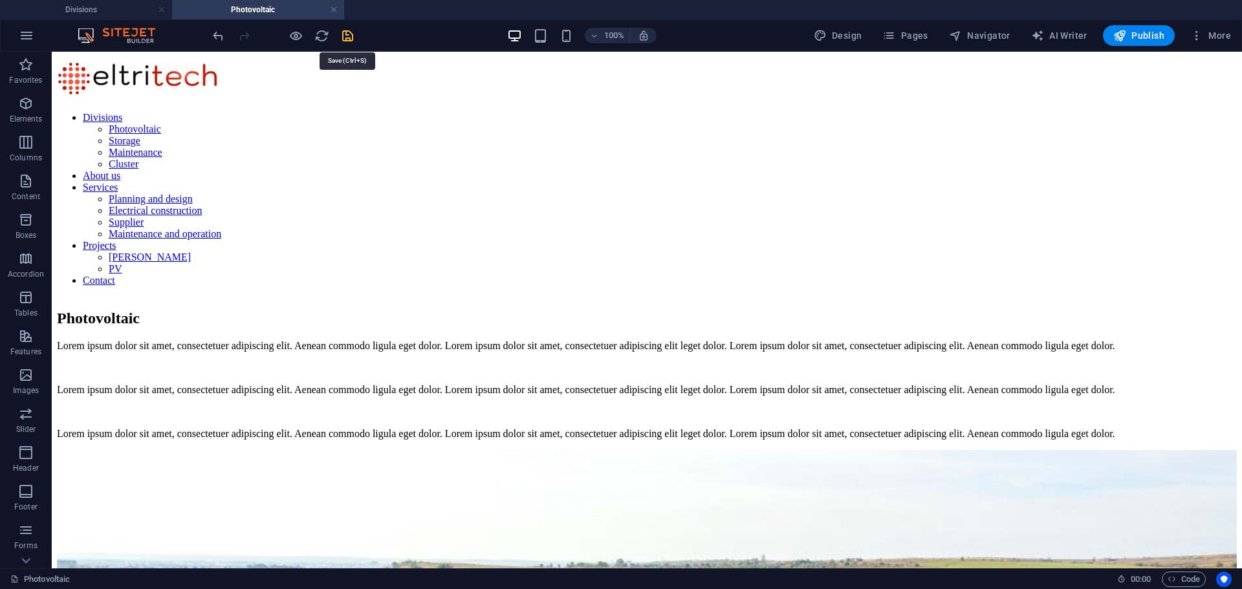
click at [347, 32] on icon "save" at bounding box center [347, 35] width 15 height 15
click at [318, 34] on icon "reload" at bounding box center [321, 35] width 15 height 15
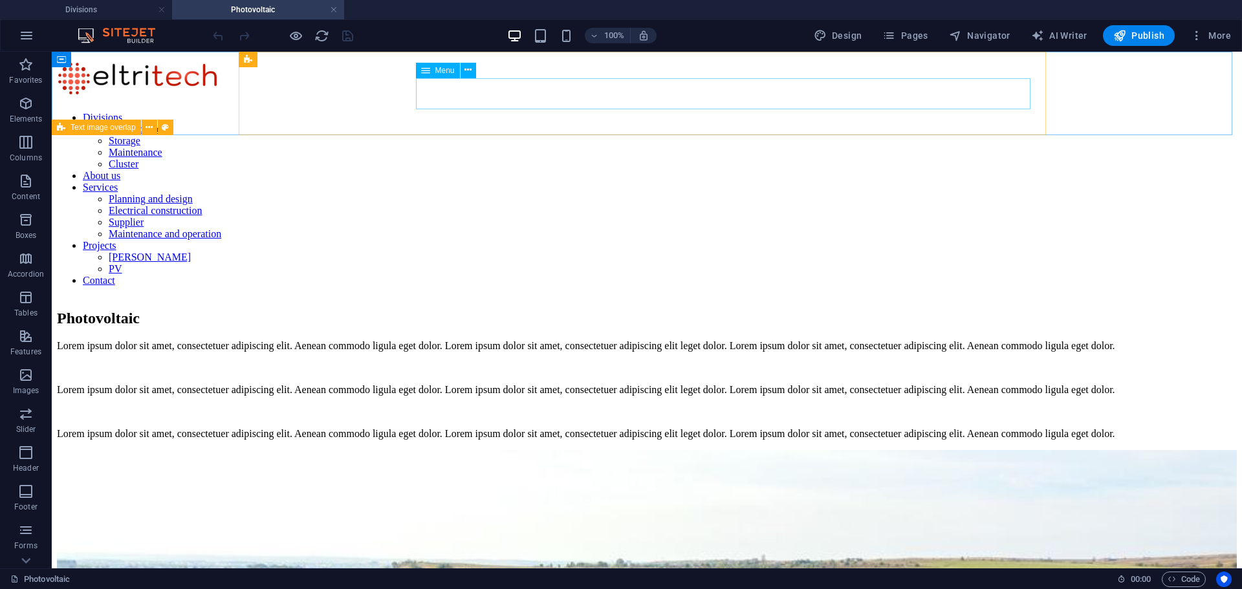
click at [442, 70] on span "Menu" at bounding box center [444, 71] width 19 height 8
select select "1"
select select
select select "%"
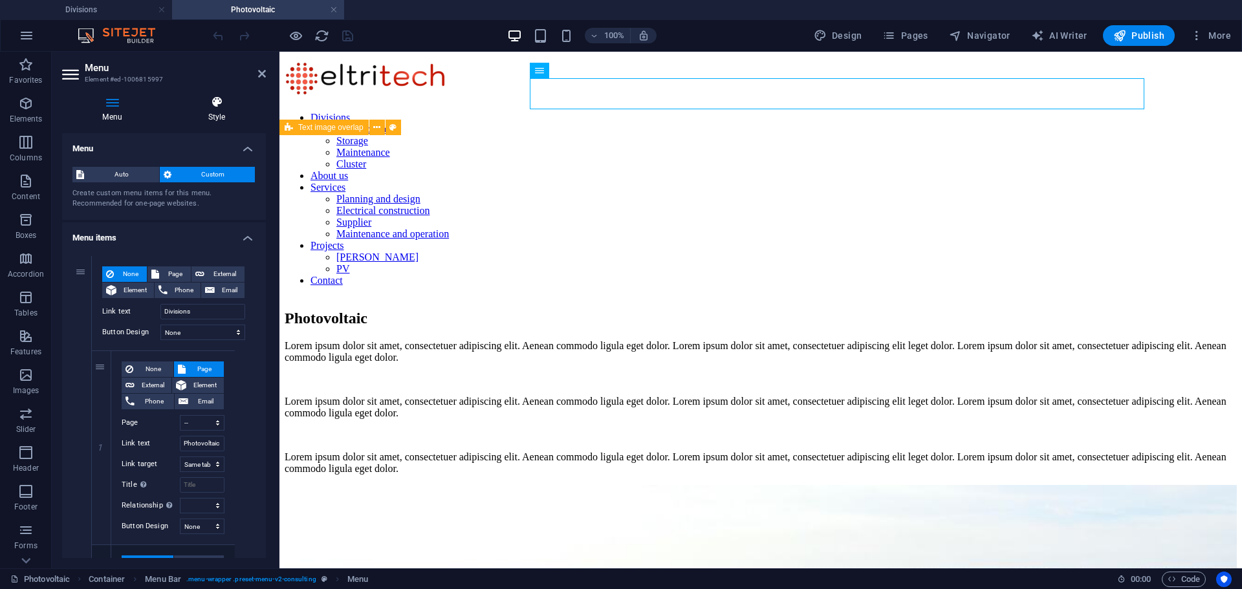
click at [204, 106] on icon at bounding box center [217, 102] width 98 height 13
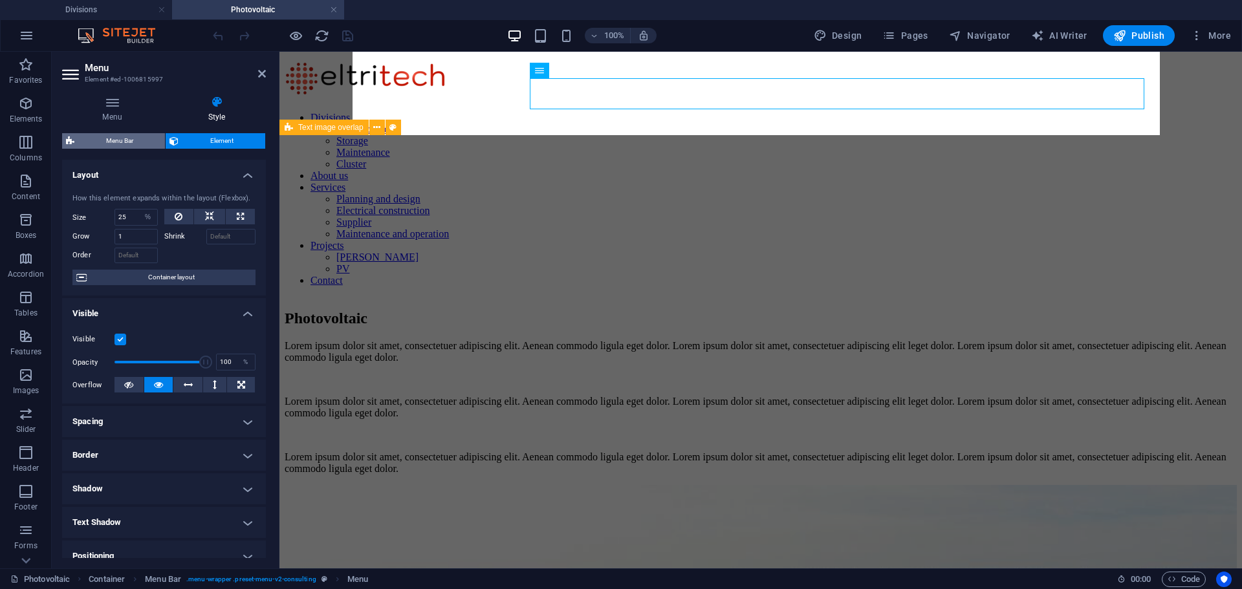
click at [126, 140] on span "Menu Bar" at bounding box center [119, 141] width 83 height 16
select select "rem"
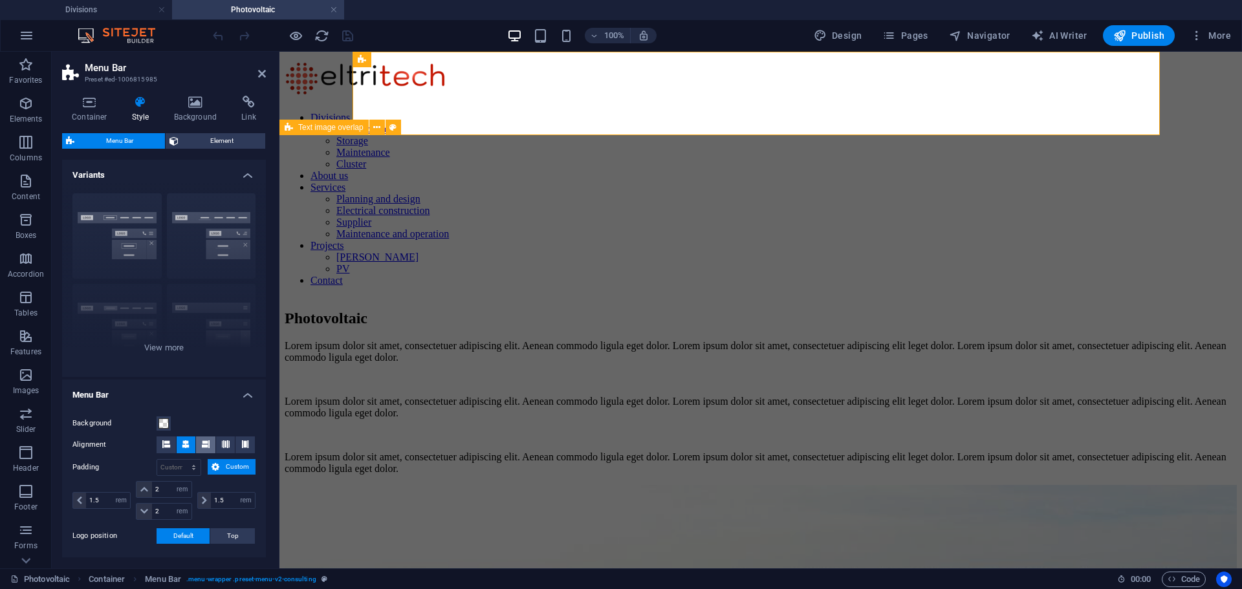
click at [204, 444] on icon at bounding box center [206, 444] width 8 height 8
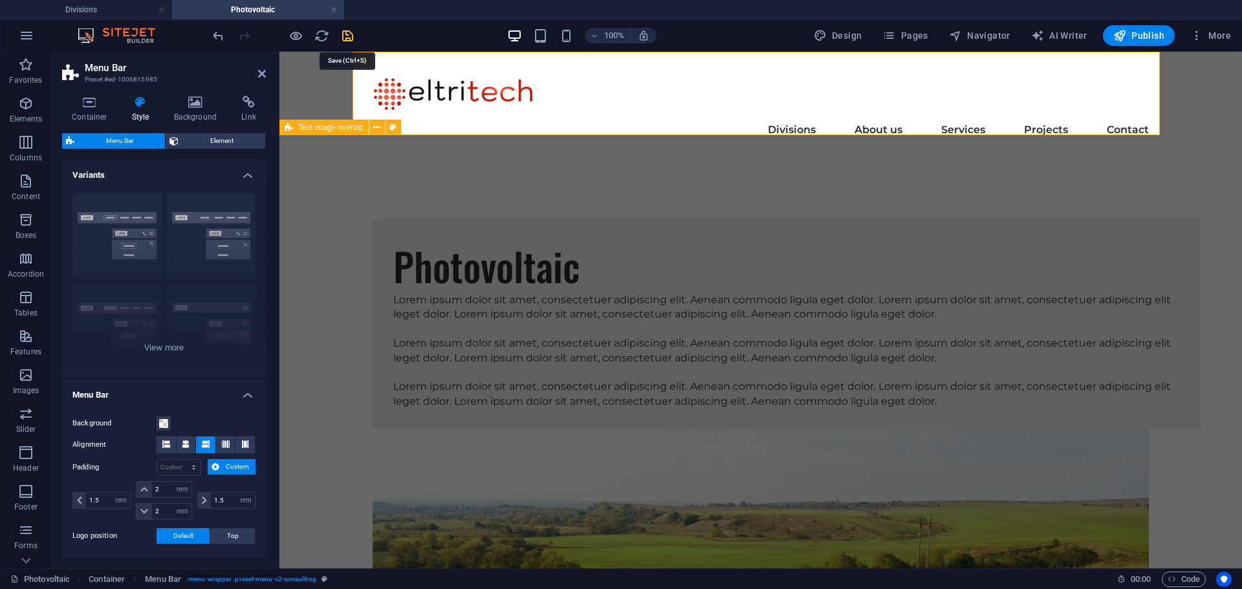
click at [348, 37] on icon "save" at bounding box center [347, 35] width 15 height 15
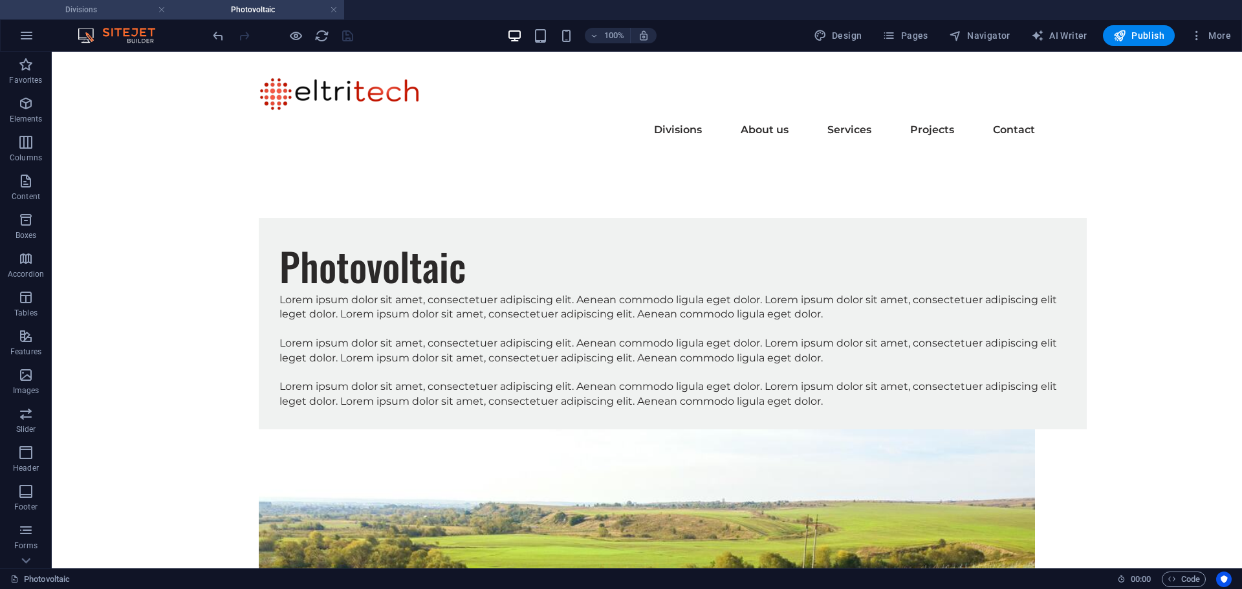
click at [81, 10] on h4 "Divisions" at bounding box center [86, 10] width 172 height 14
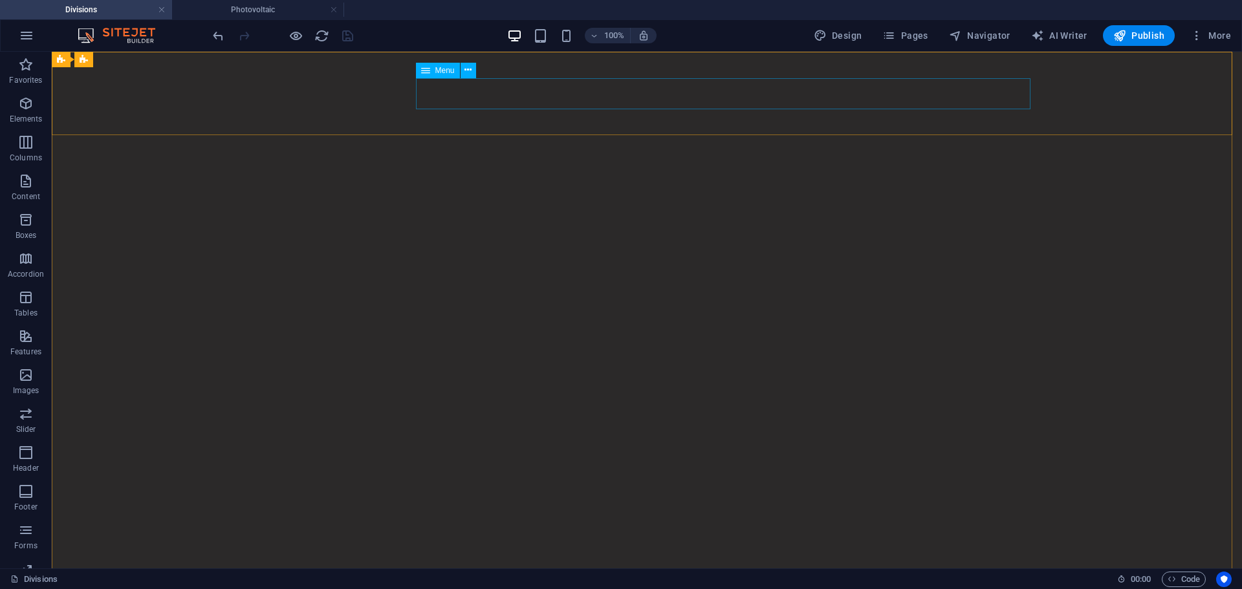
click at [444, 71] on span "Menu" at bounding box center [444, 71] width 19 height 8
select select "1"
select select
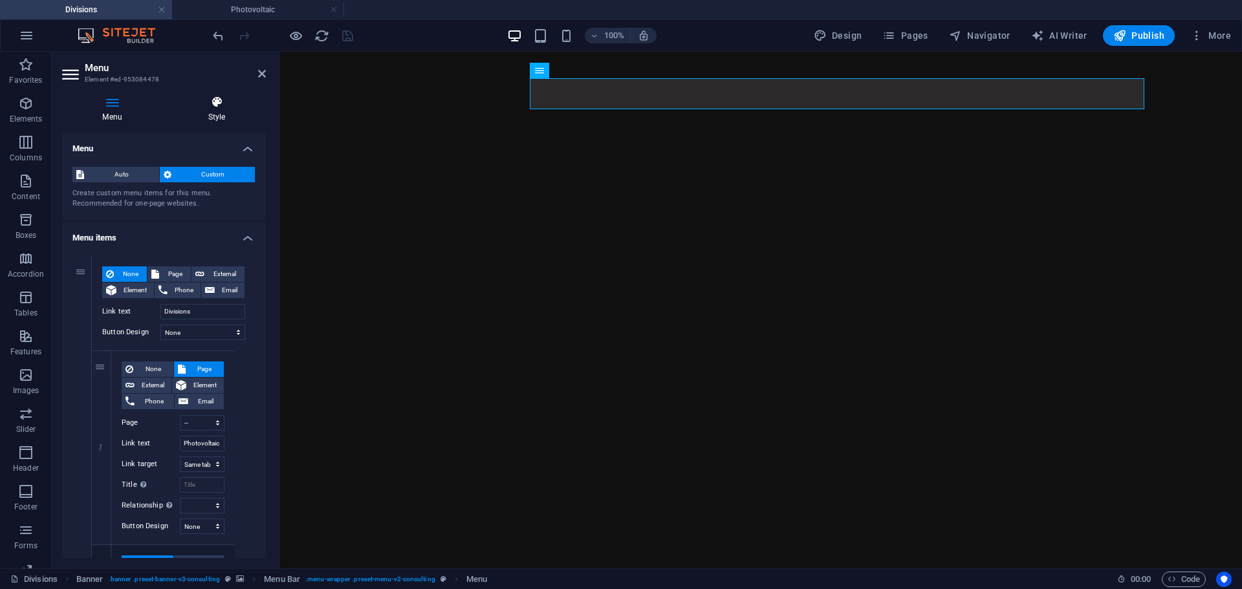
click at [220, 100] on icon at bounding box center [217, 102] width 98 height 13
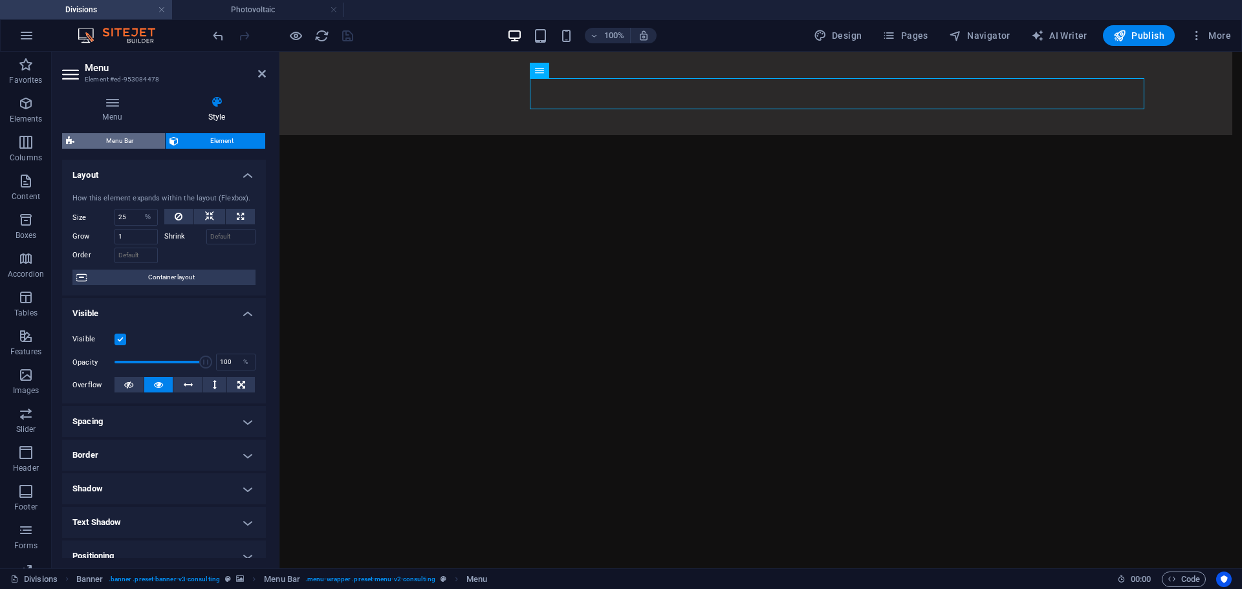
click at [114, 142] on span "Menu Bar" at bounding box center [119, 141] width 83 height 16
select select "rem"
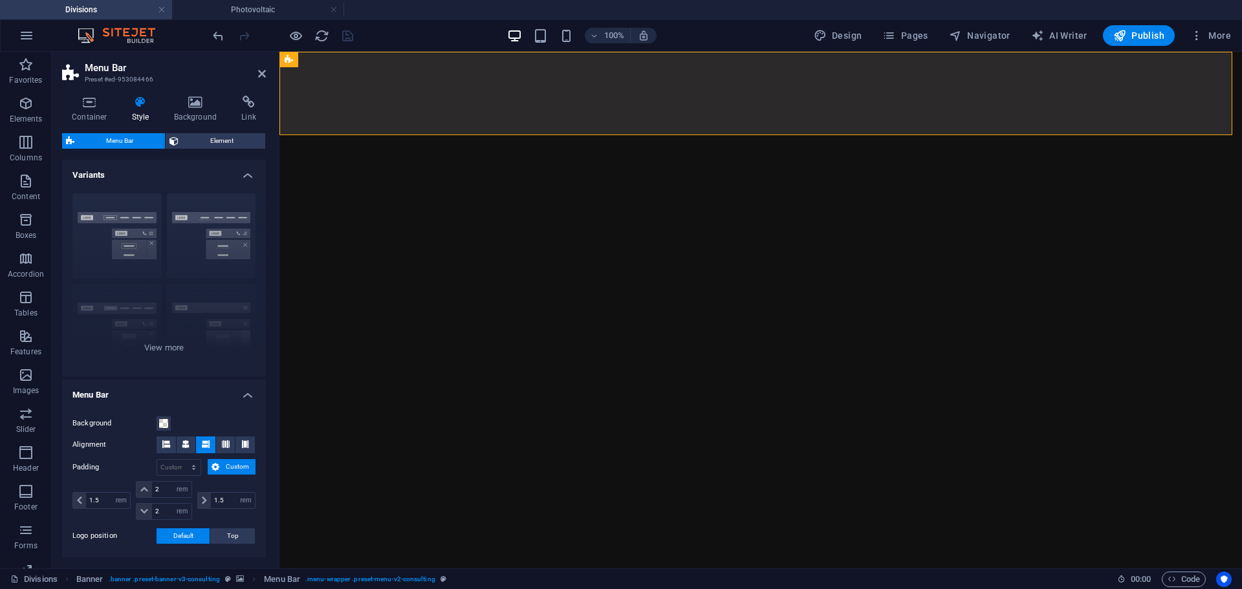
click at [259, 73] on icon at bounding box center [262, 74] width 8 height 10
